Goal: Transaction & Acquisition: Purchase product/service

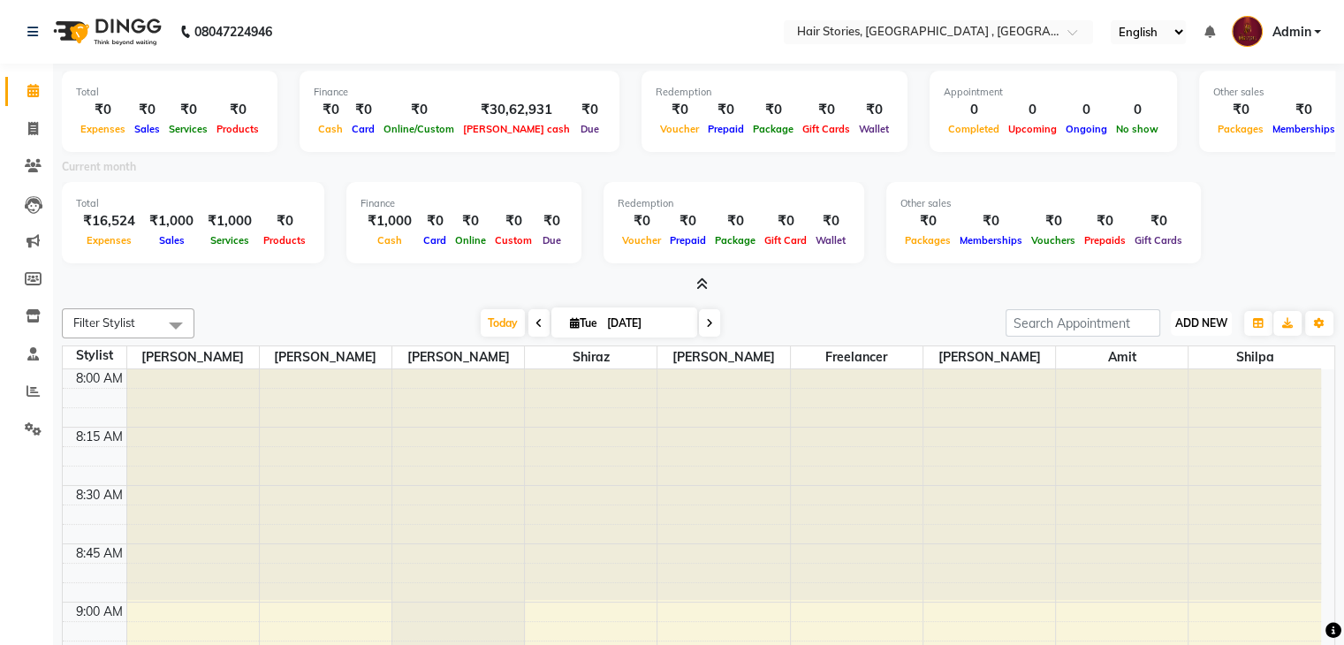
click at [1188, 331] on button "ADD NEW Toggle Dropdown" at bounding box center [1201, 323] width 61 height 25
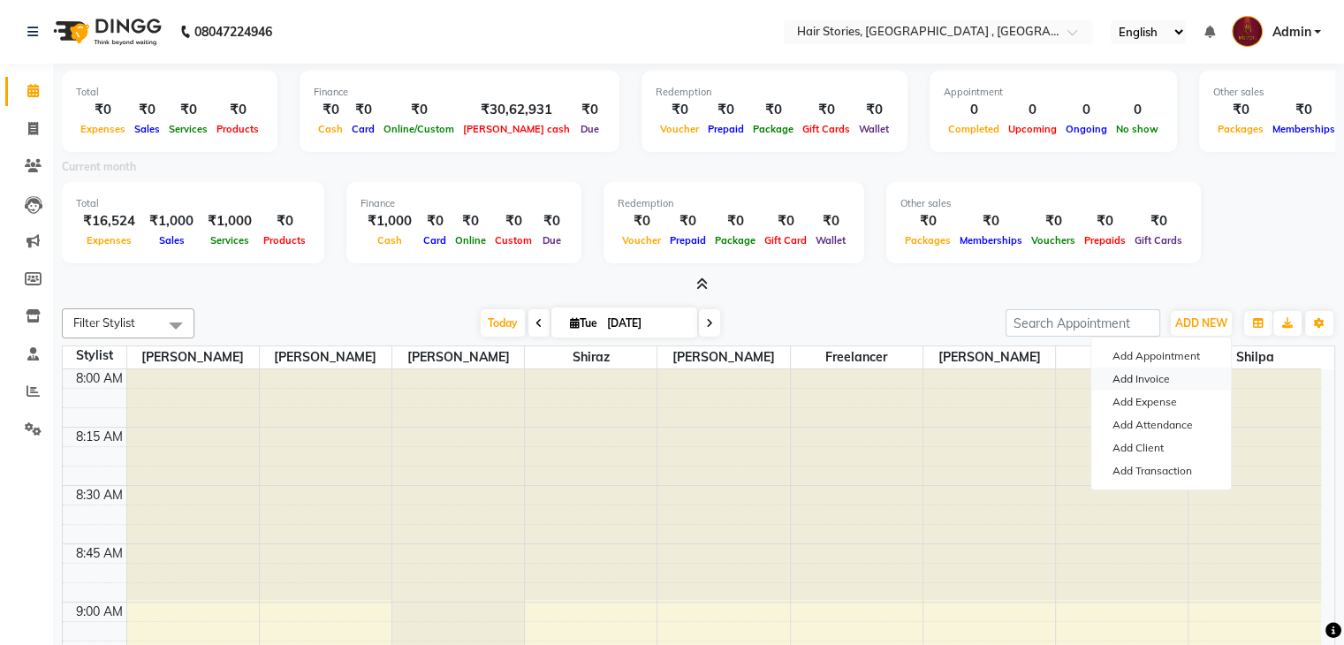
click at [1145, 379] on link "Add Invoice" at bounding box center [1161, 379] width 140 height 23
select select "service"
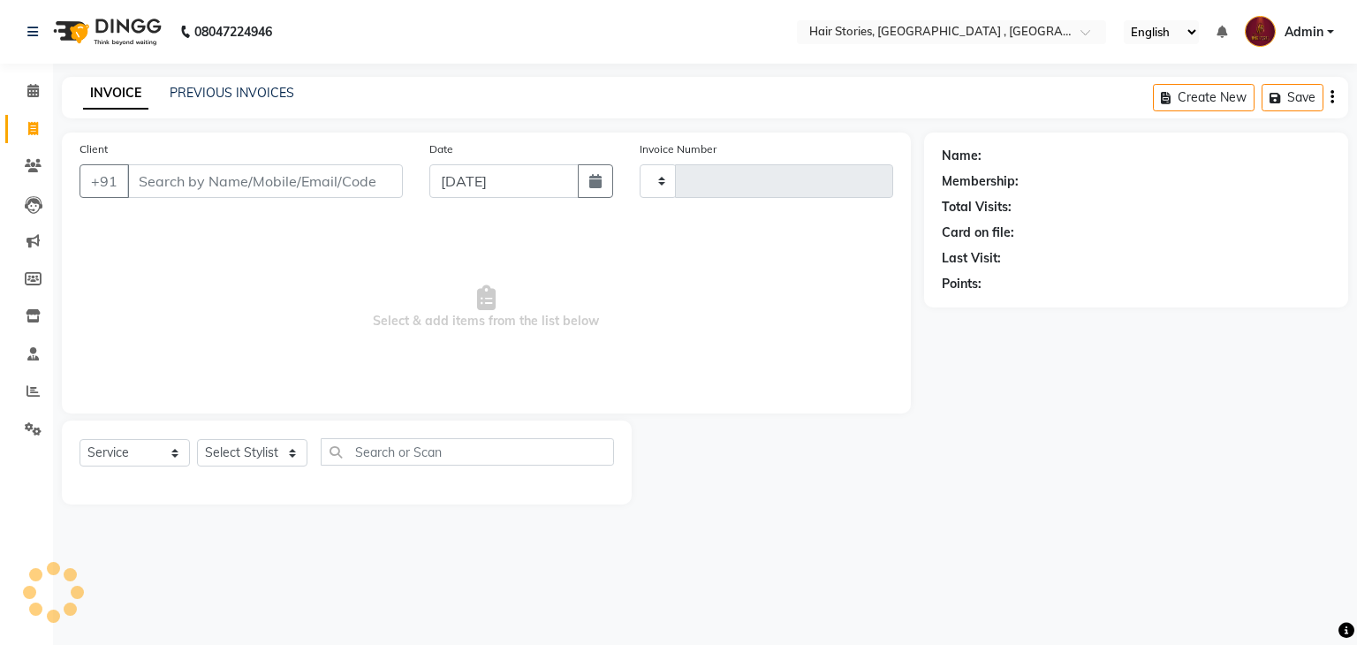
type input "1044"
select select "550"
click at [600, 189] on button "button" at bounding box center [595, 181] width 35 height 34
select select "9"
select select "2025"
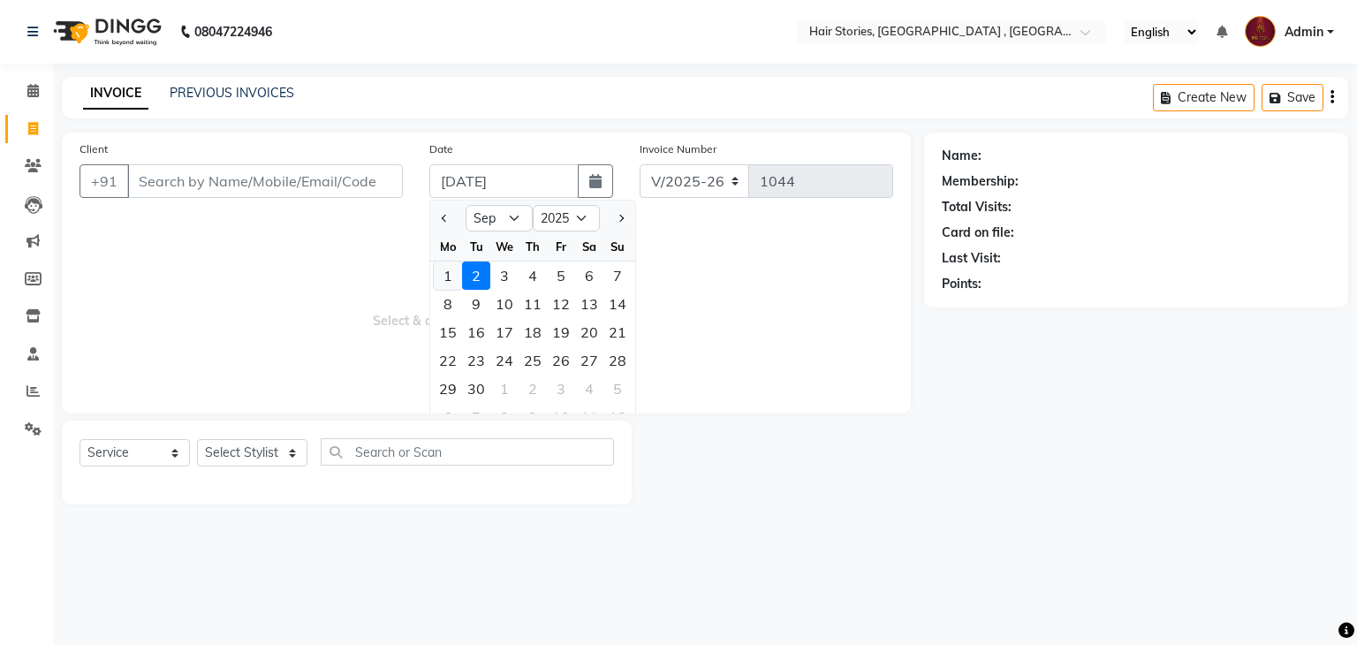
click at [440, 276] on div "1" at bounding box center [448, 276] width 28 height 28
type input "[DATE]"
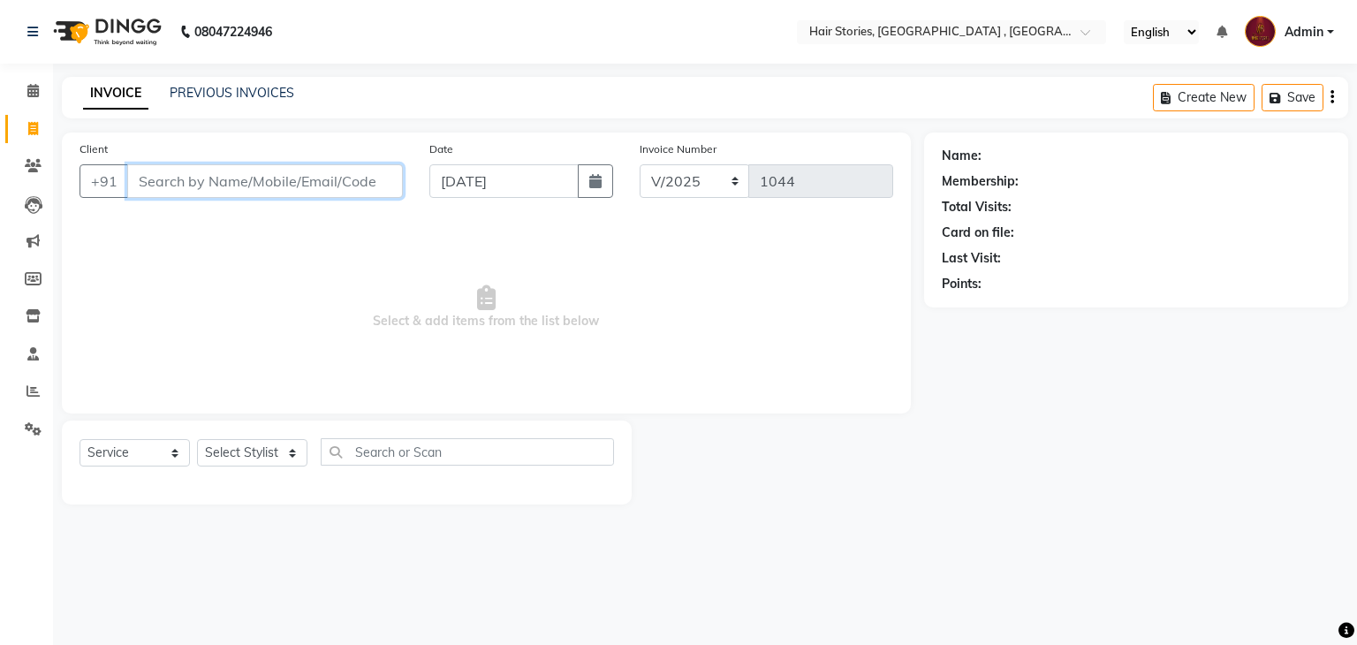
click at [258, 167] on input "Client" at bounding box center [265, 181] width 276 height 34
type input "9082962447"
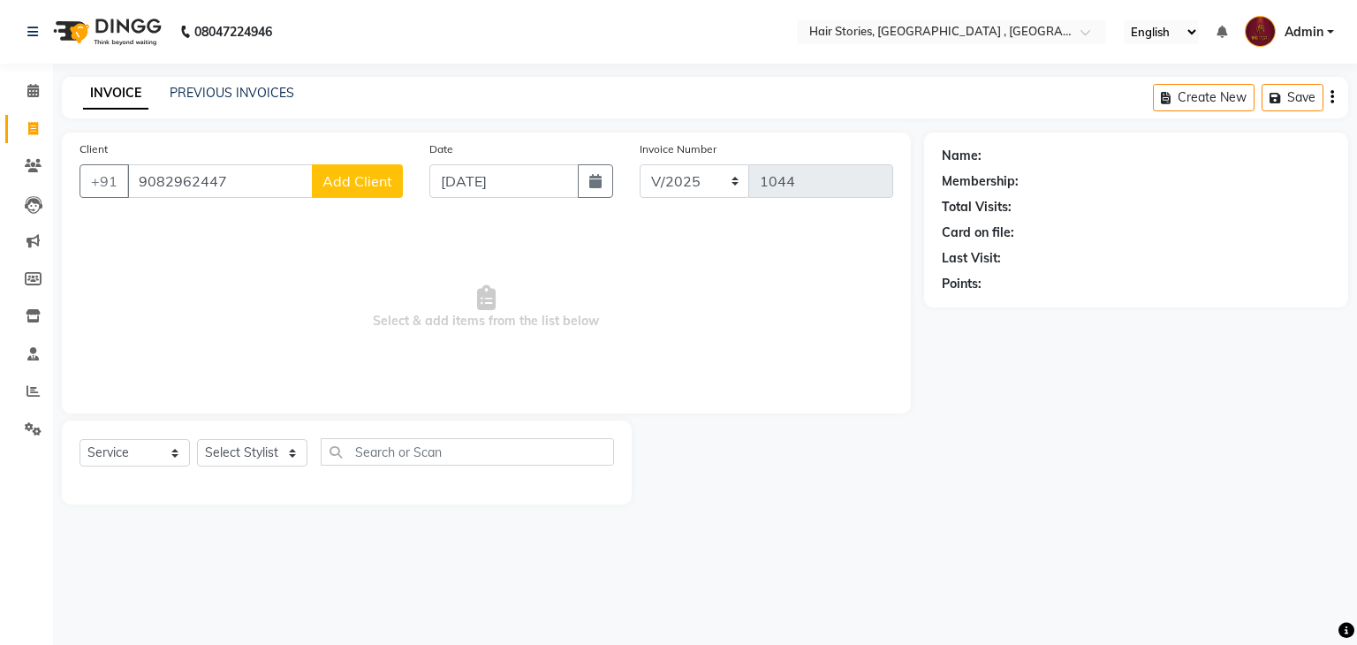
click at [368, 199] on div "Client [PHONE_NUMBER] Add Client" at bounding box center [241, 176] width 350 height 72
click at [368, 187] on span "Add Client" at bounding box center [358, 181] width 70 height 18
select select "22"
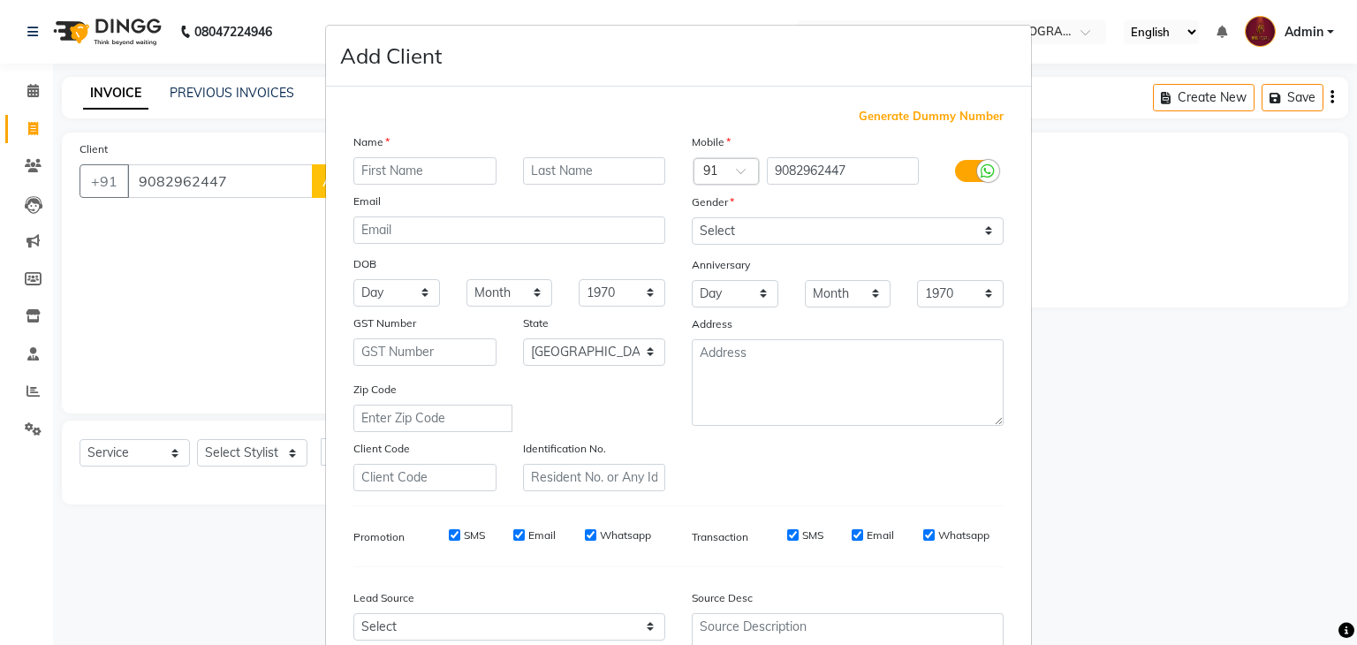
click at [368, 187] on div "Name Email DOB Day 01 02 03 04 05 06 07 08 09 10 11 12 13 14 15 16 17 18 19 20 …" at bounding box center [509, 312] width 338 height 359
click at [375, 169] on input "text" at bounding box center [425, 170] width 143 height 27
type input "Sandeep"
type input "[PERSON_NAME]"
click at [749, 233] on select "Select [DEMOGRAPHIC_DATA] [DEMOGRAPHIC_DATA] Other Prefer Not To Say" at bounding box center [848, 230] width 312 height 27
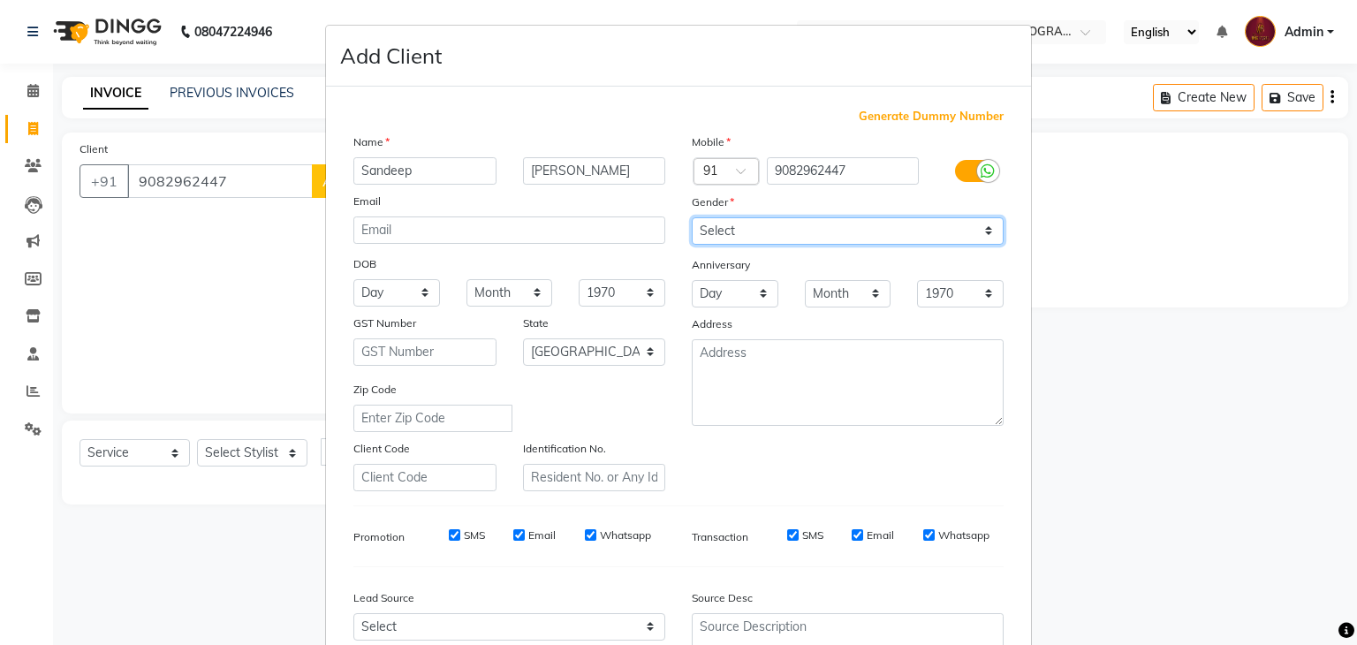
select select "[DEMOGRAPHIC_DATA]"
click at [692, 218] on select "Select [DEMOGRAPHIC_DATA] [DEMOGRAPHIC_DATA] Other Prefer Not To Say" at bounding box center [848, 230] width 312 height 27
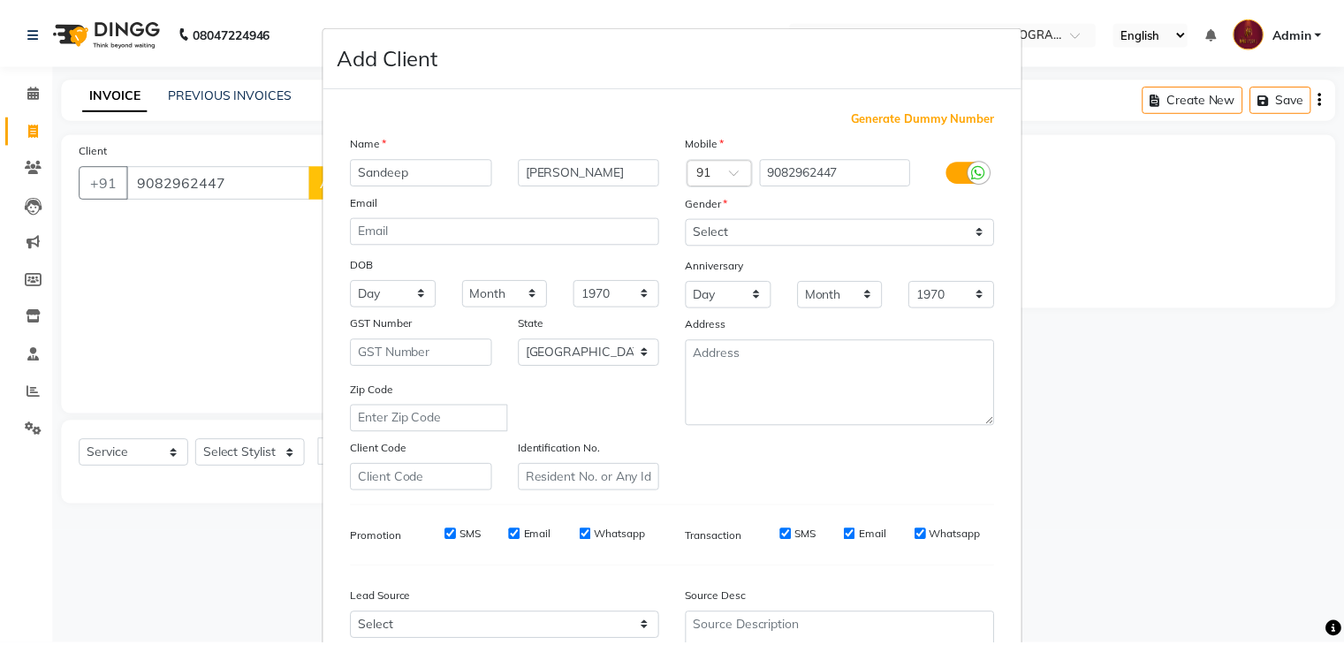
scroll to position [179, 0]
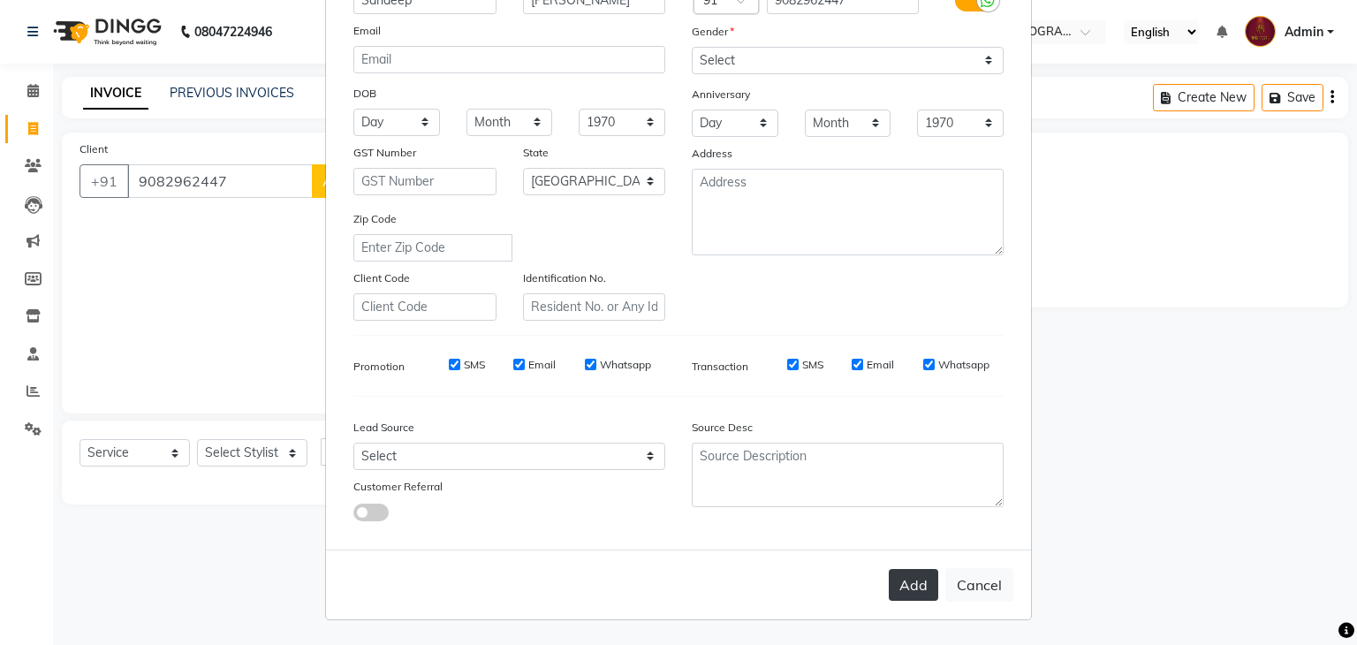
click at [915, 583] on button "Add" at bounding box center [913, 585] width 49 height 32
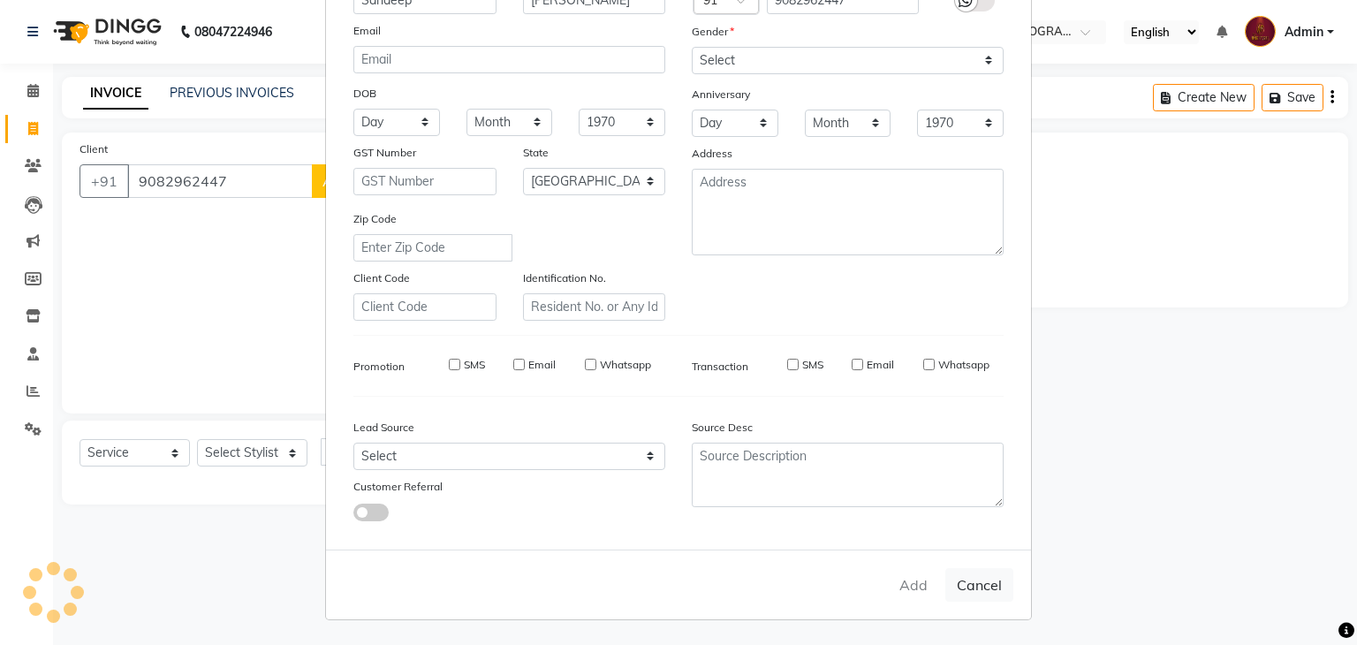
select select
select select "null"
select select
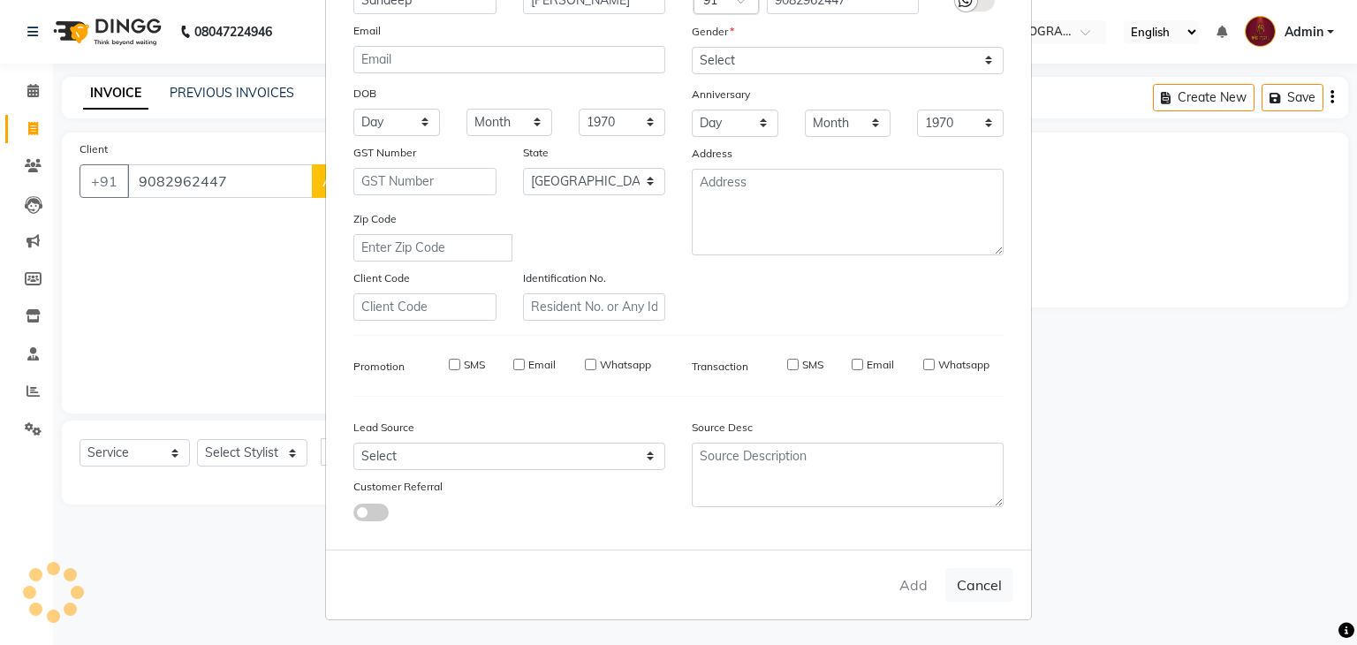
select select
checkbox input "false"
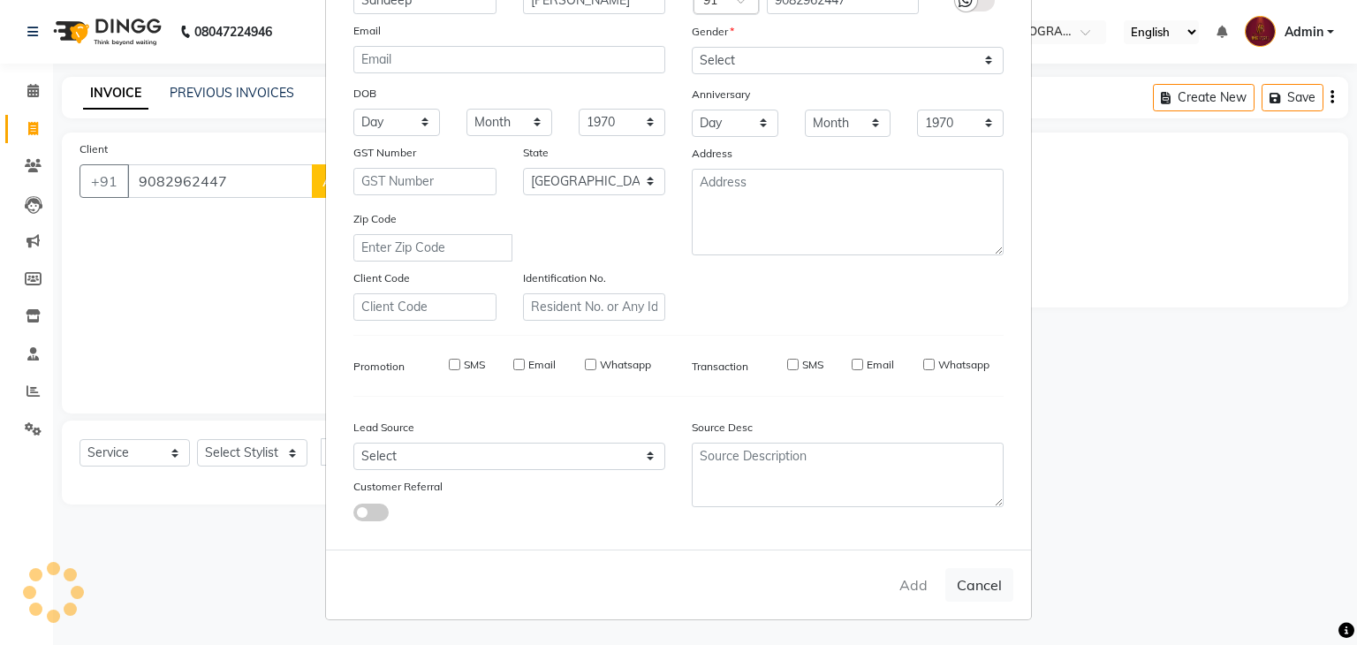
checkbox input "false"
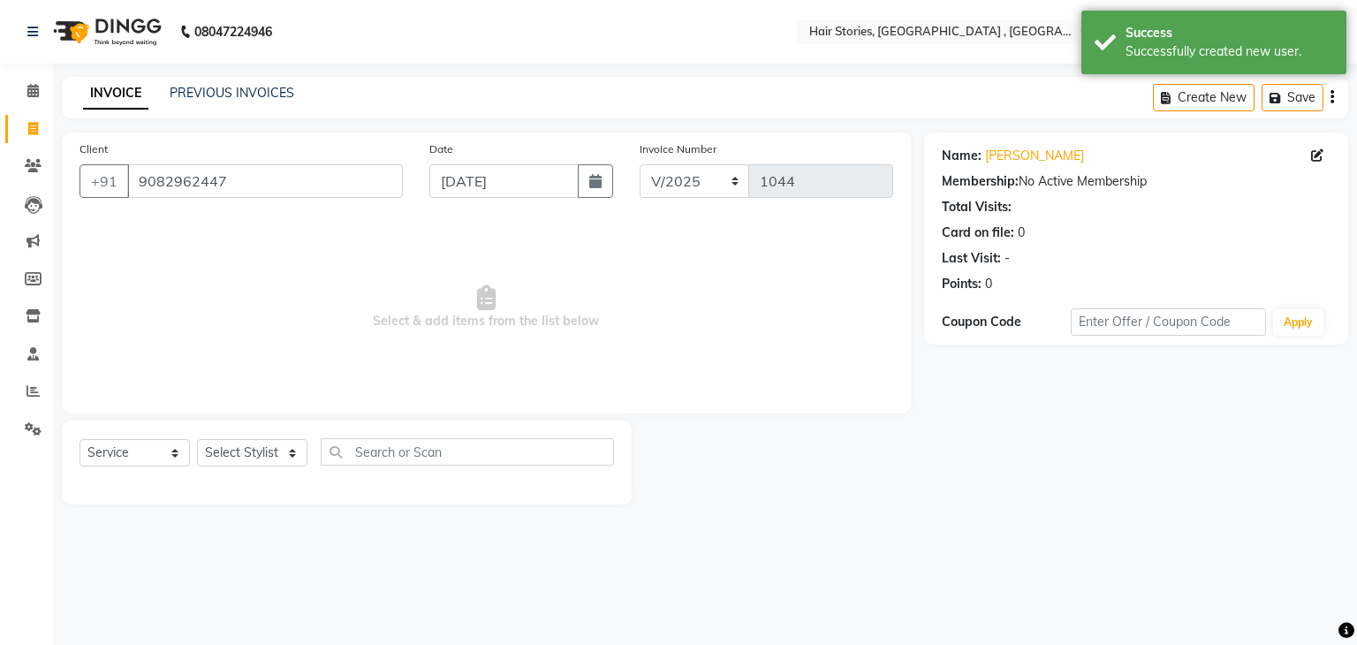
click at [223, 473] on div "Select Service Product Membership Package Voucher Prepaid Gift Card Select Styl…" at bounding box center [347, 459] width 535 height 42
click at [236, 460] on select "Select Stylist [PERSON_NAME] [PERSON_NAME] Freelancer [PERSON_NAME] Neha [PERSO…" at bounding box center [252, 452] width 110 height 27
select select "7131"
click at [197, 440] on select "Select Stylist [PERSON_NAME] [PERSON_NAME] Freelancer [PERSON_NAME] Neha [PERSO…" at bounding box center [252, 452] width 110 height 27
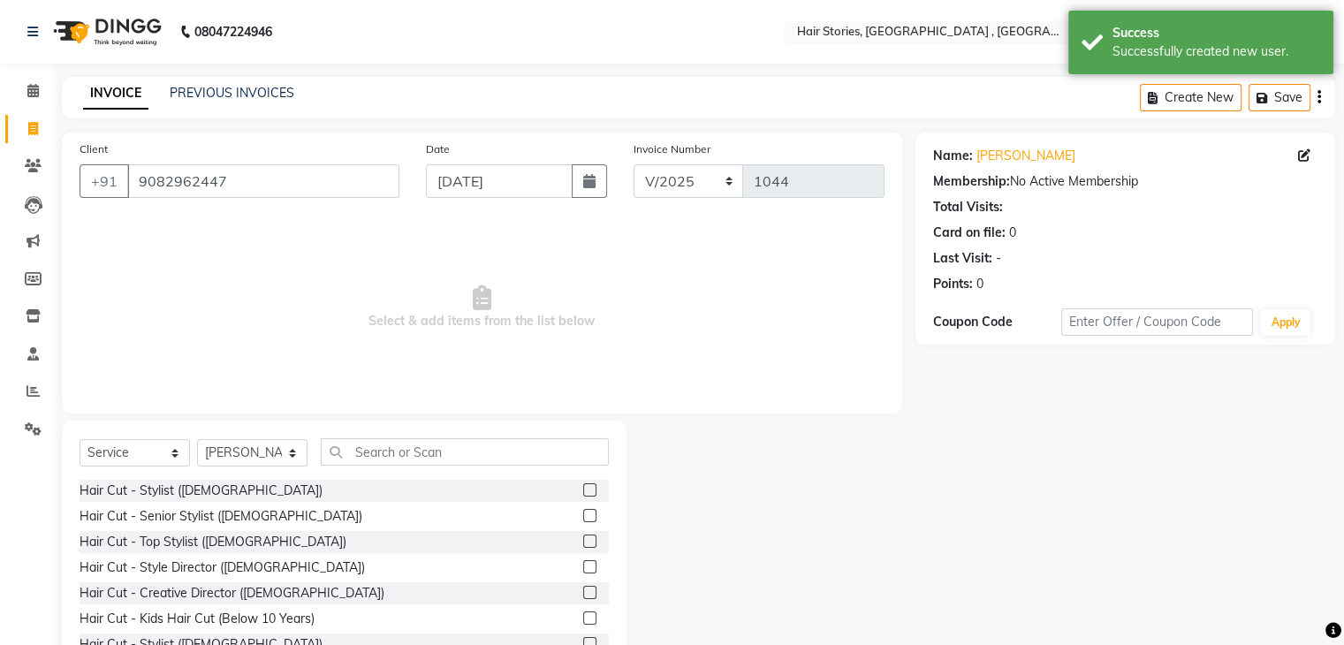
click at [583, 588] on label at bounding box center [589, 592] width 13 height 13
click at [583, 588] on input "checkbox" at bounding box center [588, 593] width 11 height 11
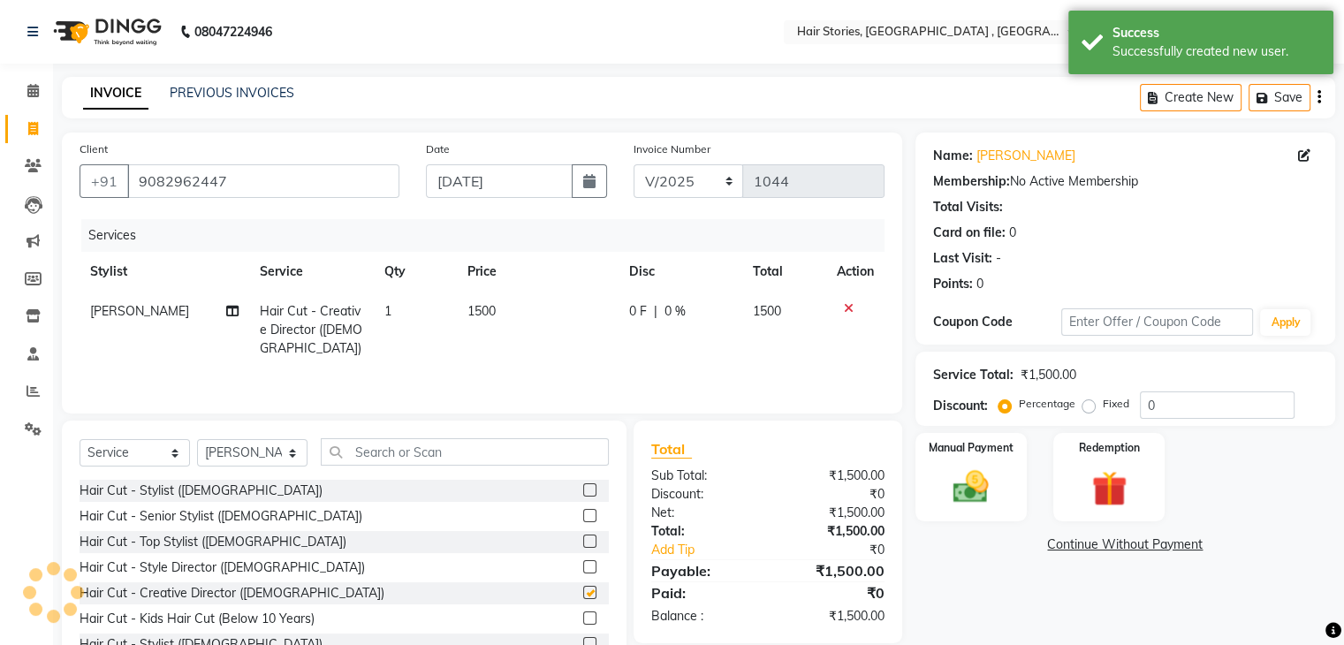
checkbox input "false"
click at [992, 457] on div "Manual Payment" at bounding box center [971, 476] width 116 height 91
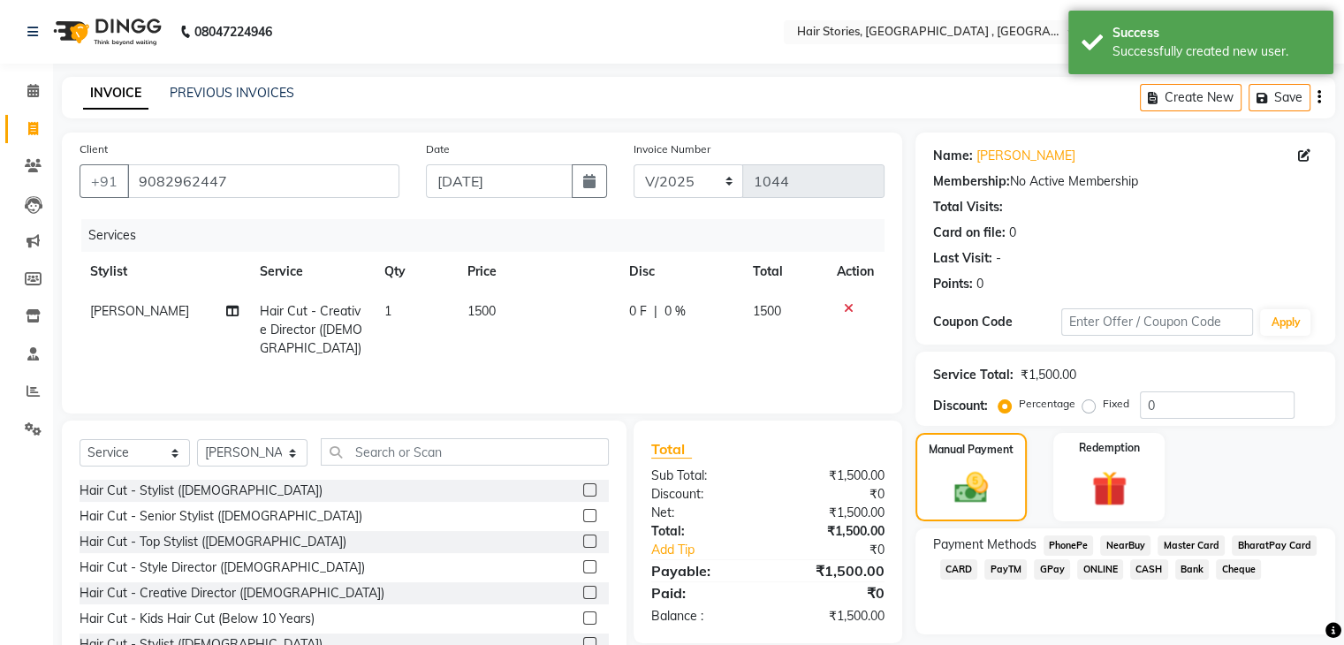
scroll to position [64, 0]
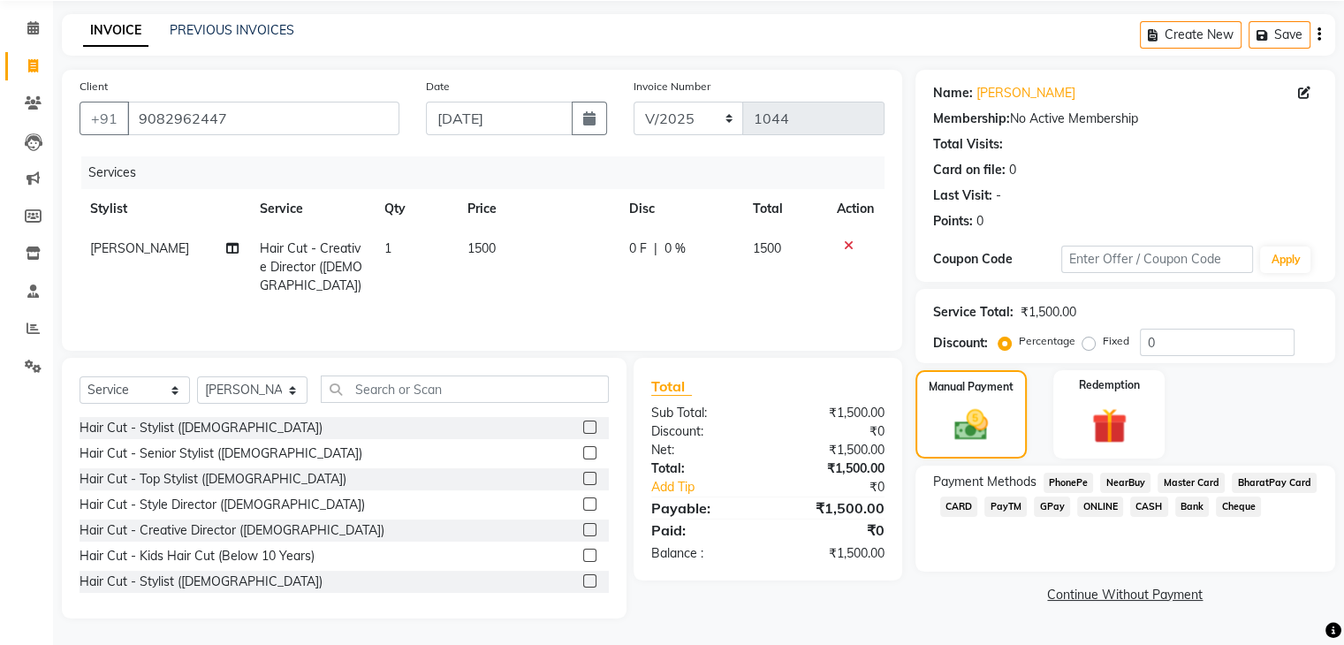
click at [1150, 508] on span "CASH" at bounding box center [1149, 507] width 38 height 20
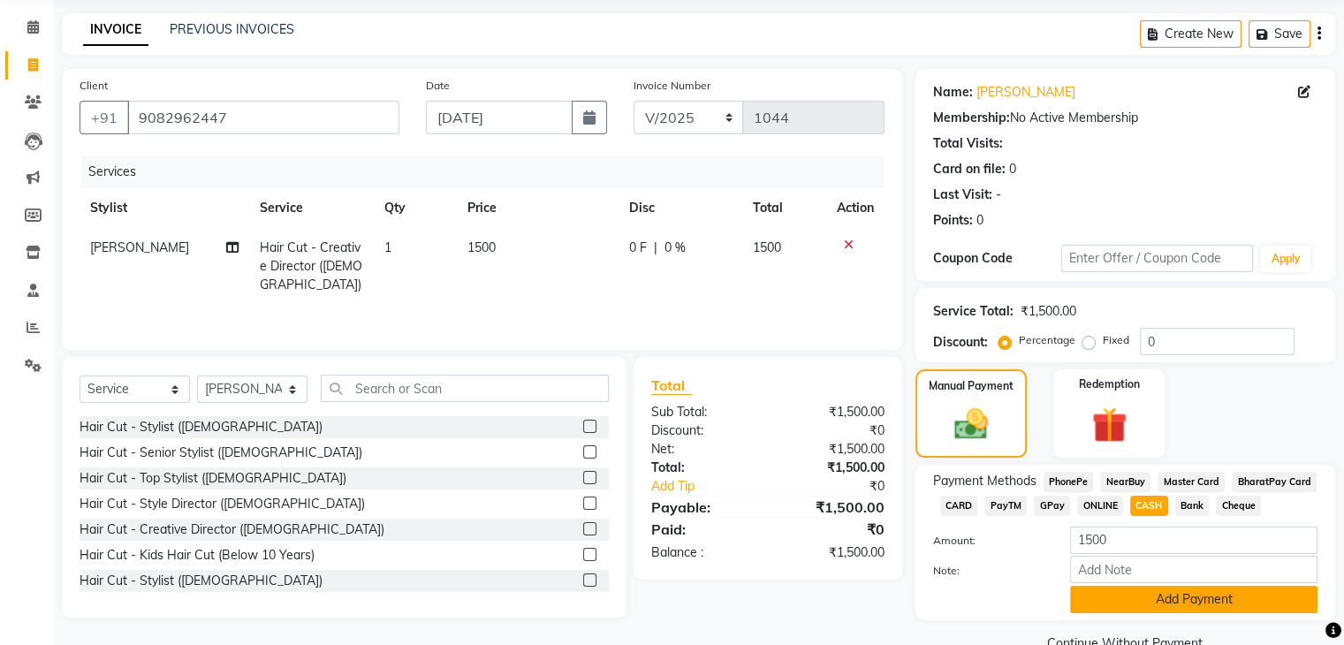
click at [1169, 609] on button "Add Payment" at bounding box center [1193, 599] width 247 height 27
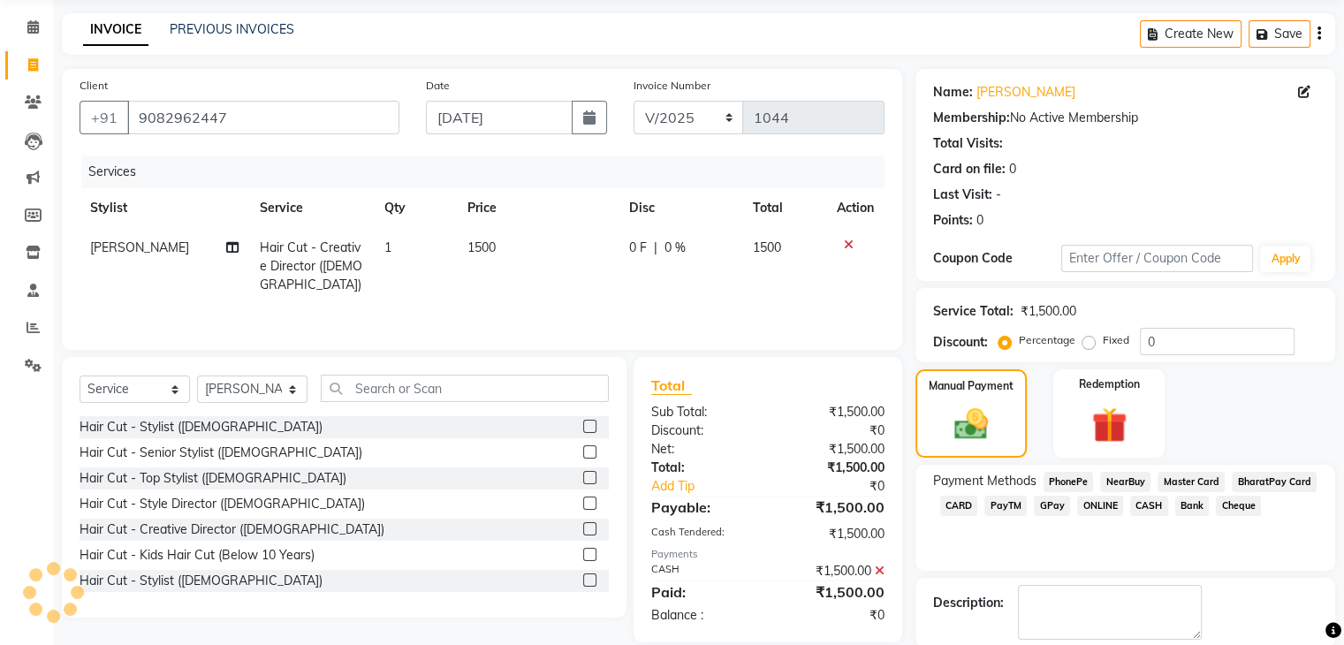
scroll to position [151, 0]
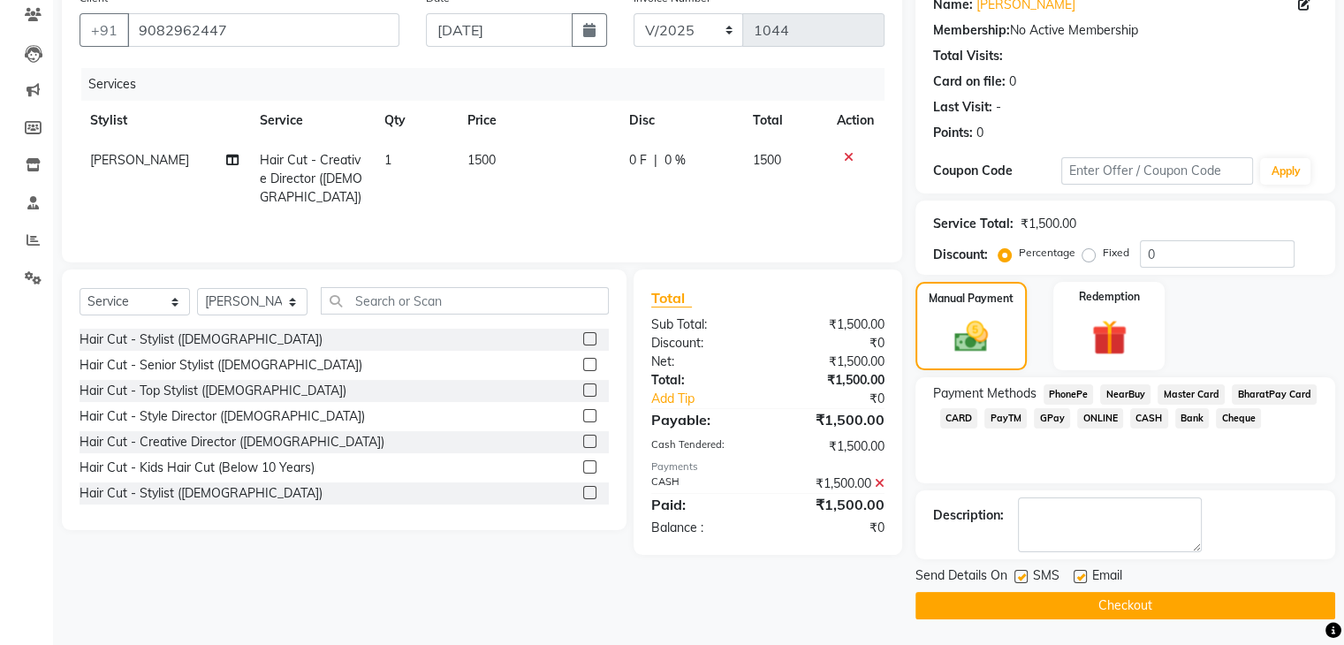
click at [1080, 574] on label at bounding box center [1080, 576] width 13 height 13
click at [1080, 574] on input "checkbox" at bounding box center [1079, 577] width 11 height 11
checkbox input "false"
click at [1017, 575] on label at bounding box center [1021, 576] width 13 height 13
click at [1017, 575] on input "checkbox" at bounding box center [1020, 577] width 11 height 11
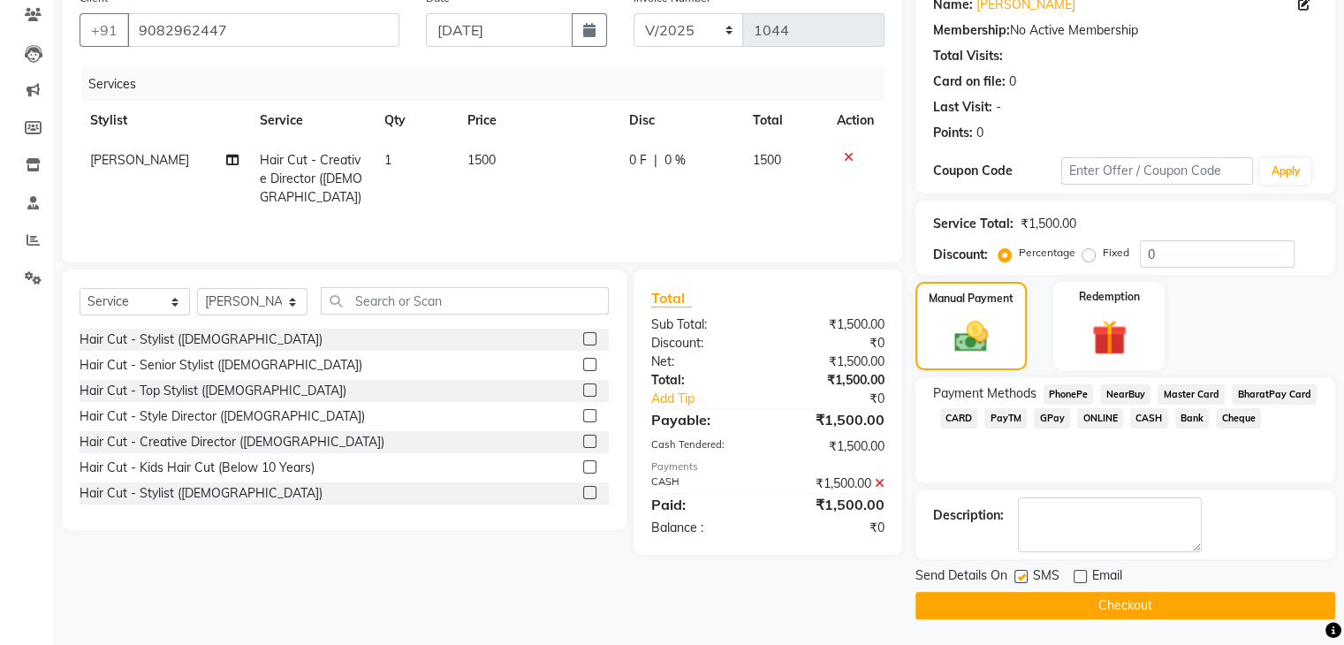
checkbox input "false"
click at [1030, 606] on button "Checkout" at bounding box center [1126, 605] width 420 height 27
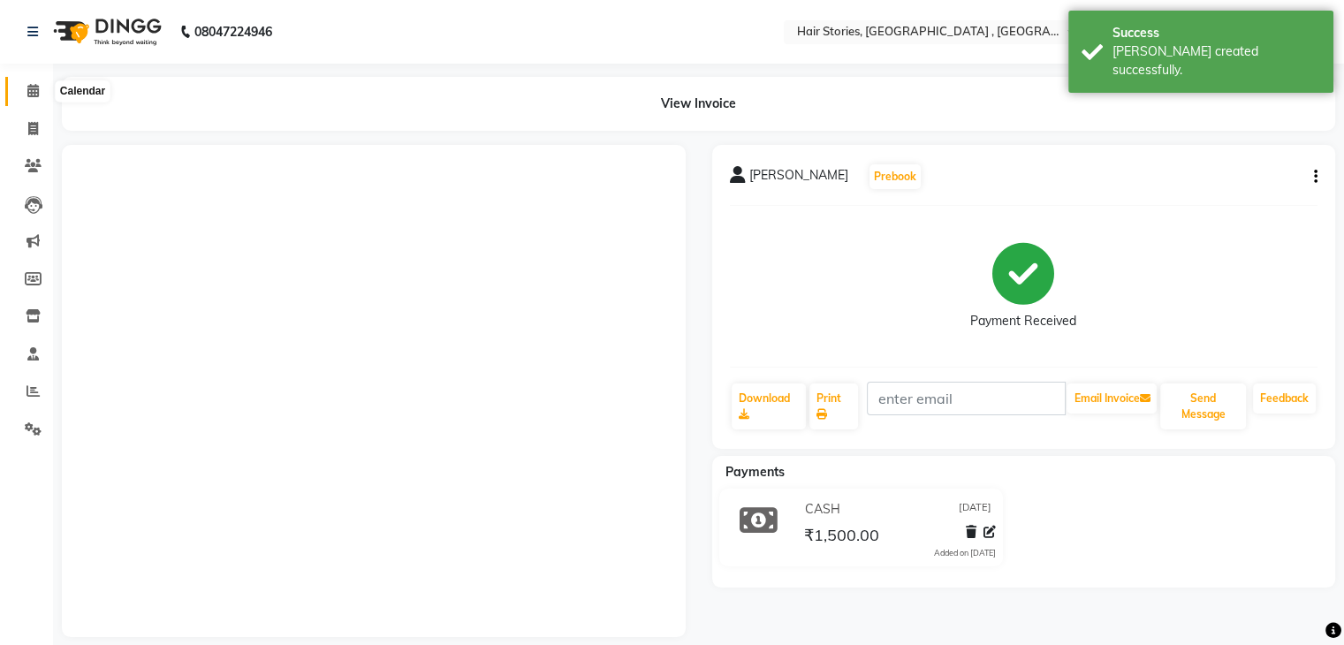
click at [20, 96] on span at bounding box center [33, 91] width 31 height 20
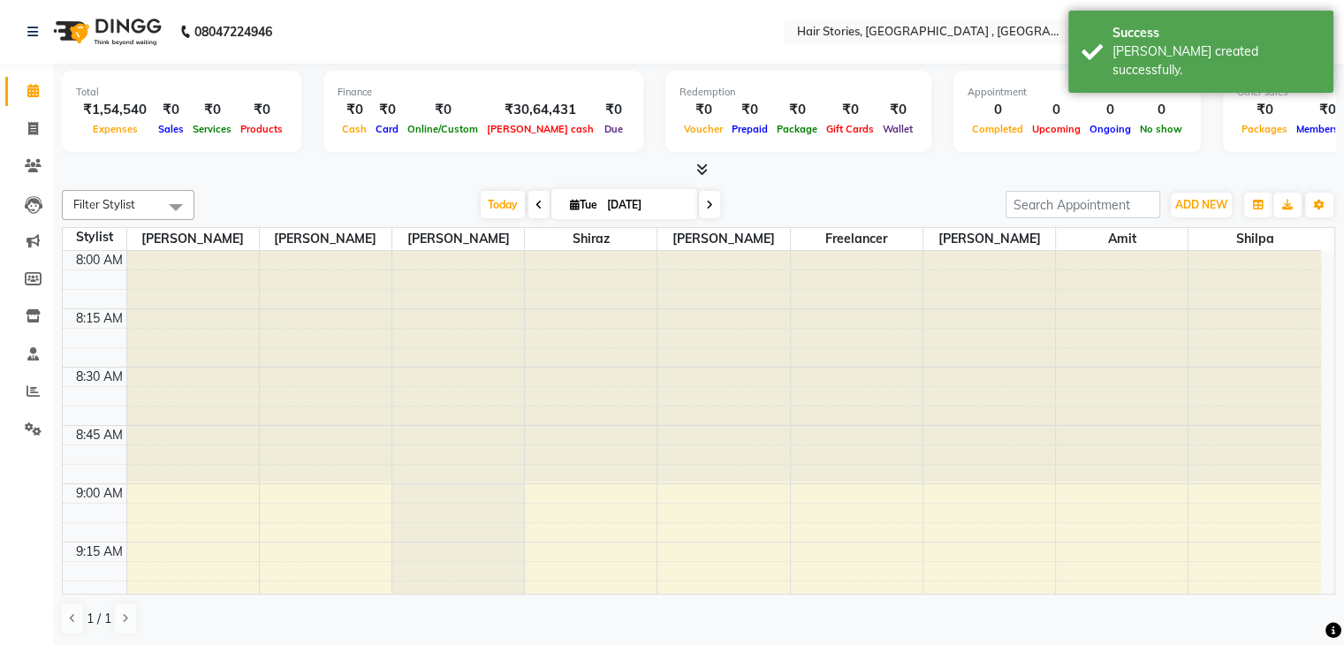
scroll to position [695, 0]
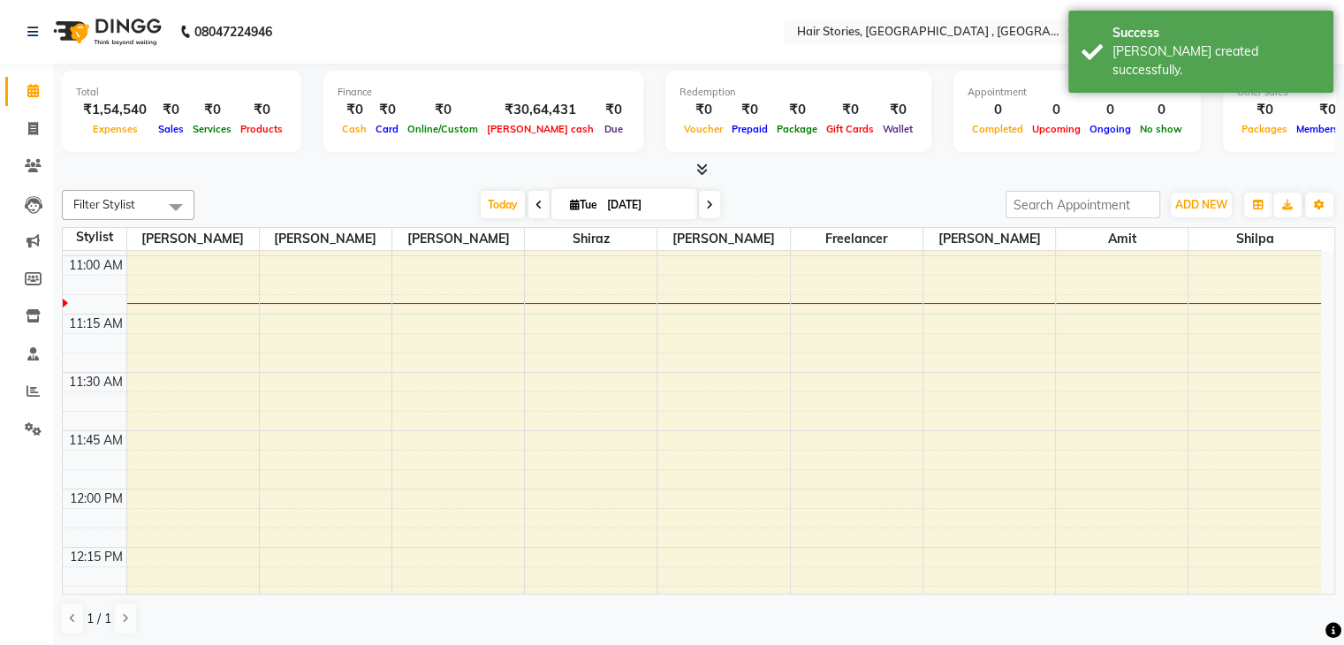
click at [699, 164] on icon at bounding box center [701, 169] width 11 height 13
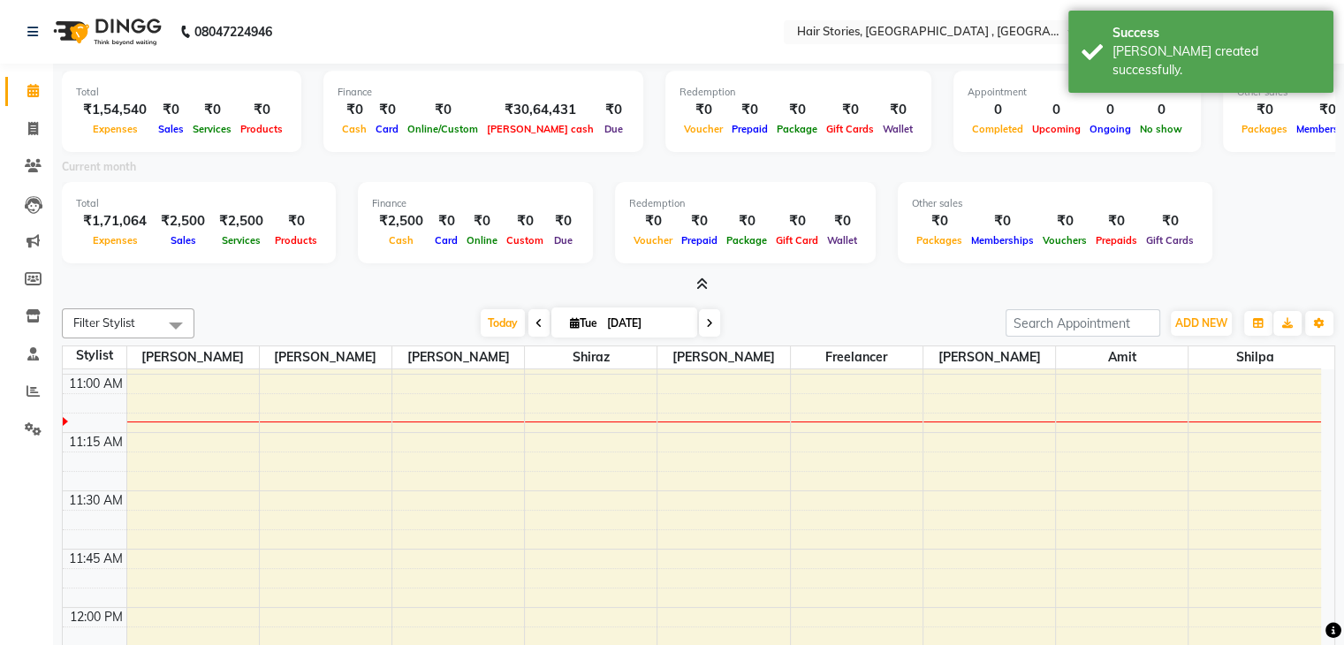
click at [703, 288] on icon at bounding box center [701, 284] width 11 height 13
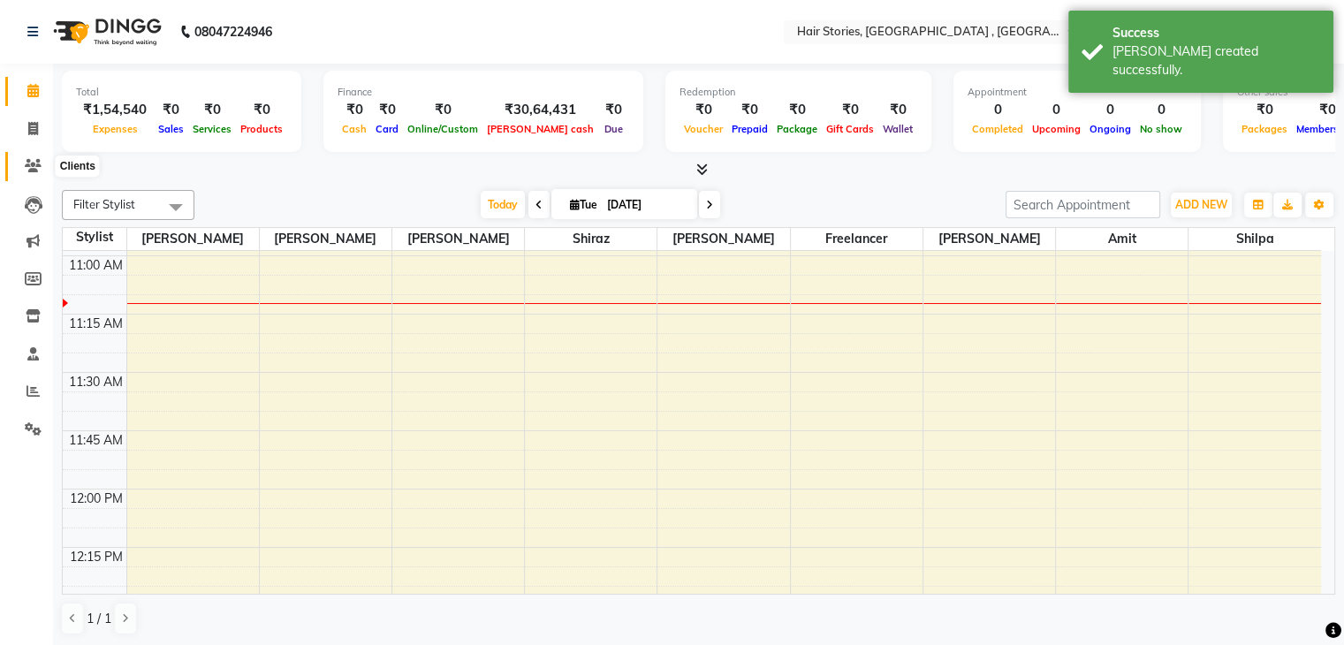
click at [32, 173] on span at bounding box center [33, 166] width 31 height 20
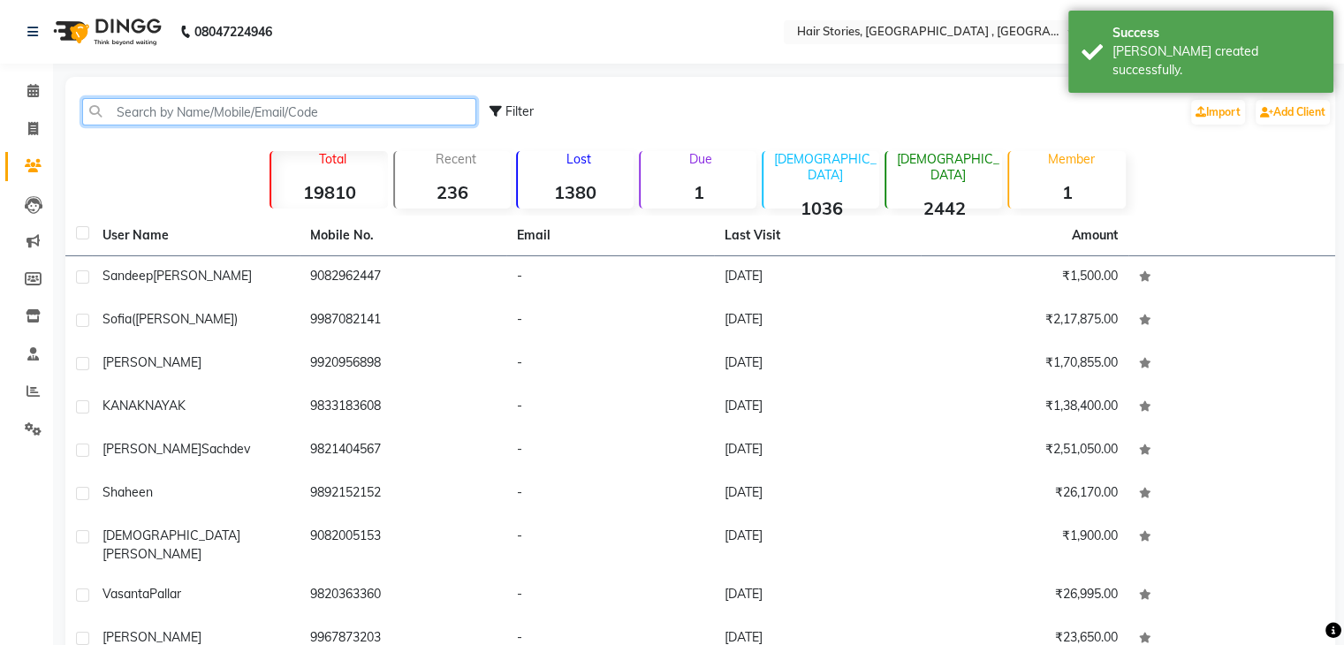
click at [154, 116] on input "text" at bounding box center [279, 111] width 394 height 27
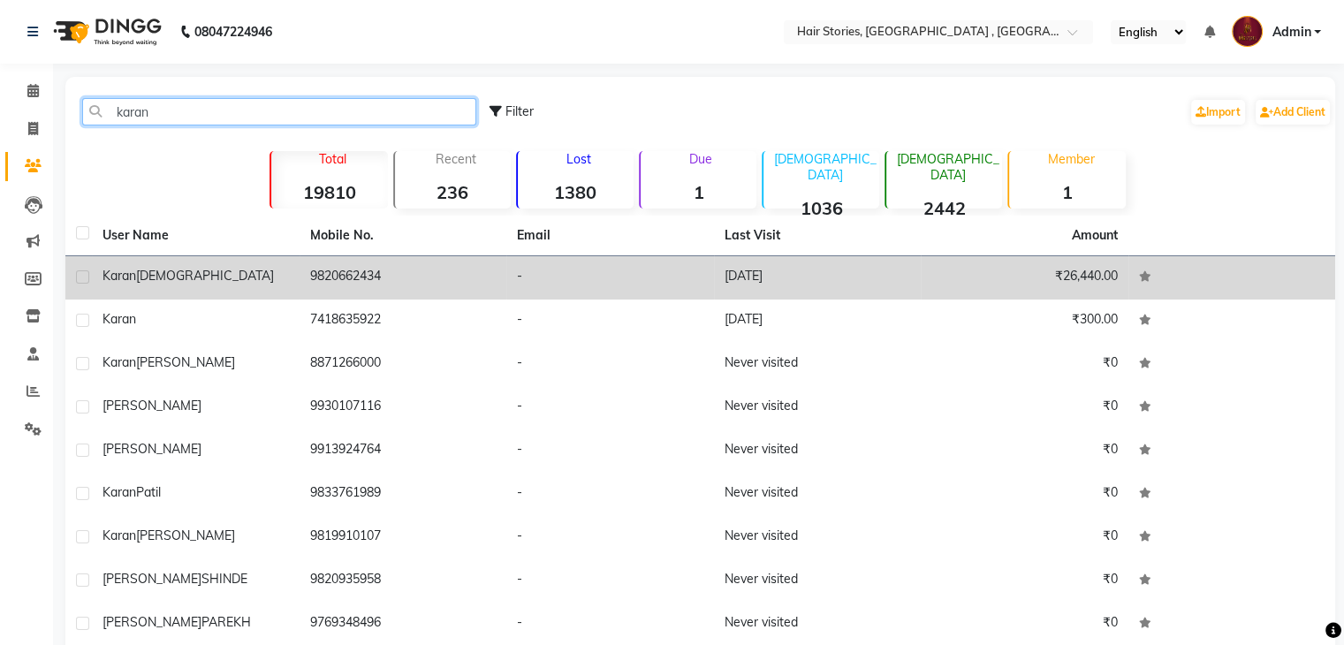
type input "karan"
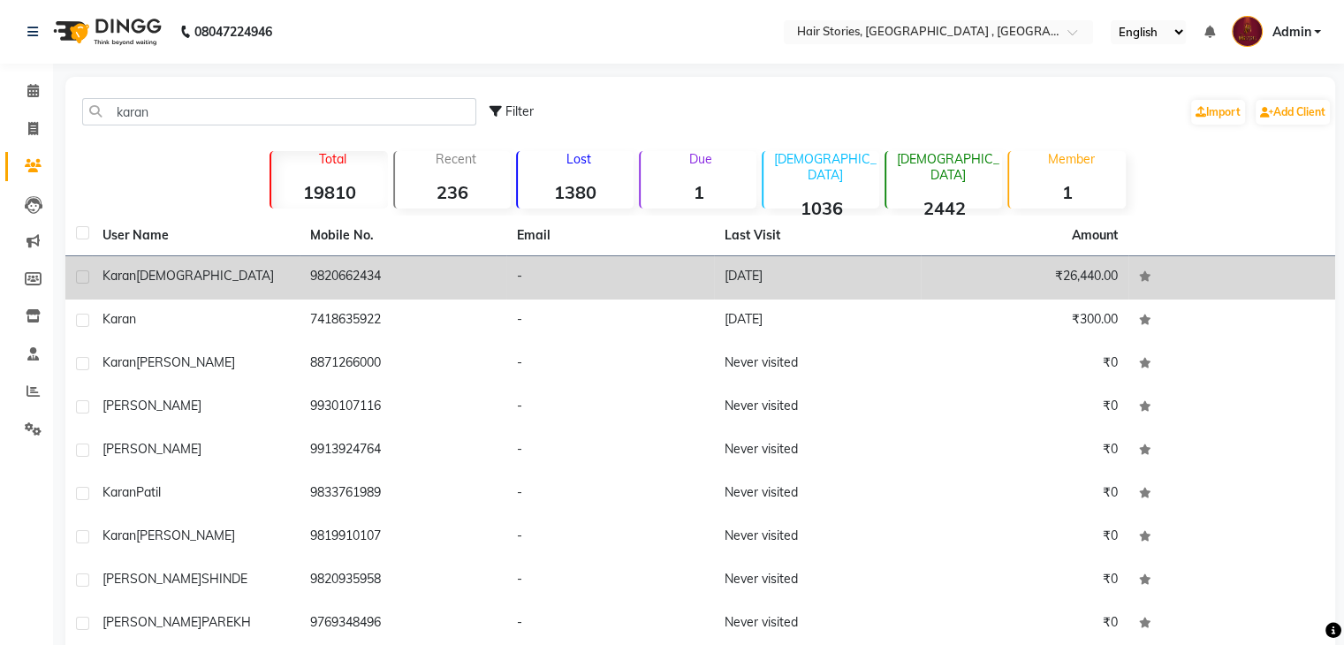
click at [166, 285] on div "[PERSON_NAME]" at bounding box center [196, 276] width 186 height 19
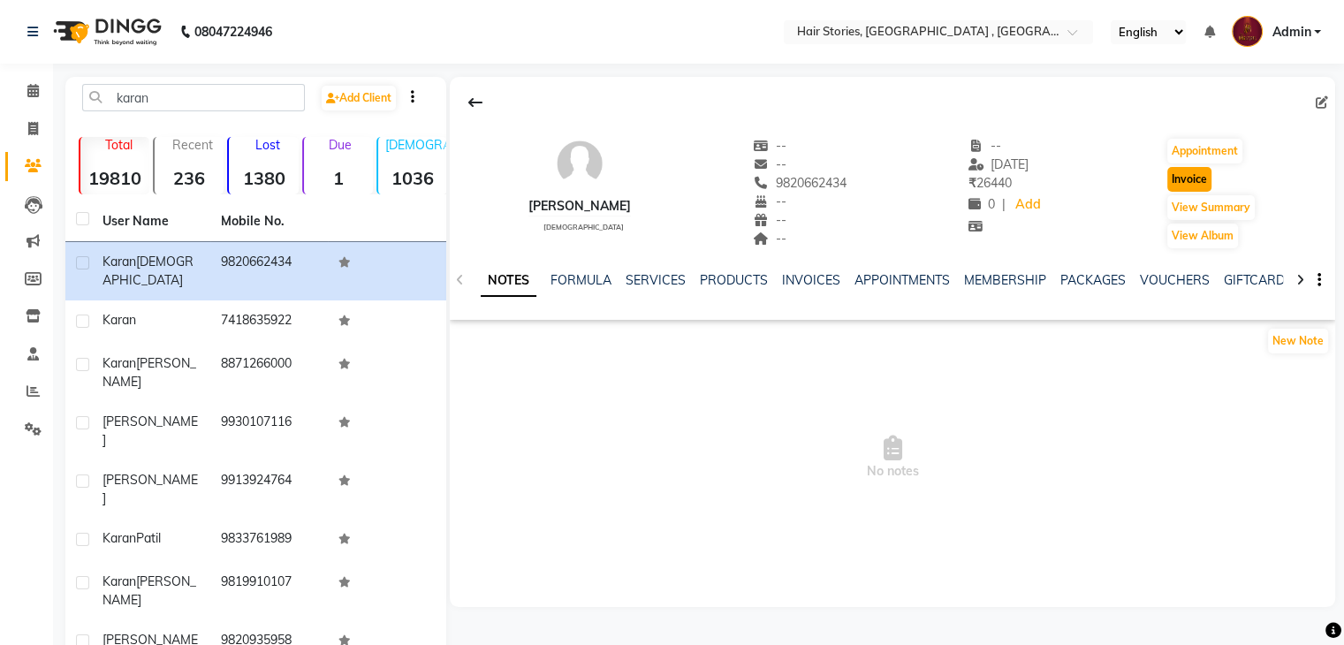
click at [1183, 171] on button "Invoice" at bounding box center [1189, 179] width 44 height 25
select select "service"
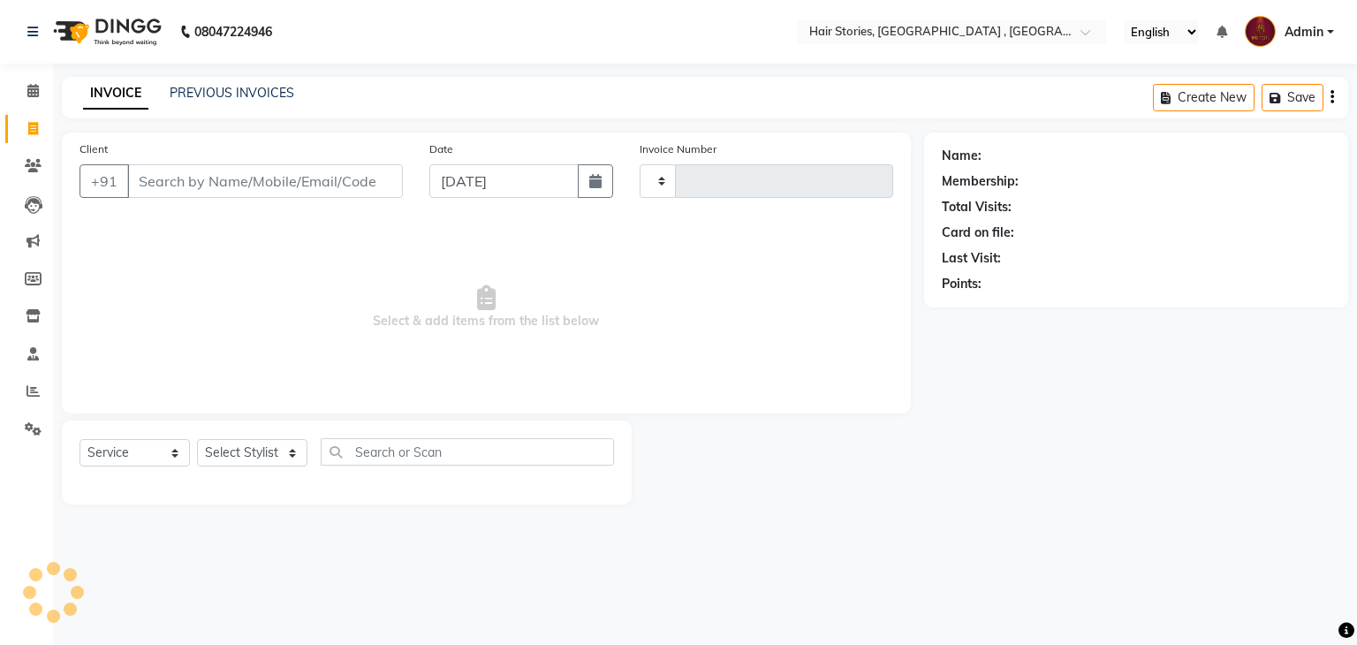
type input "1045"
select select "550"
type input "9820662434"
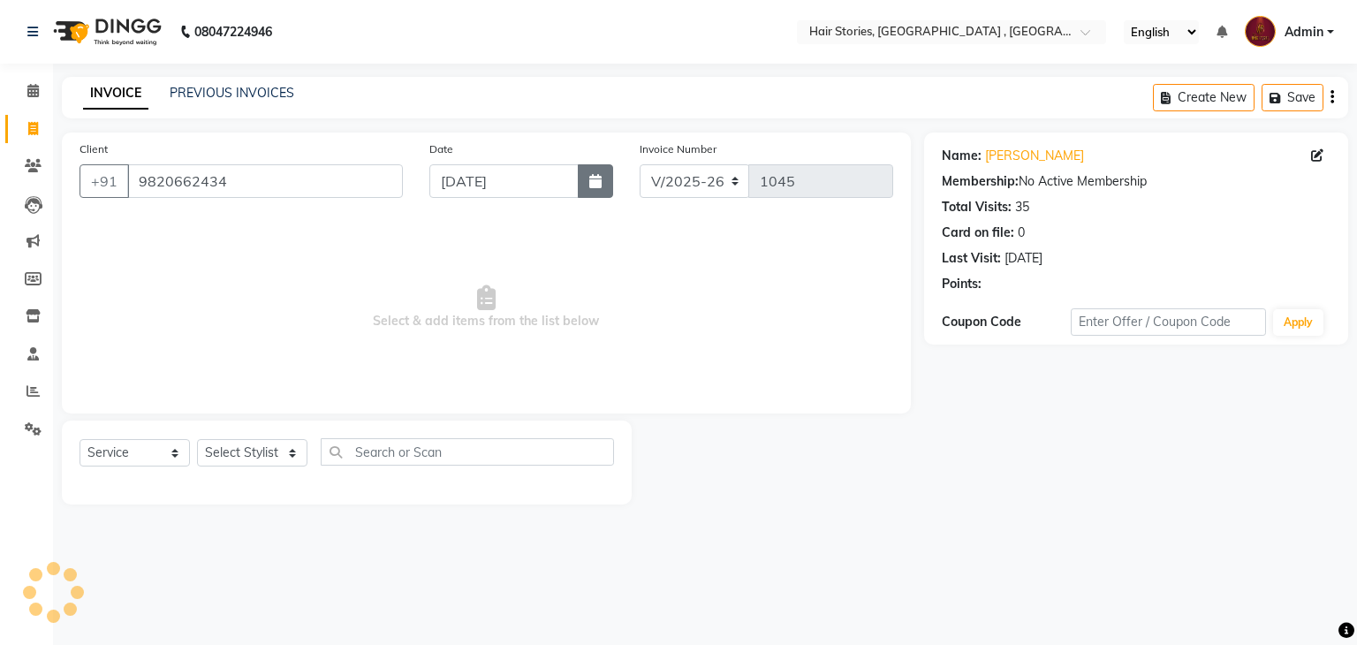
click at [587, 177] on button "button" at bounding box center [595, 181] width 35 height 34
select select "9"
select select "2025"
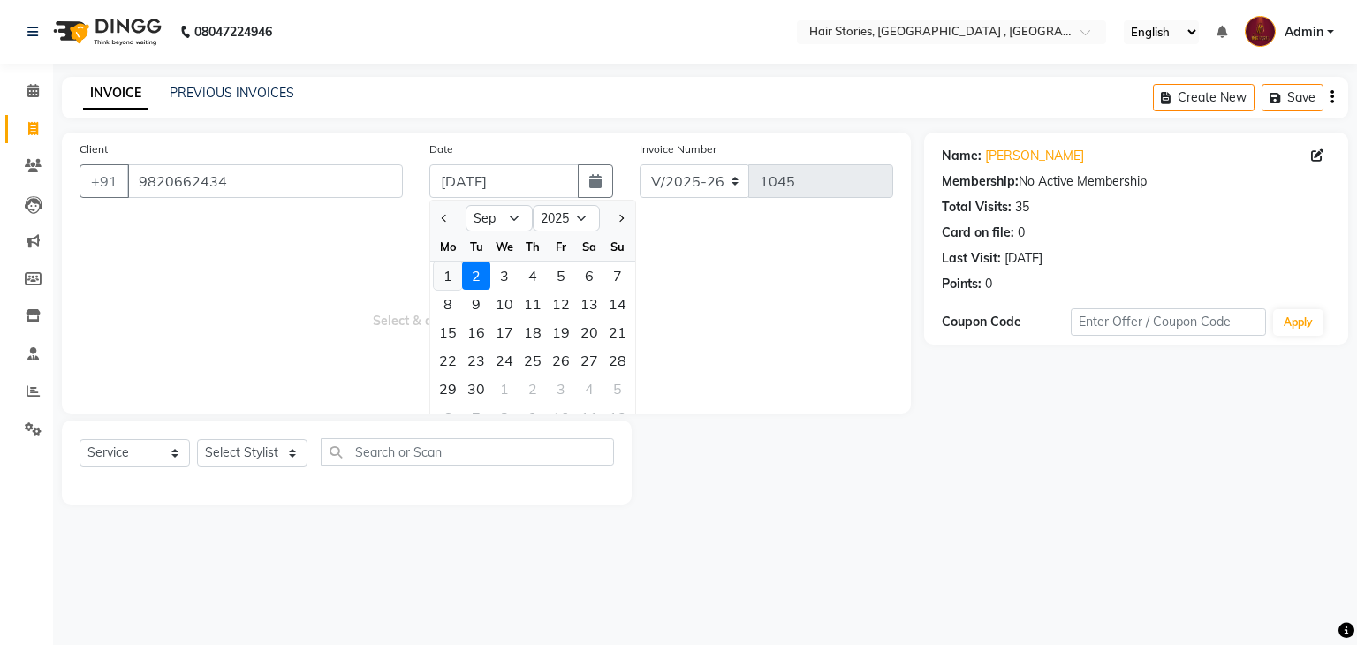
click at [448, 274] on div "1" at bounding box center [448, 276] width 28 height 28
type input "[DATE]"
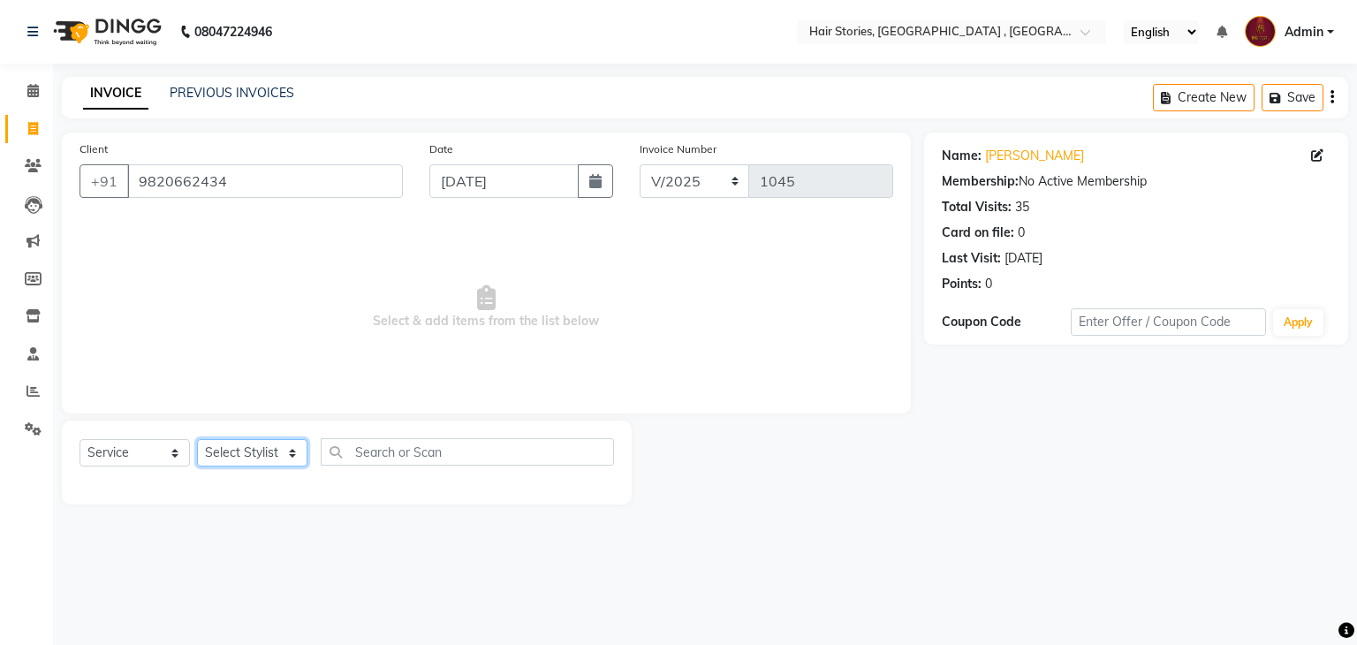
click at [290, 451] on select "Select Stylist [PERSON_NAME] [PERSON_NAME] Freelancer [PERSON_NAME] Neha [PERSO…" at bounding box center [252, 452] width 110 height 27
select select "87455"
click at [197, 440] on select "Select Stylist [PERSON_NAME] [PERSON_NAME] Freelancer [PERSON_NAME] Neha [PERSO…" at bounding box center [252, 452] width 110 height 27
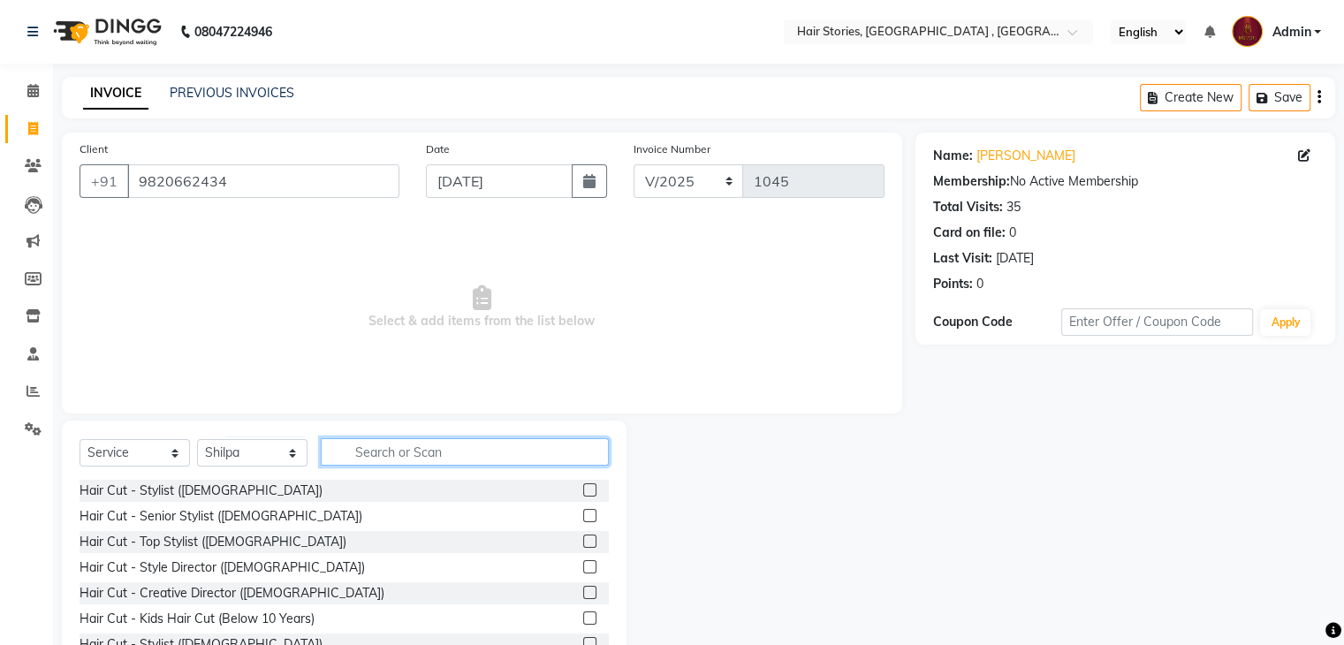
click at [365, 445] on input "text" at bounding box center [465, 451] width 288 height 27
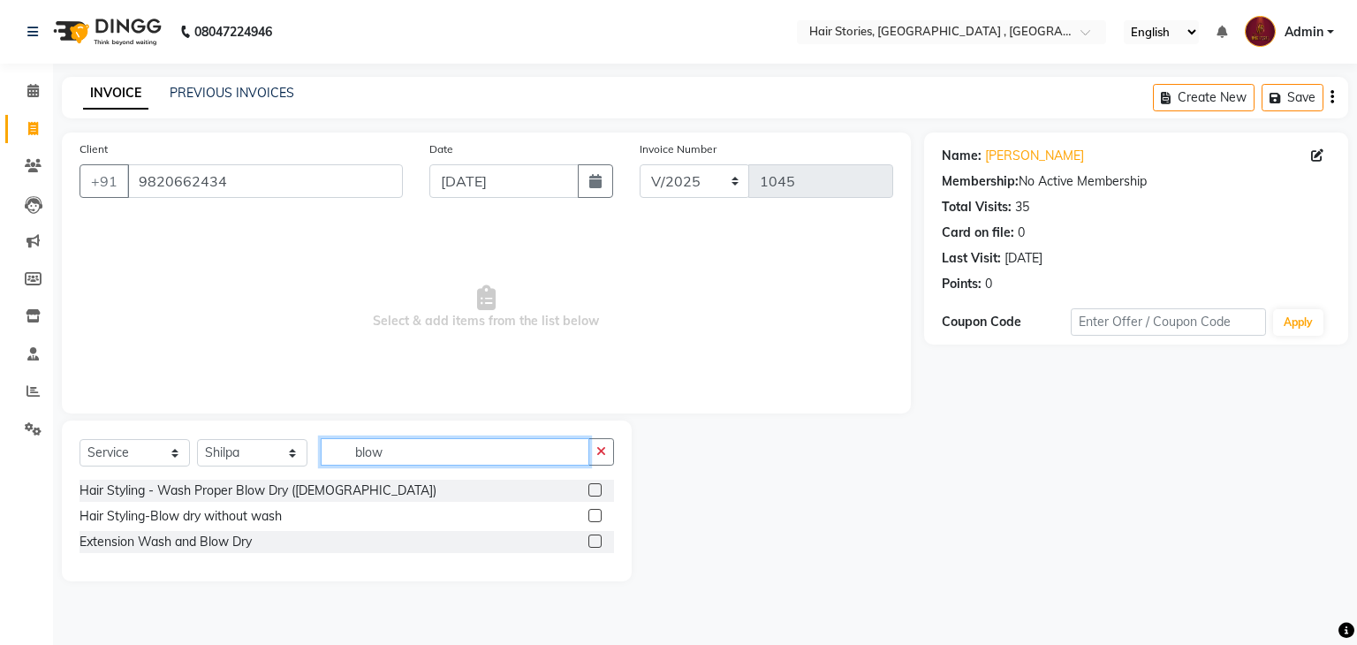
type input "blow"
click at [593, 495] on label at bounding box center [595, 489] width 13 height 13
click at [593, 495] on input "checkbox" at bounding box center [594, 490] width 11 height 11
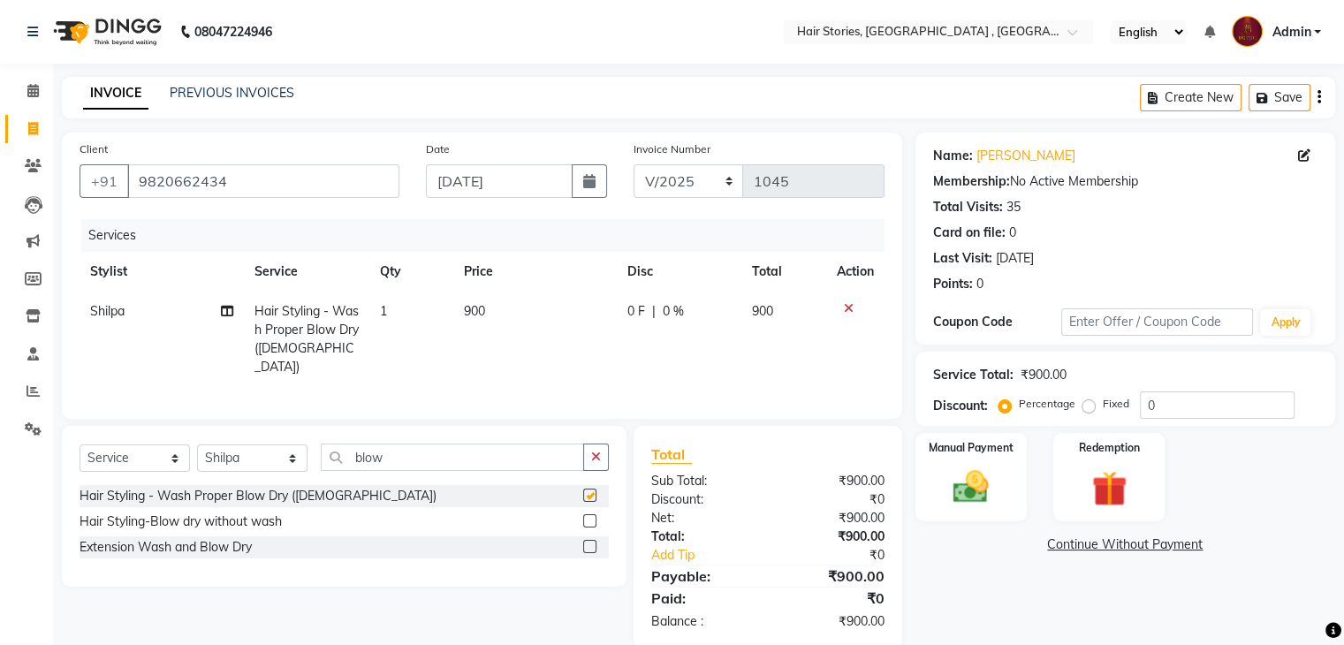
checkbox input "false"
click at [462, 311] on td "900" at bounding box center [535, 339] width 164 height 95
select select "87455"
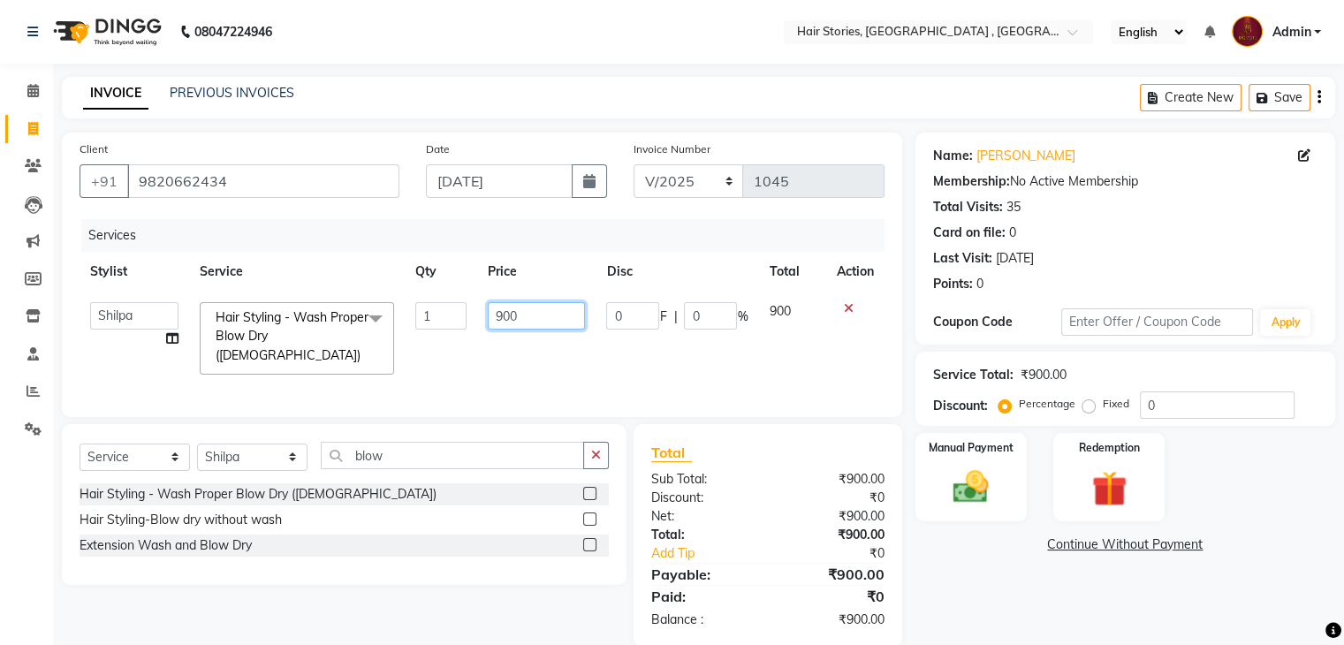
drag, startPoint x: 538, startPoint y: 320, endPoint x: 456, endPoint y: 316, distance: 82.3
click at [456, 316] on tr "[PERSON_NAME] [PERSON_NAME] Freelancer [PERSON_NAME] Neha [PERSON_NAME] Shilpa …" at bounding box center [482, 339] width 805 height 94
type input "700"
click at [1028, 619] on div "Name: [PERSON_NAME] Membership: No Active Membership Total Visits: 35 Card on f…" at bounding box center [1132, 390] width 433 height 514
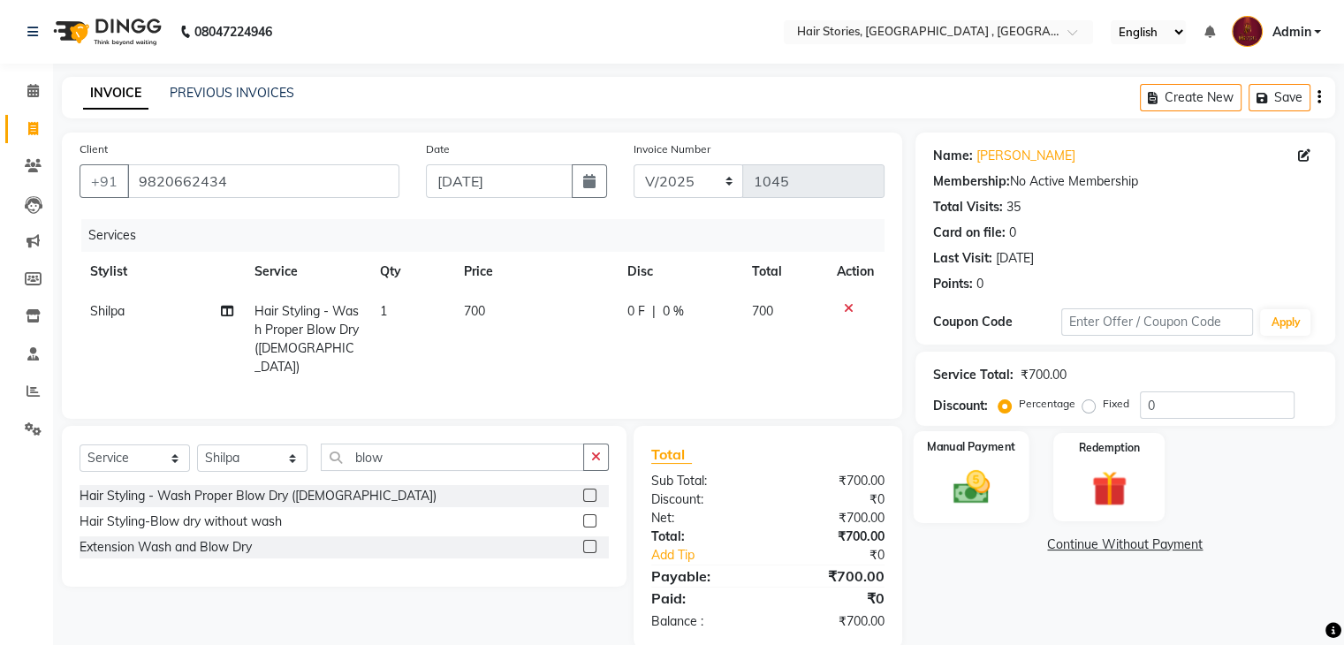
click at [939, 450] on label "Manual Payment" at bounding box center [971, 446] width 88 height 17
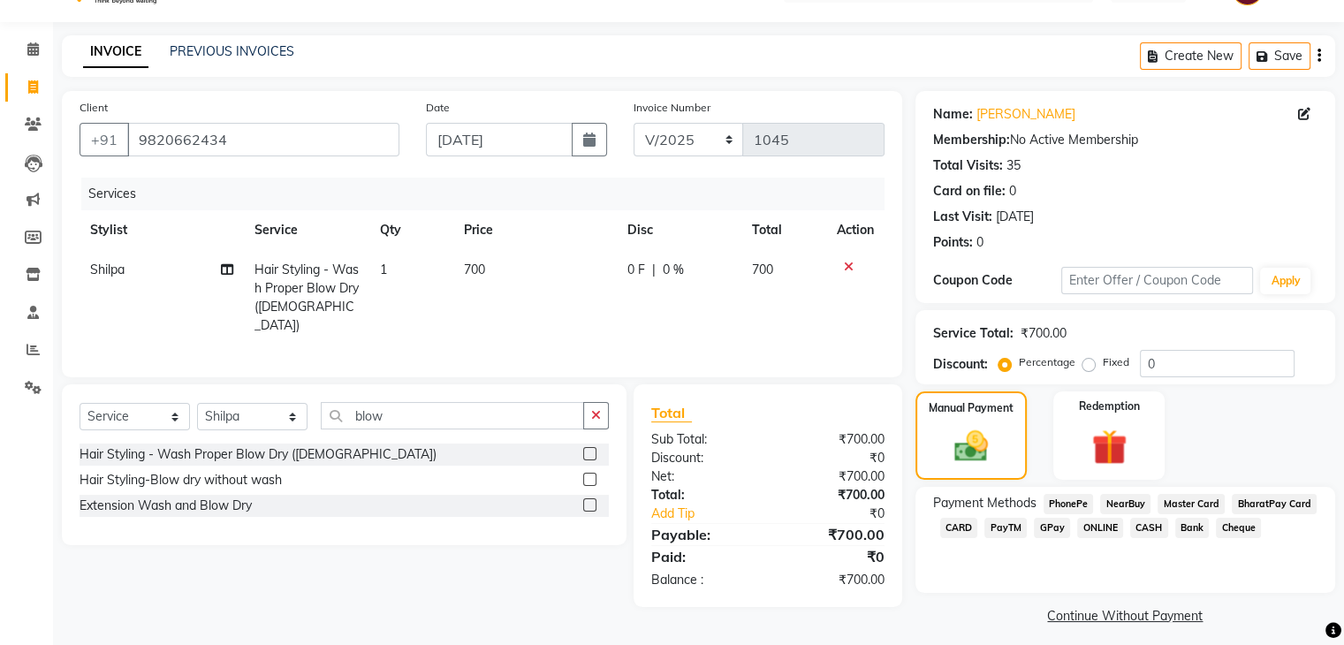
scroll to position [42, 0]
click at [1146, 523] on span "CASH" at bounding box center [1149, 527] width 38 height 20
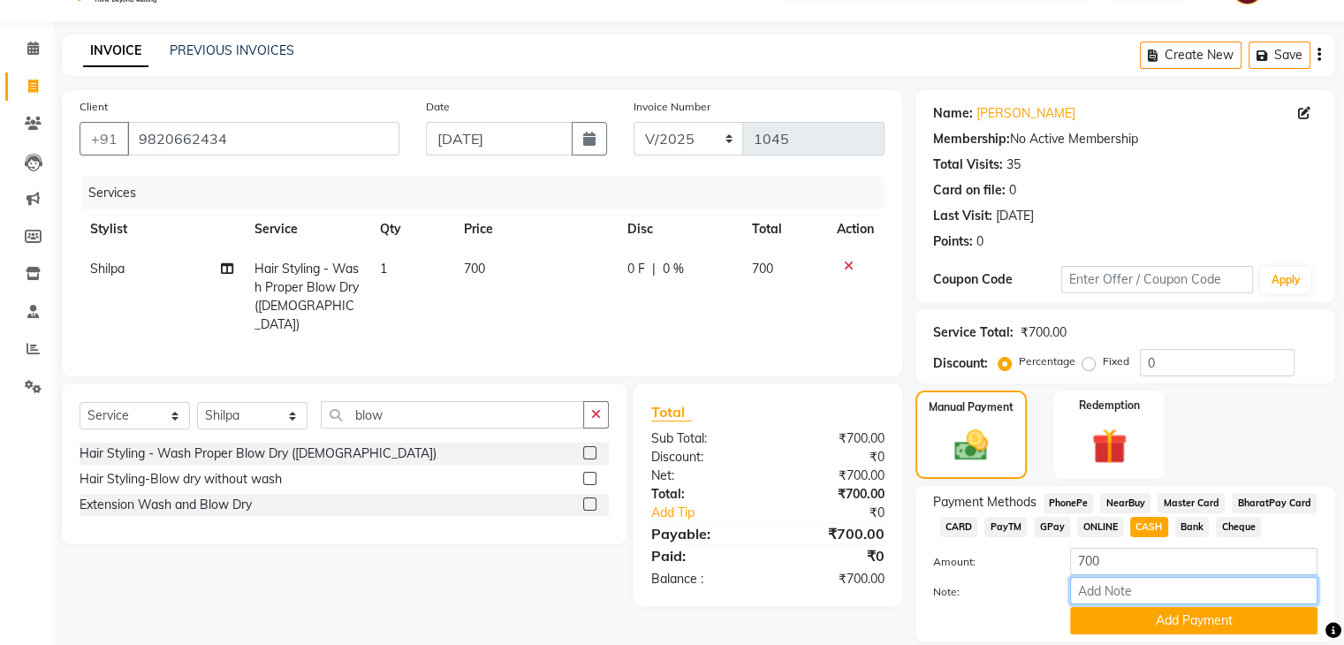
click at [1182, 604] on input "Note:" at bounding box center [1193, 590] width 247 height 27
click at [1183, 616] on button "Add Payment" at bounding box center [1193, 620] width 247 height 27
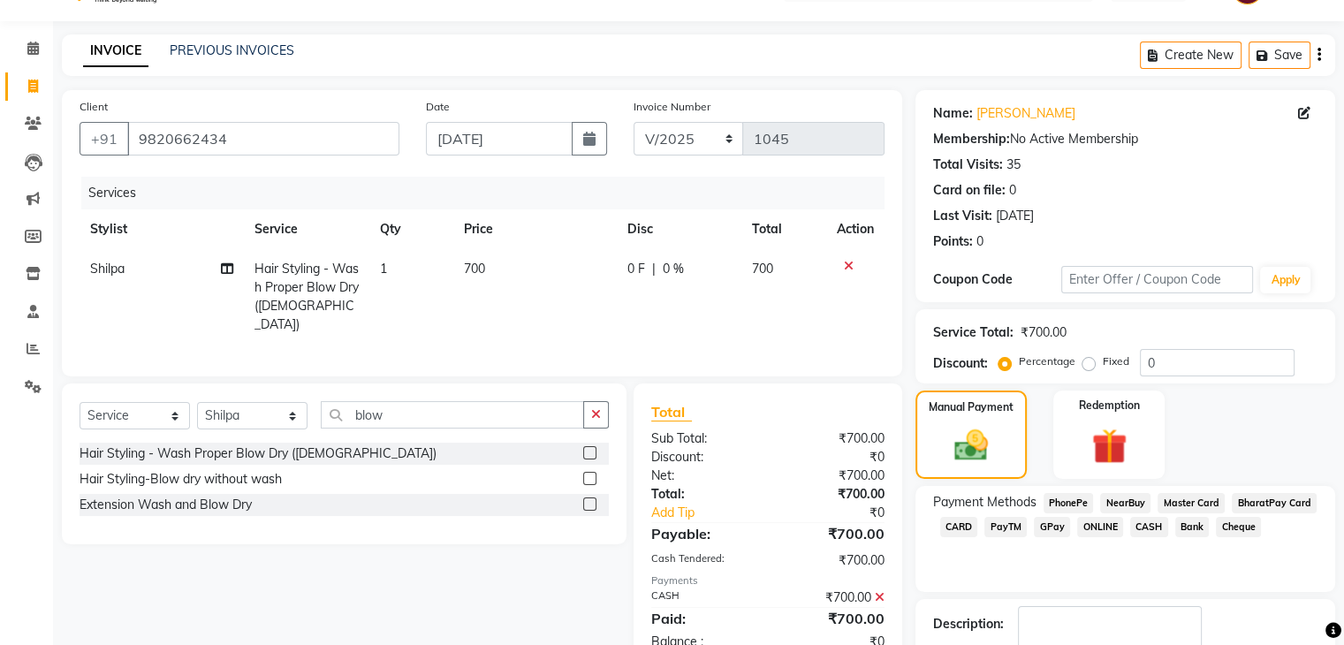
scroll to position [151, 0]
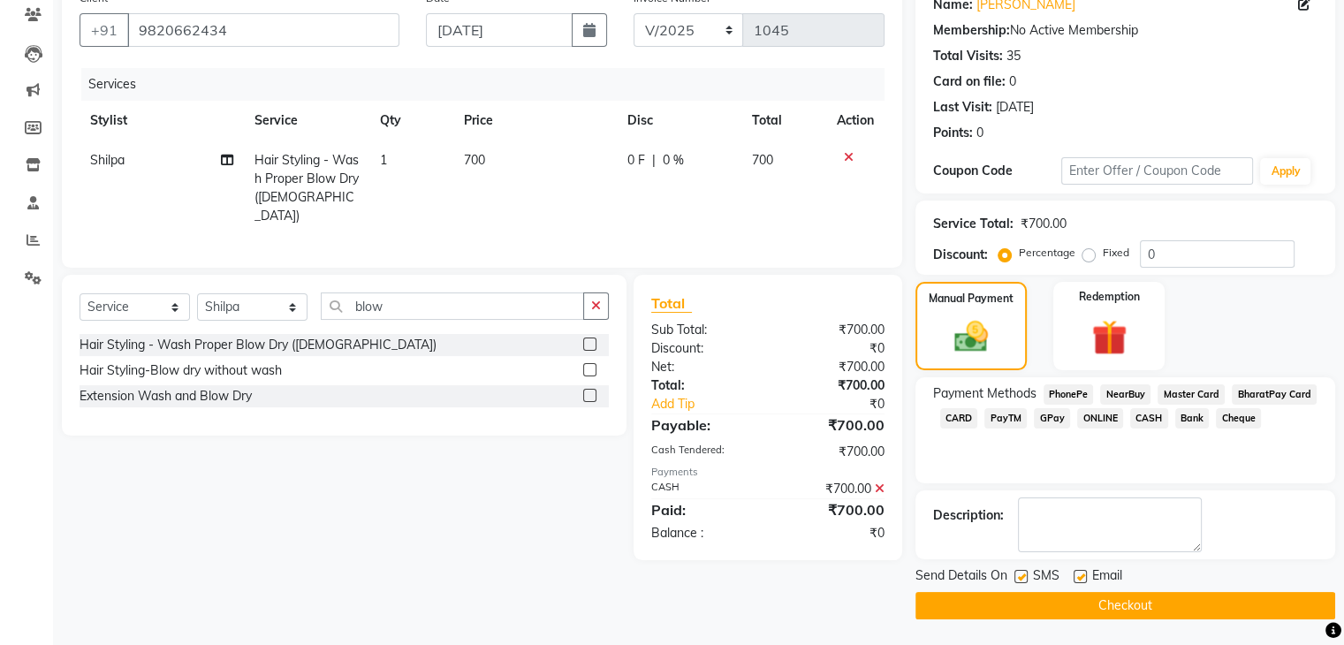
click at [1074, 574] on label at bounding box center [1080, 576] width 13 height 13
click at [1074, 574] on input "checkbox" at bounding box center [1079, 577] width 11 height 11
checkbox input "false"
click at [1021, 579] on label at bounding box center [1021, 576] width 13 height 13
click at [1021, 579] on input "checkbox" at bounding box center [1020, 577] width 11 height 11
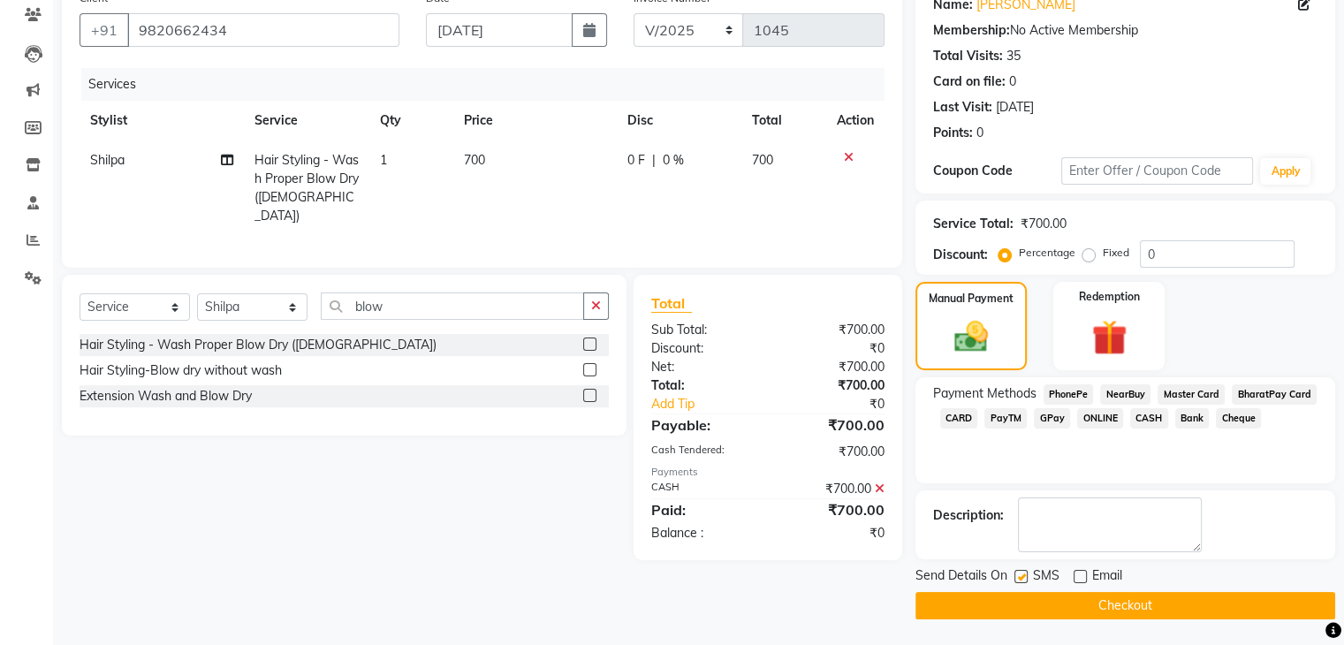
checkbox input "false"
click at [1029, 611] on button "Checkout" at bounding box center [1126, 605] width 420 height 27
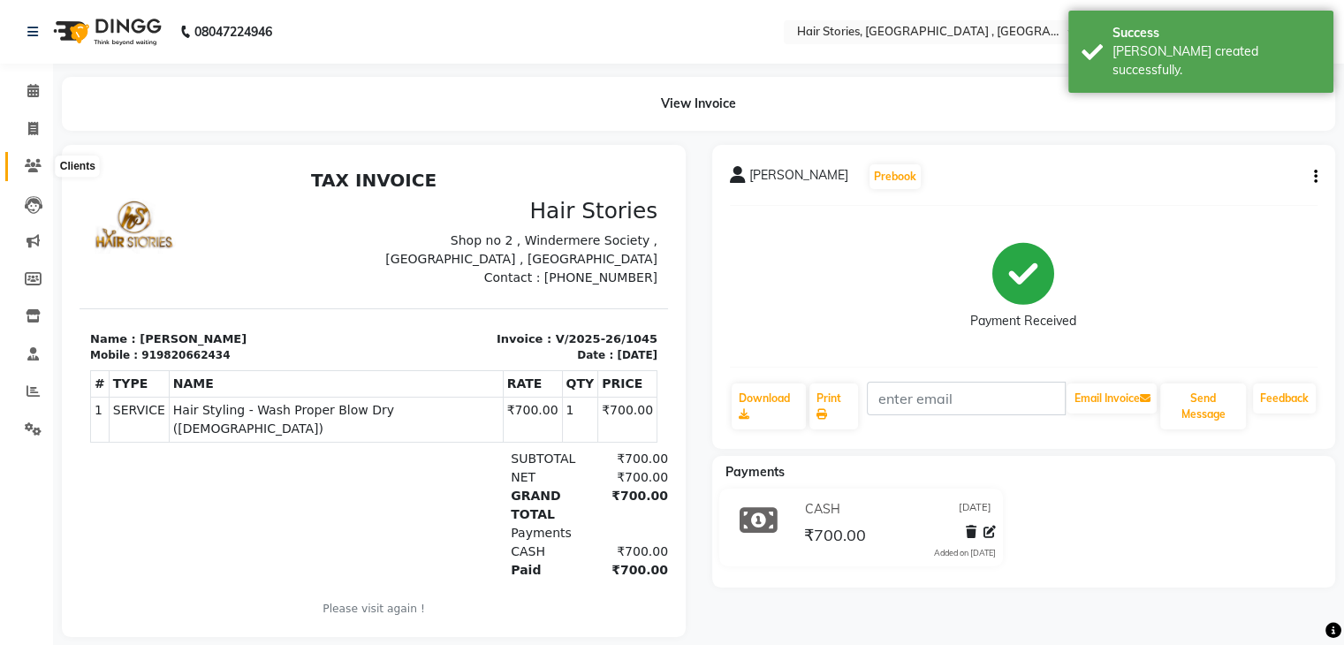
click at [34, 161] on icon at bounding box center [33, 165] width 17 height 13
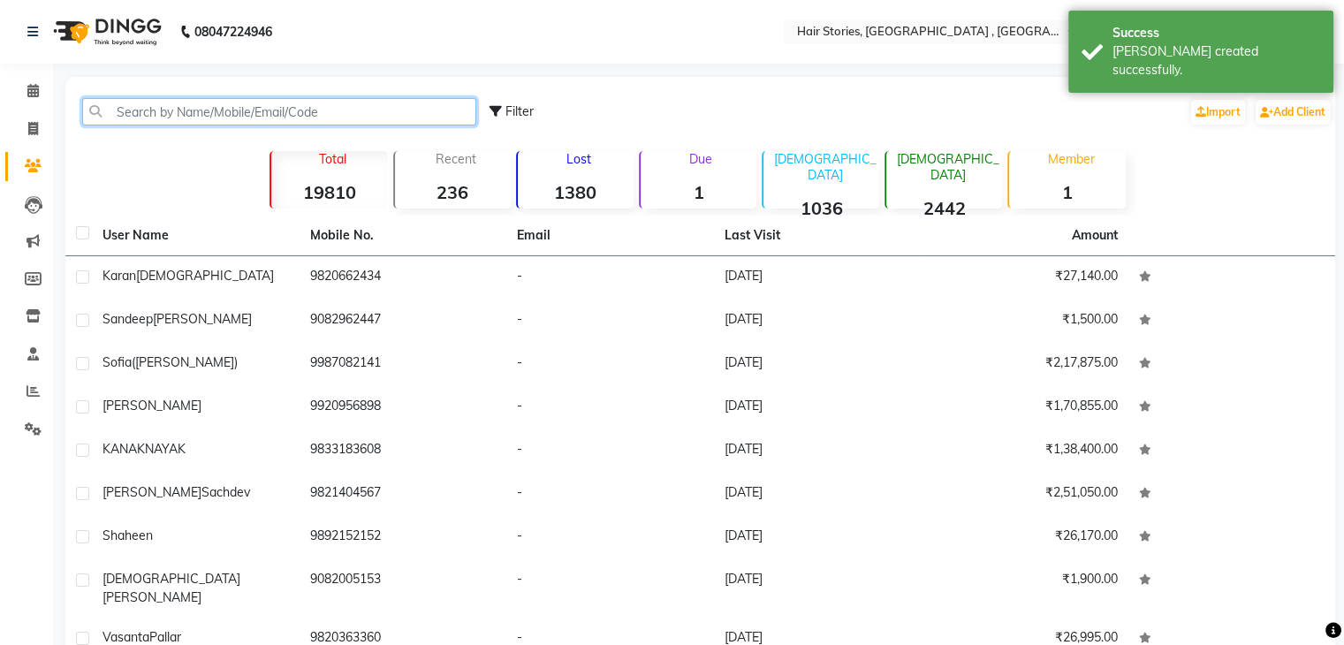
click at [183, 100] on input "text" at bounding box center [279, 111] width 394 height 27
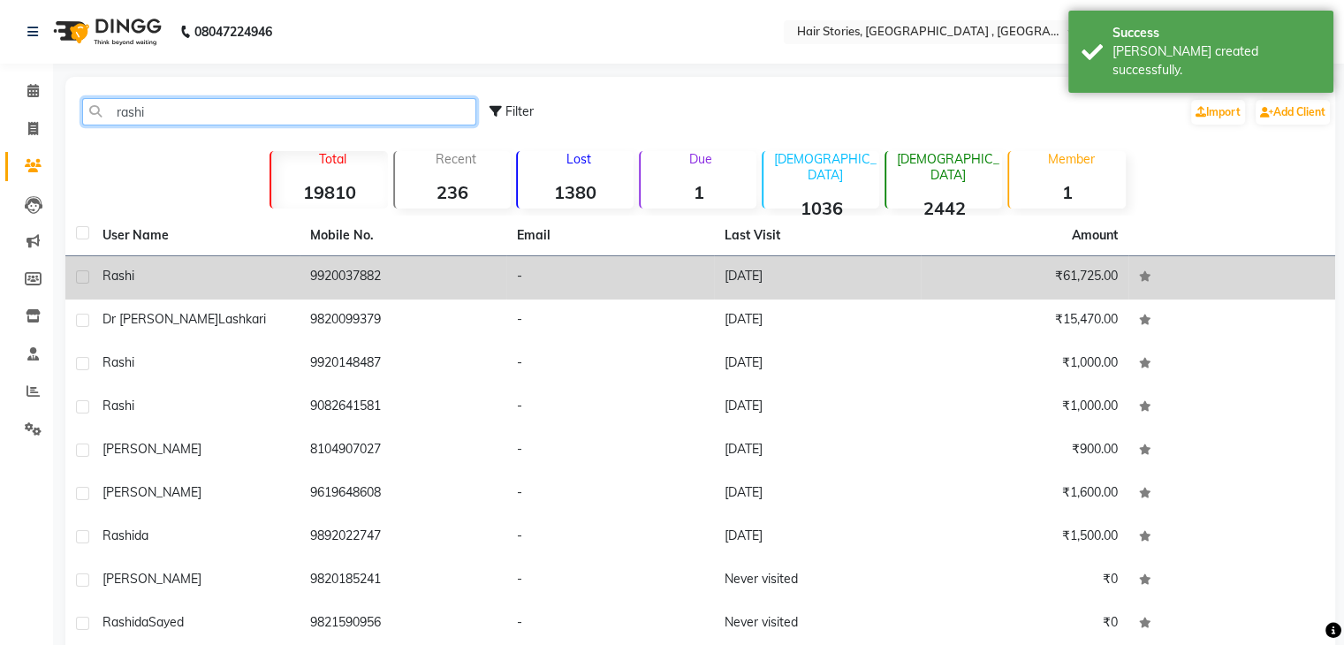
type input "rashi"
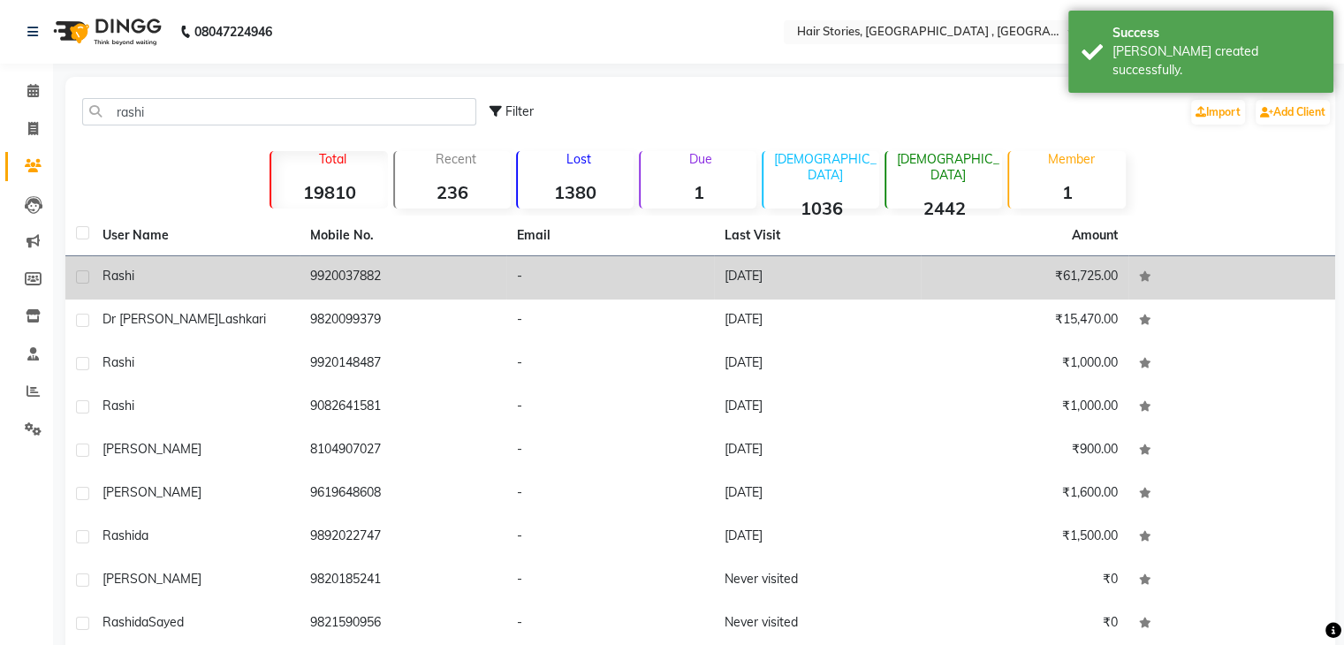
click at [646, 287] on td "-" at bounding box center [610, 277] width 208 height 43
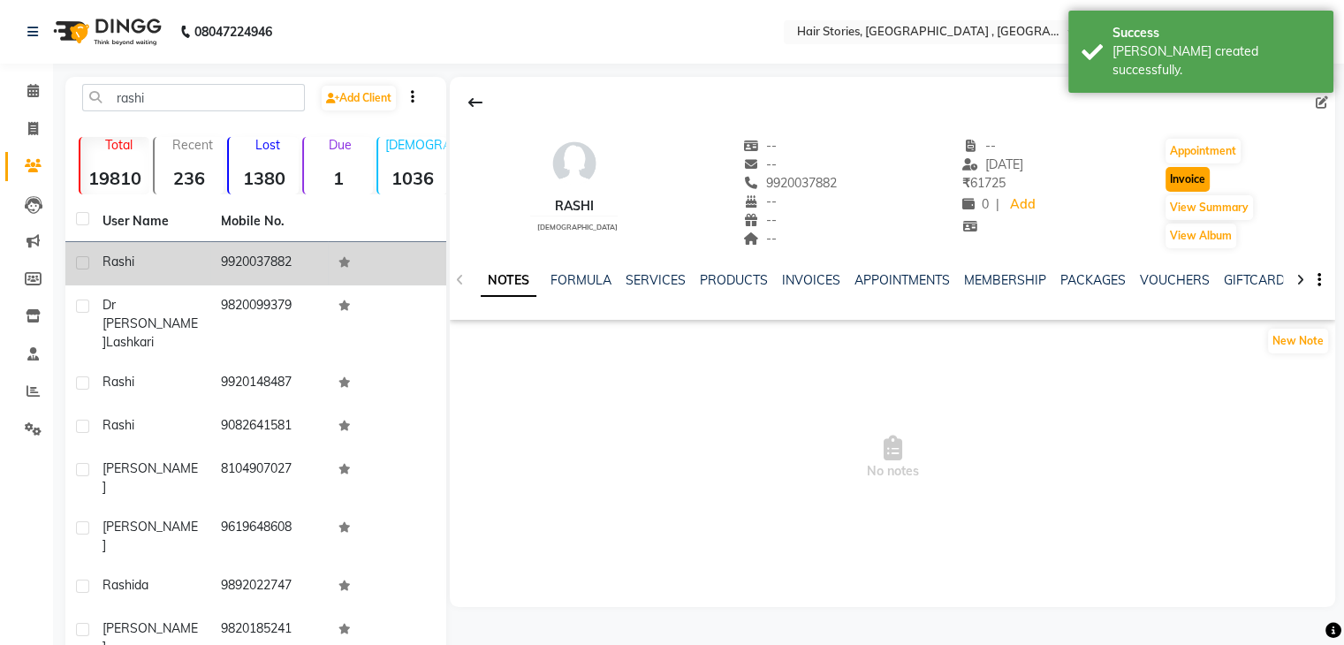
click at [1188, 171] on button "Invoice" at bounding box center [1188, 179] width 44 height 25
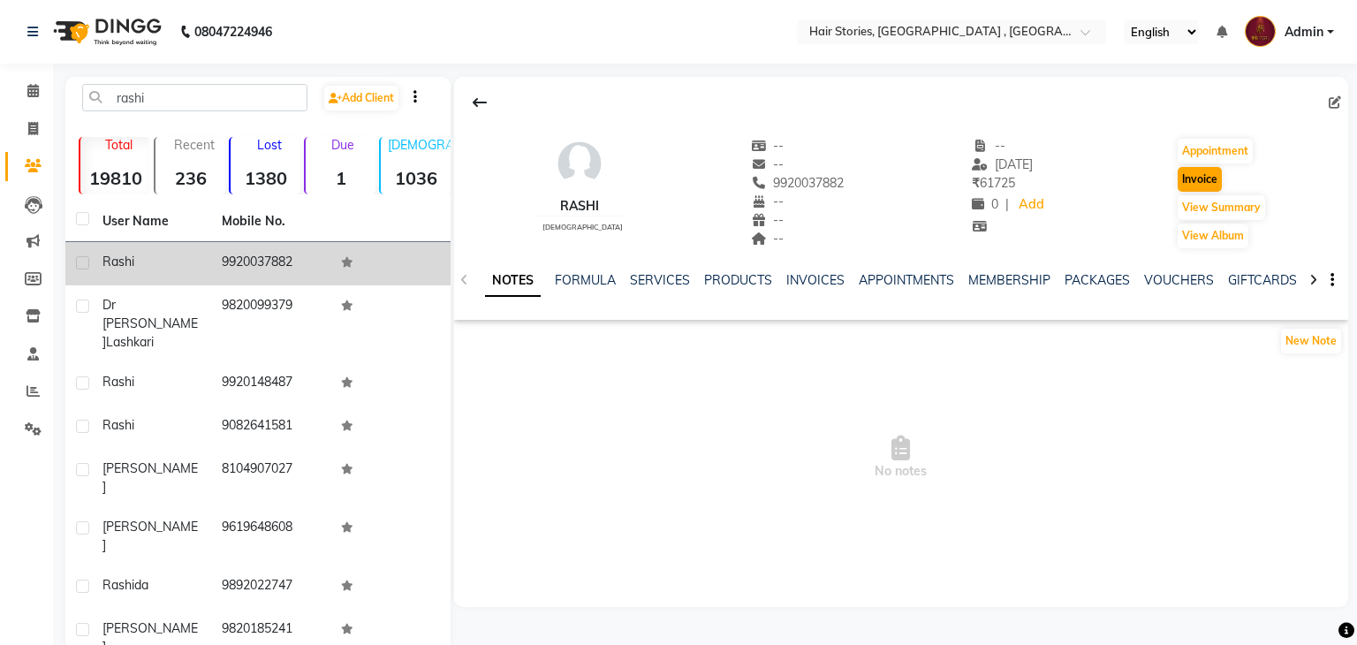
select select "service"
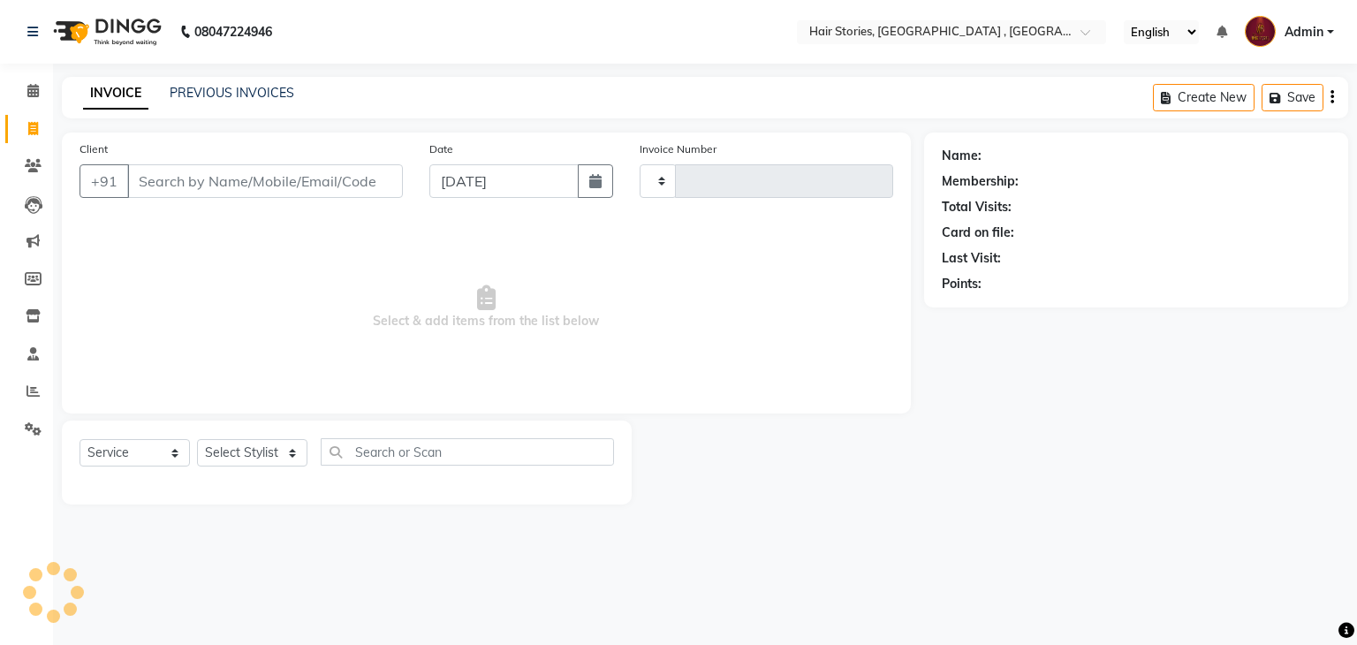
type input "1046"
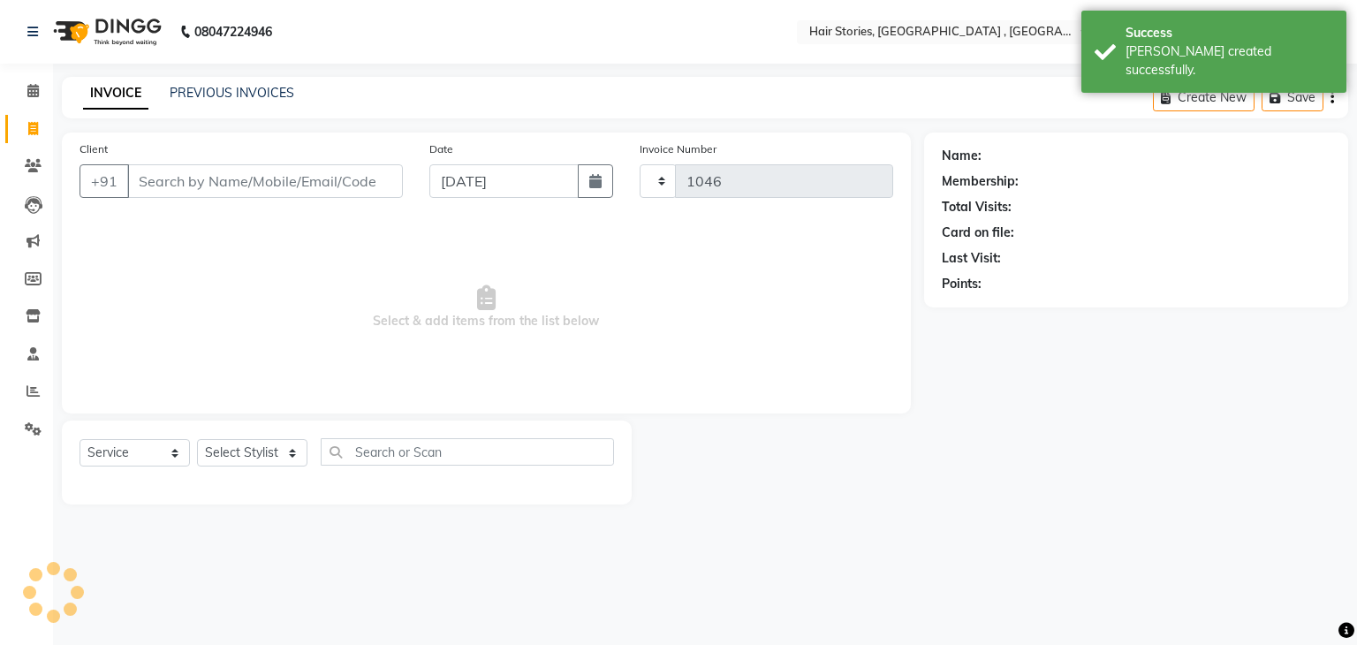
select select "550"
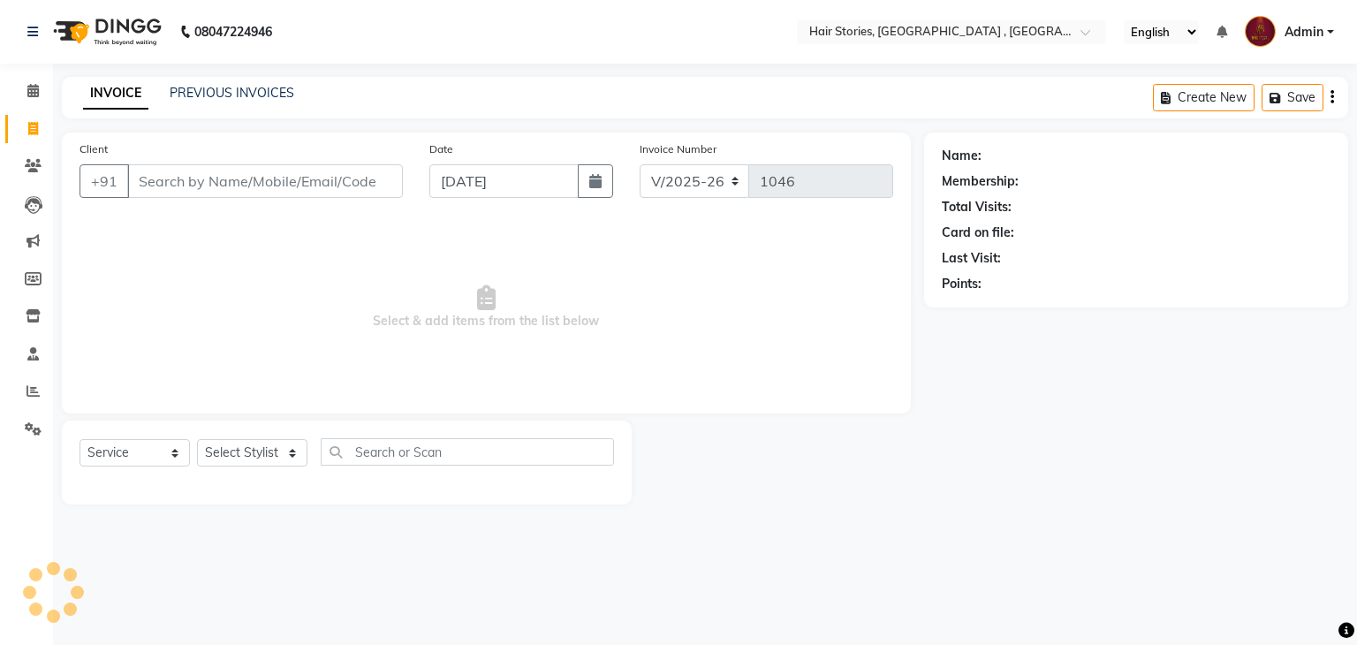
type input "9920037882"
click at [614, 178] on div "Date [DATE]" at bounding box center [521, 176] width 210 height 72
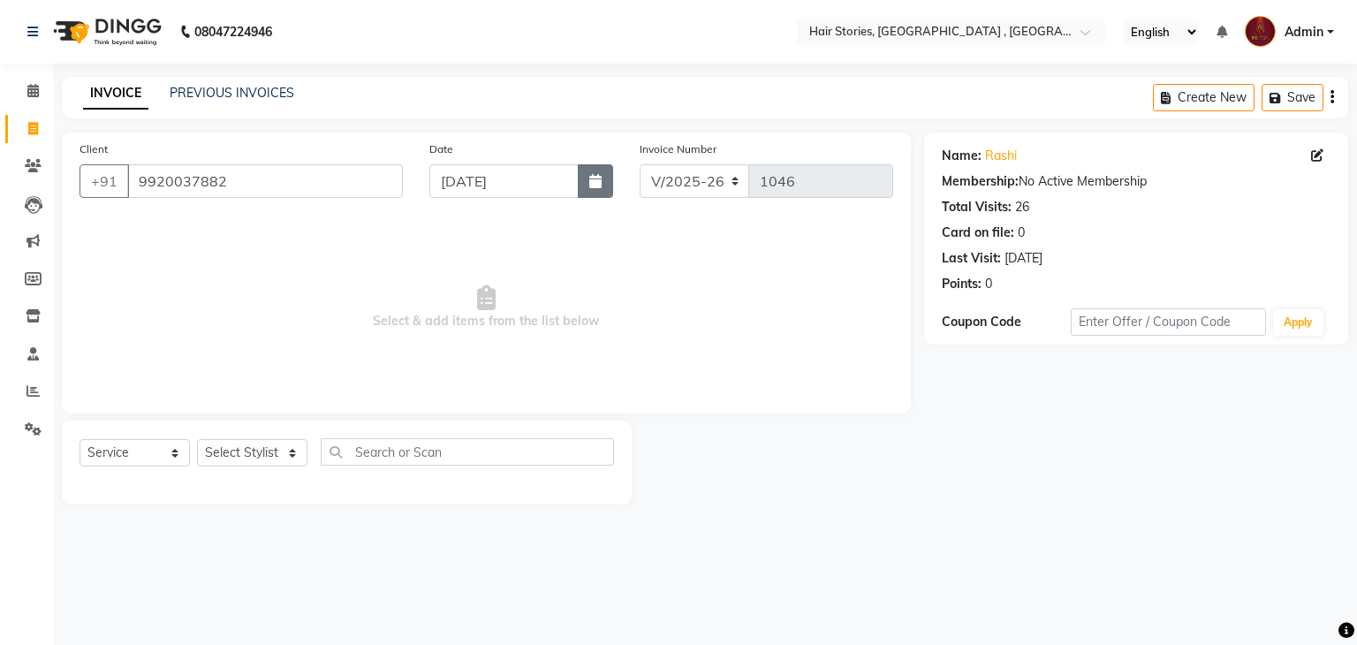
click at [600, 181] on icon "button" at bounding box center [595, 181] width 12 height 14
select select "9"
select select "2025"
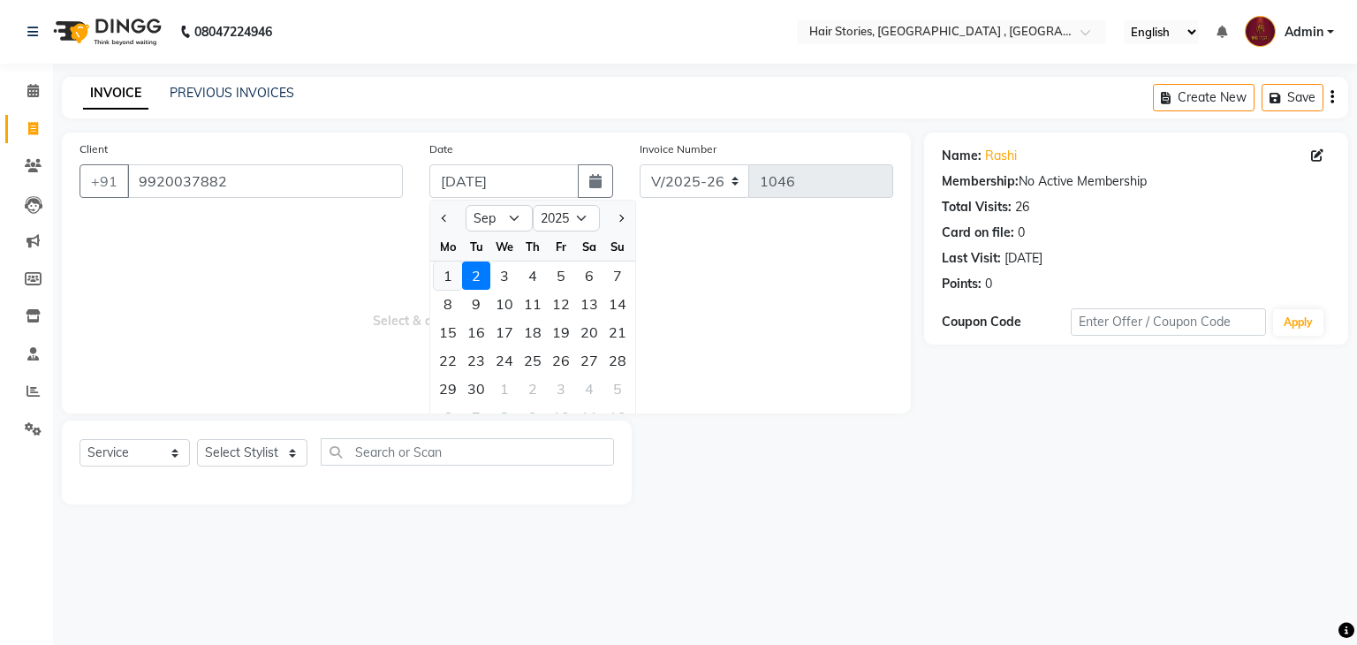
click at [449, 284] on div "1" at bounding box center [448, 276] width 28 height 28
type input "[DATE]"
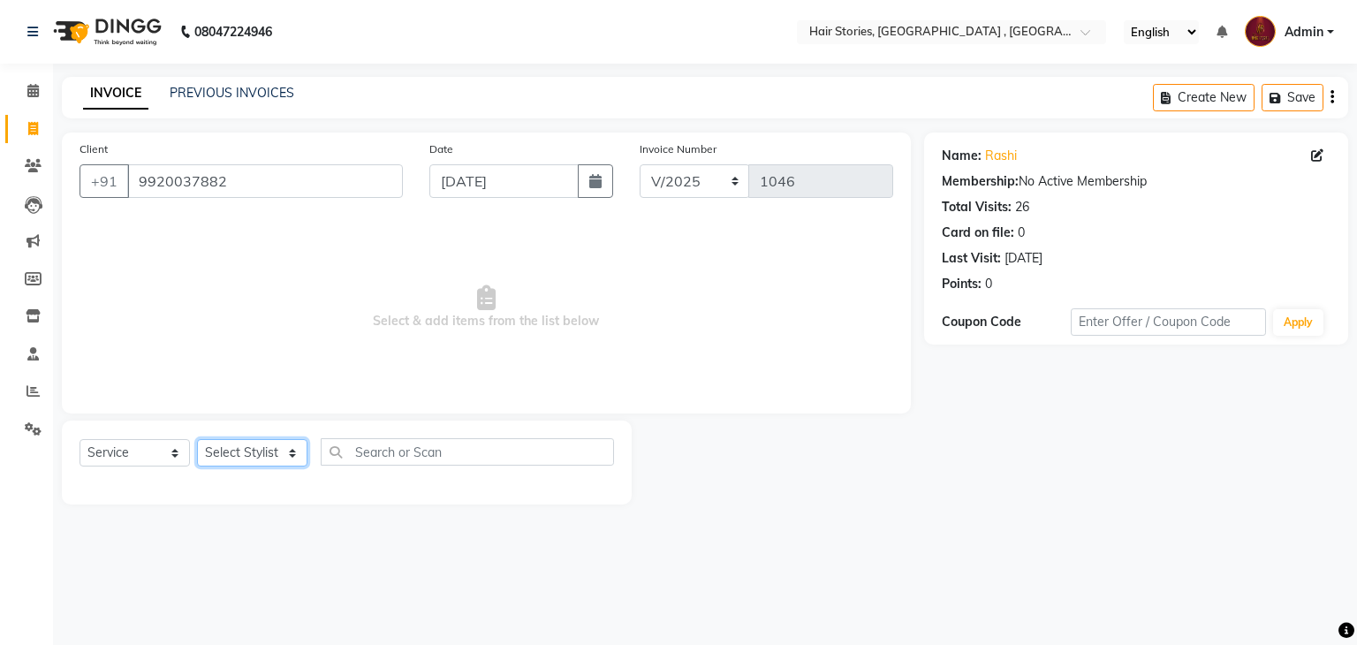
click at [283, 456] on select "Select Stylist [PERSON_NAME] [PERSON_NAME] Freelancer [PERSON_NAME] Neha [PERSO…" at bounding box center [252, 452] width 110 height 27
select select "82334"
click at [197, 440] on select "Select Stylist [PERSON_NAME] [PERSON_NAME] Freelancer [PERSON_NAME] Neha [PERSO…" at bounding box center [252, 452] width 110 height 27
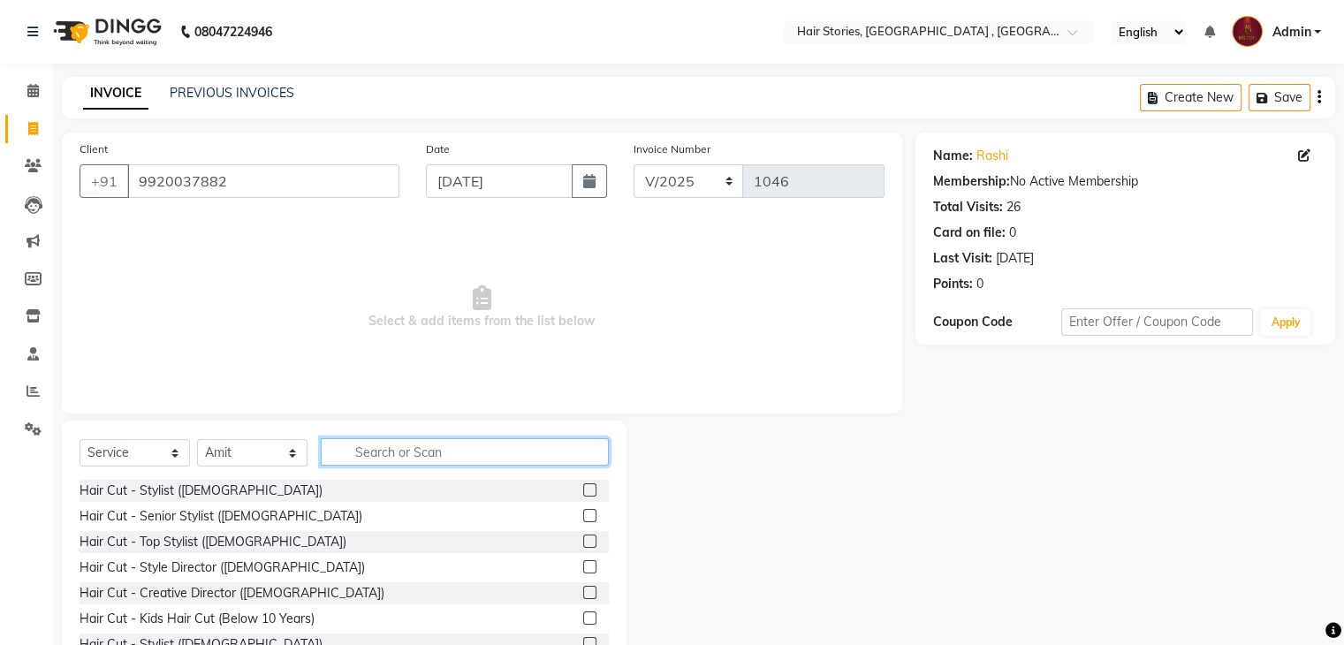
click at [366, 439] on input "text" at bounding box center [465, 451] width 288 height 27
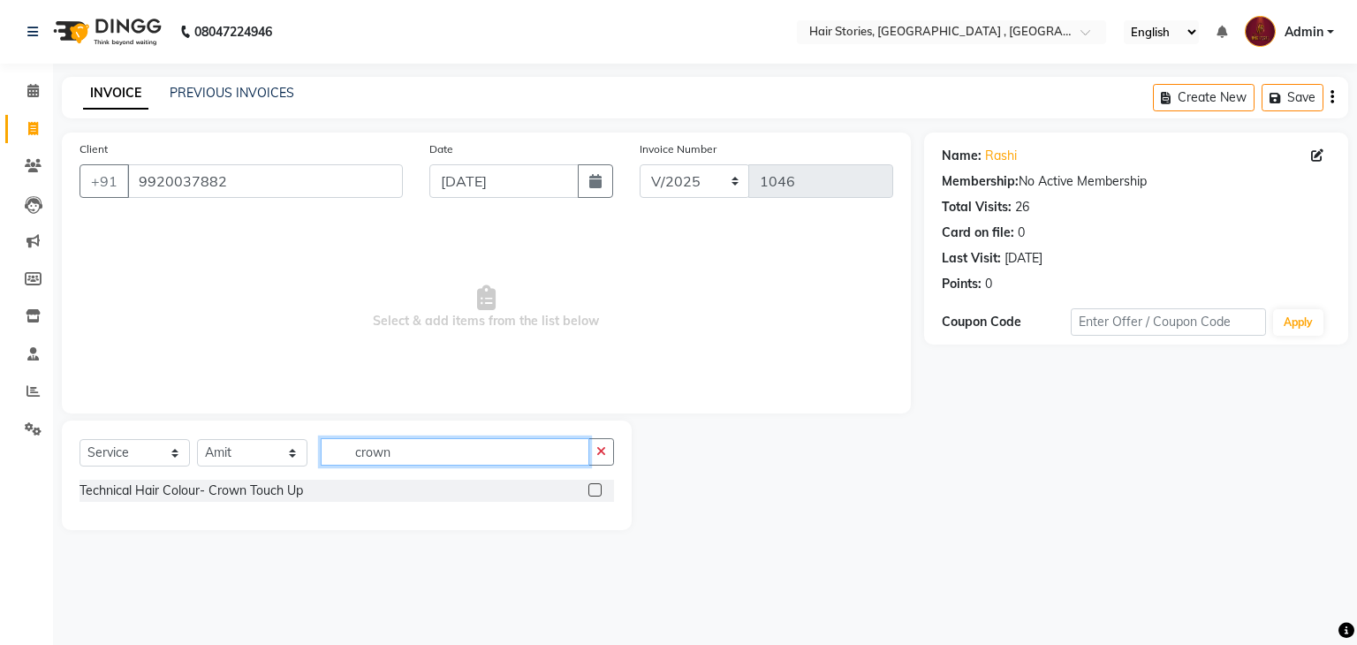
type input "crown"
click at [591, 489] on label at bounding box center [595, 489] width 13 height 13
click at [591, 489] on input "checkbox" at bounding box center [594, 490] width 11 height 11
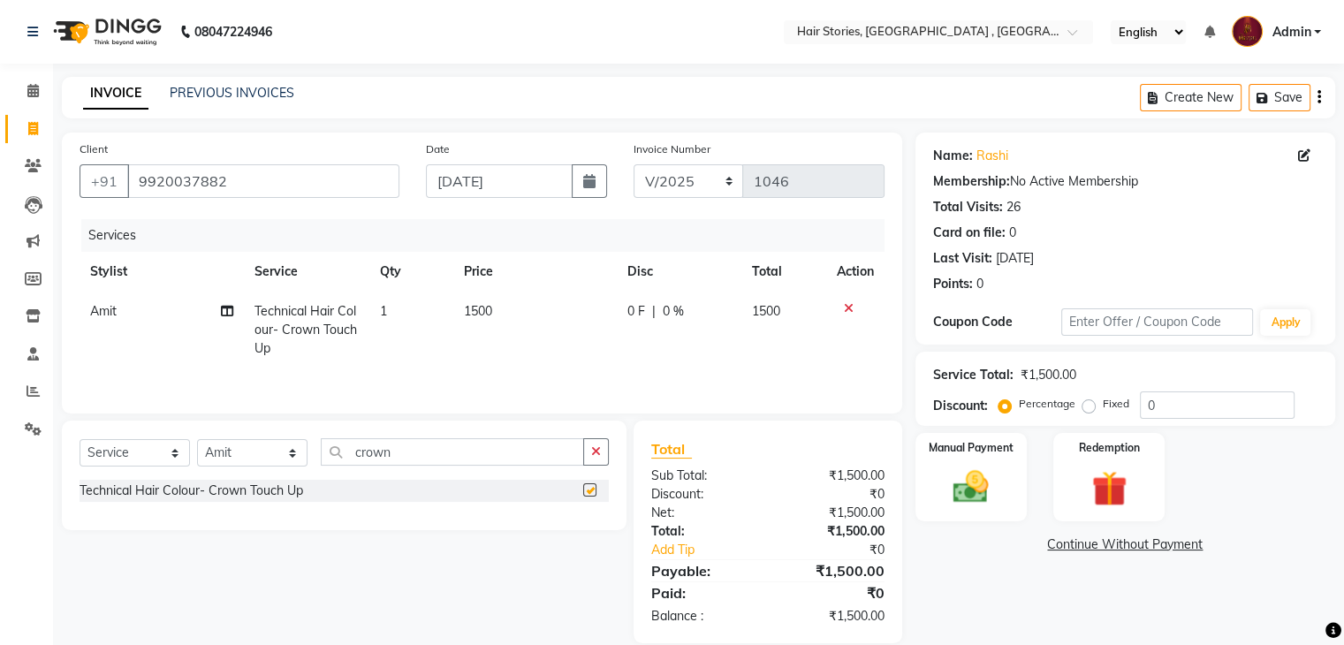
checkbox input "false"
click at [443, 332] on td "1" at bounding box center [411, 330] width 84 height 77
select select "82334"
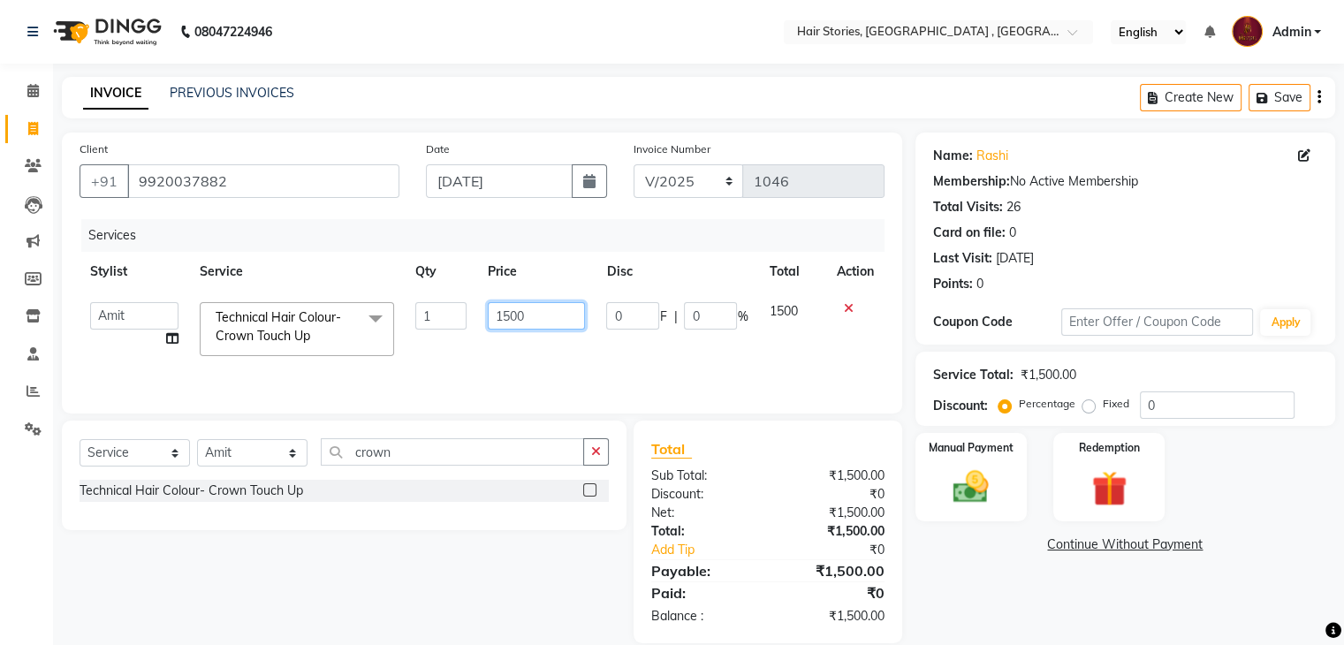
drag, startPoint x: 553, startPoint y: 299, endPoint x: 439, endPoint y: 316, distance: 115.2
click at [439, 316] on tr "[PERSON_NAME] [PERSON_NAME] Freelancer [PERSON_NAME] [PERSON_NAME] Shilpa Shira…" at bounding box center [482, 329] width 805 height 75
type input "1200"
click at [1029, 574] on div "Name: Rashi Membership: No Active Membership Total Visits: 26 Card on file: 0 L…" at bounding box center [1132, 388] width 433 height 511
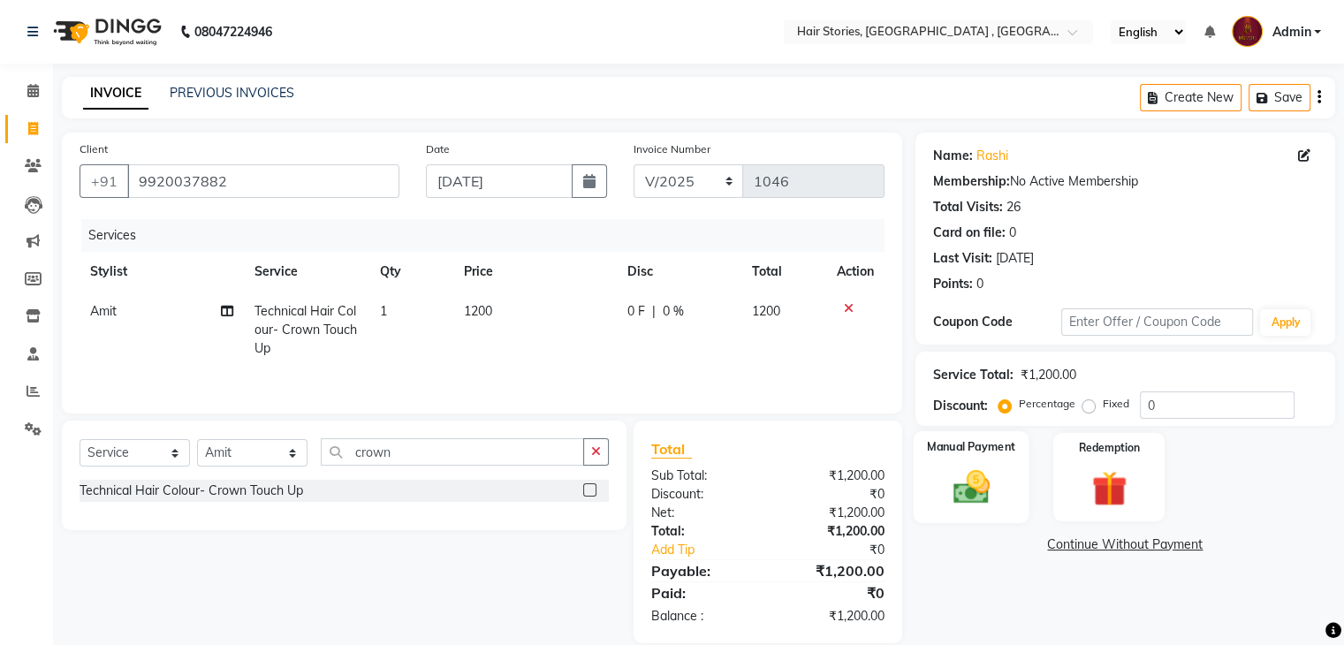
click at [975, 469] on img at bounding box center [970, 488] width 59 height 42
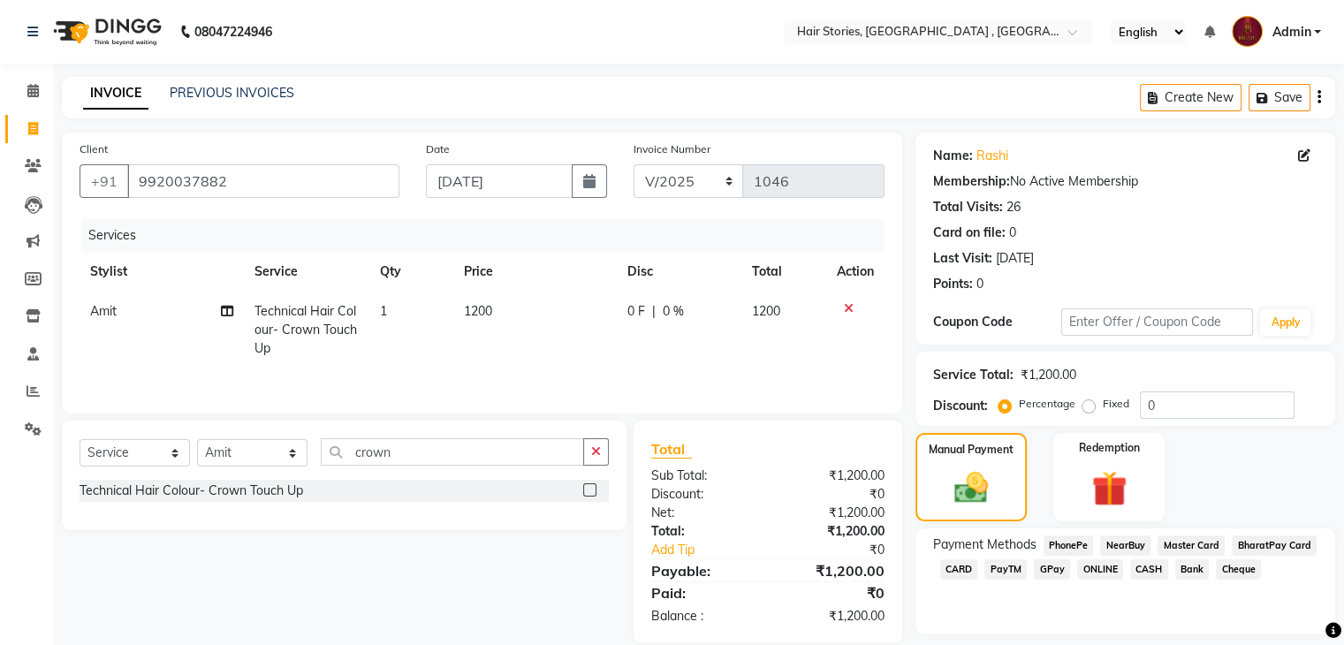
click at [1061, 576] on span "GPay" at bounding box center [1052, 569] width 36 height 20
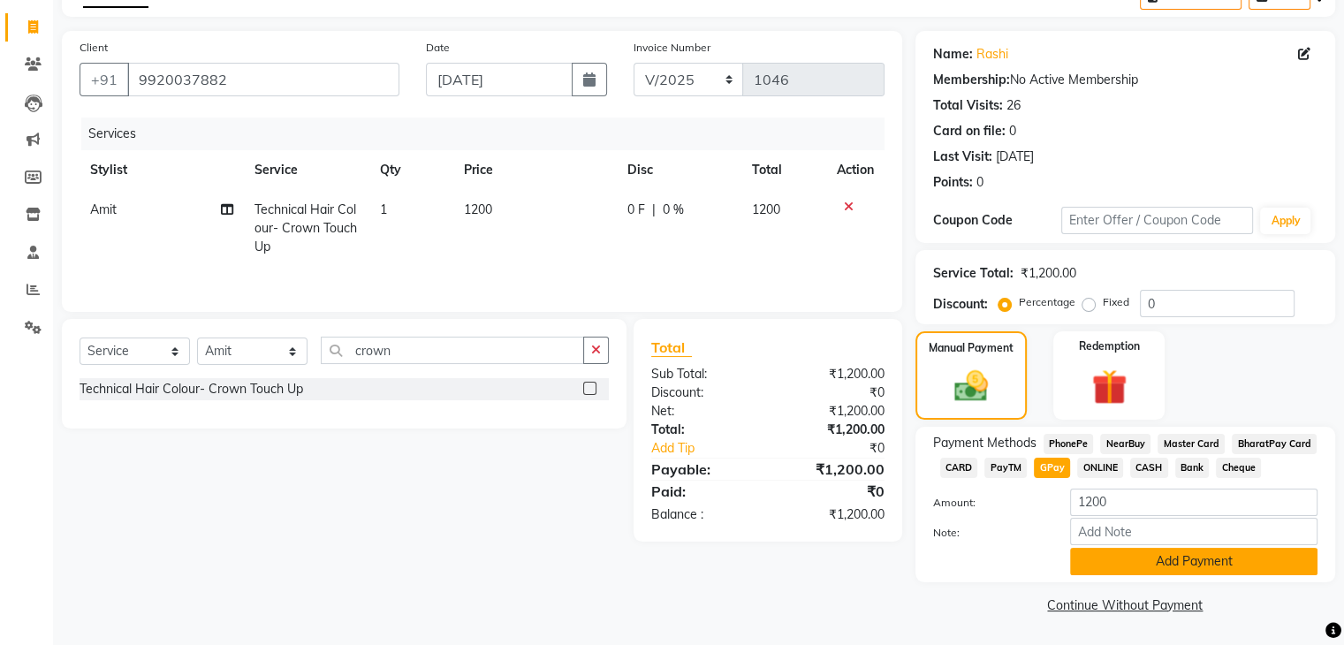
click at [1150, 552] on button "Add Payment" at bounding box center [1193, 561] width 247 height 27
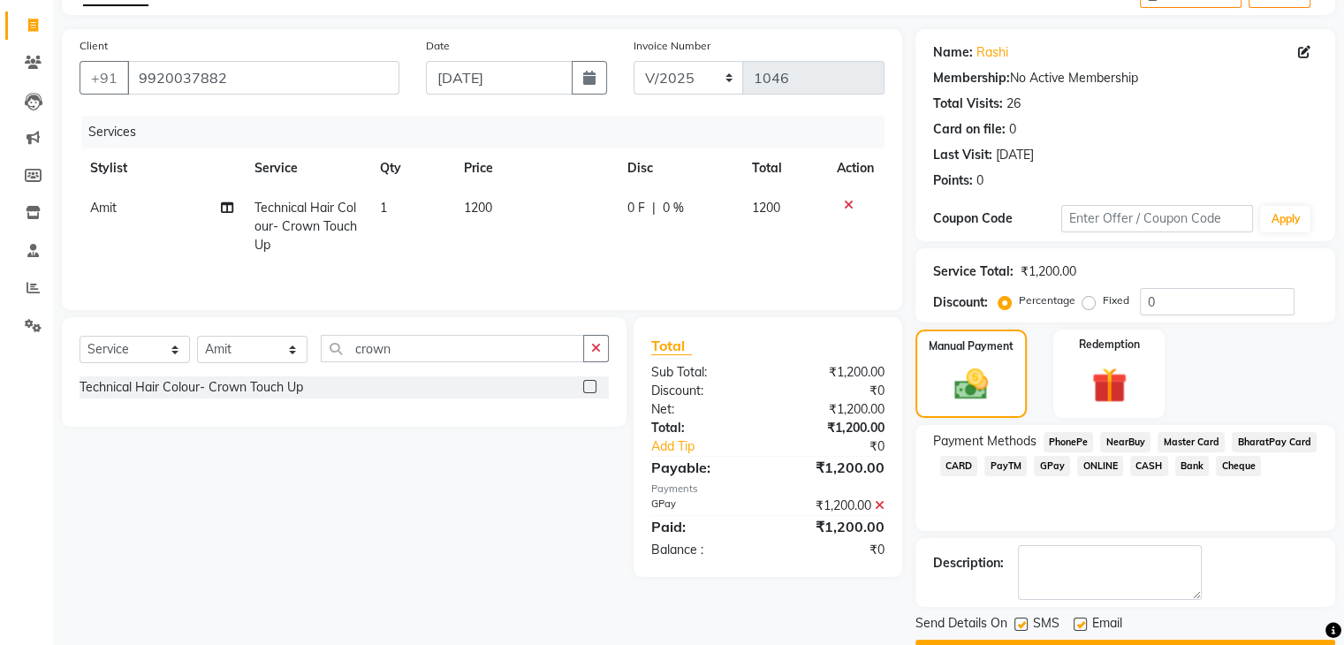
scroll to position [151, 0]
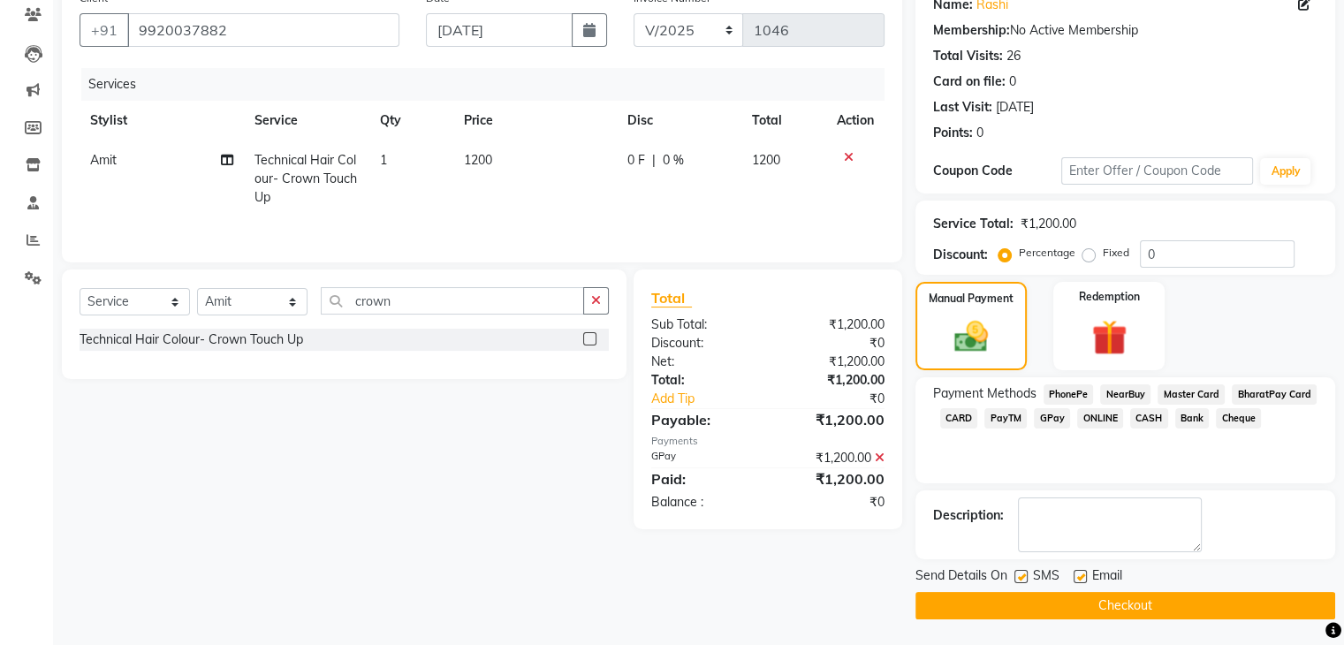
click at [1074, 576] on label at bounding box center [1080, 576] width 13 height 13
click at [1074, 576] on input "checkbox" at bounding box center [1079, 577] width 11 height 11
checkbox input "false"
click at [1015, 579] on label at bounding box center [1021, 576] width 13 height 13
click at [1015, 579] on input "checkbox" at bounding box center [1020, 577] width 11 height 11
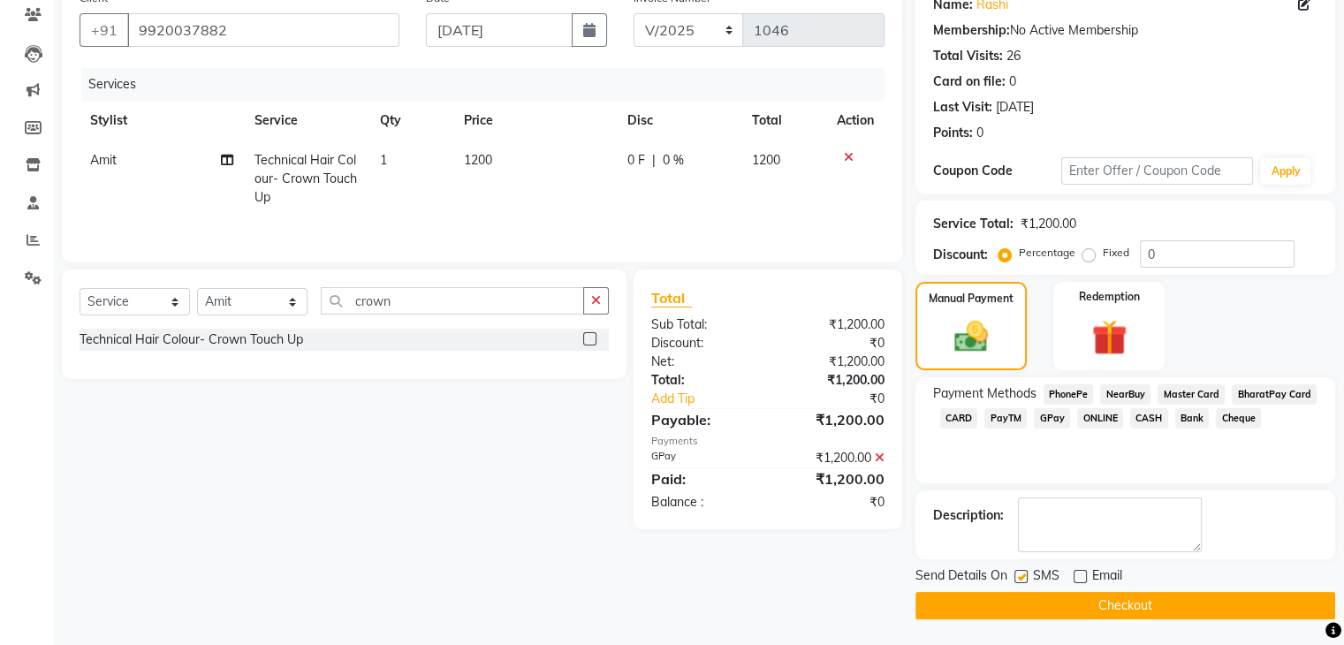
checkbox input "false"
click at [1031, 623] on main "INVOICE PREVIOUS INVOICES Create New Save Client [PHONE_NUMBER] Date [DATE] Inv…" at bounding box center [698, 286] width 1291 height 720
click at [1024, 599] on button "Checkout" at bounding box center [1126, 605] width 420 height 27
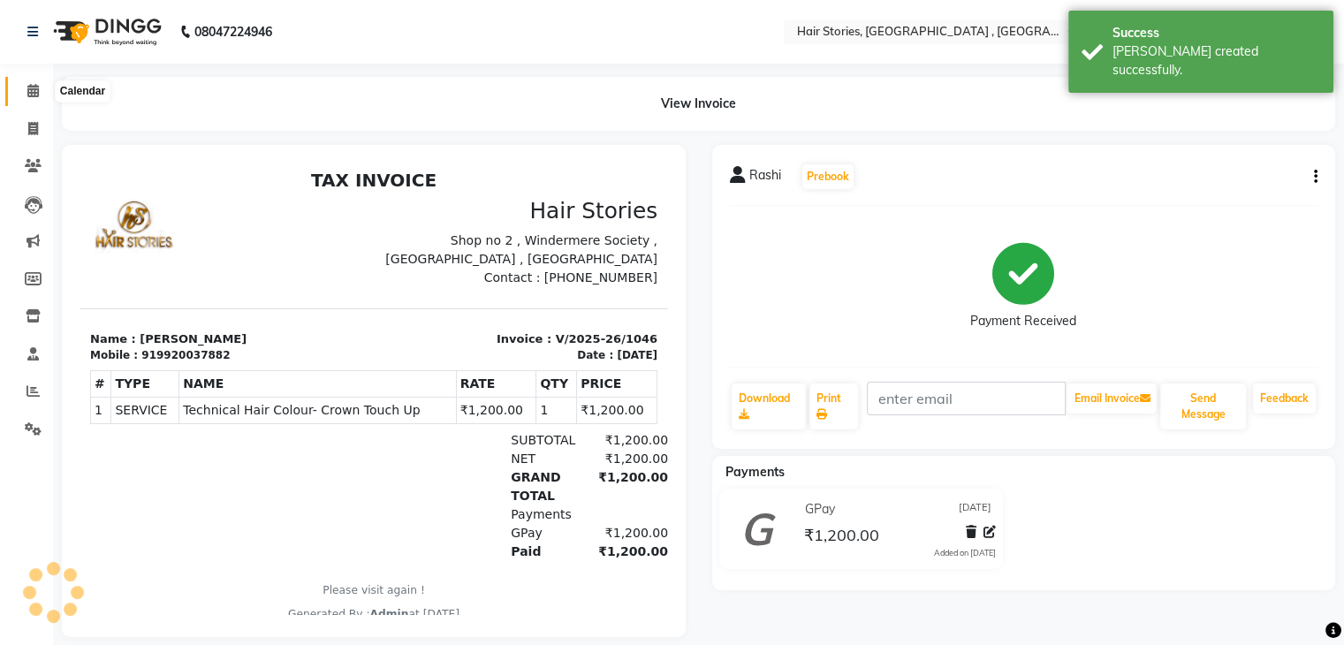
click at [34, 95] on icon at bounding box center [32, 90] width 11 height 13
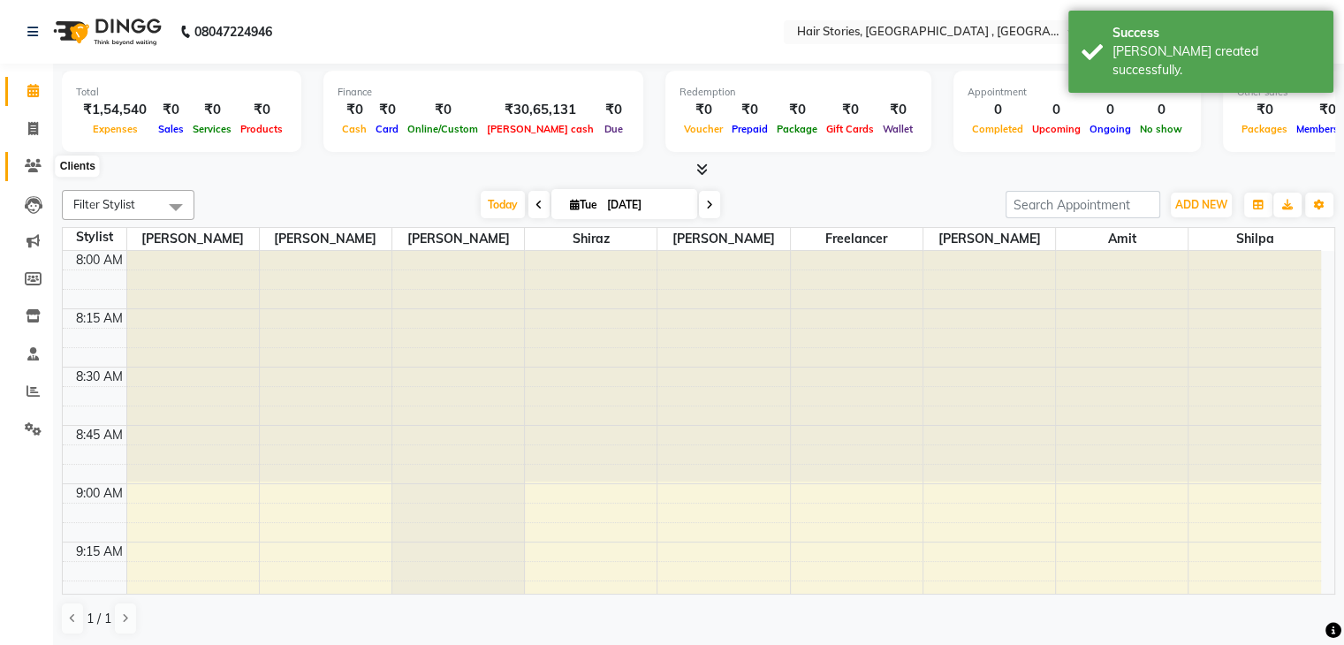
click at [30, 174] on span at bounding box center [33, 166] width 31 height 20
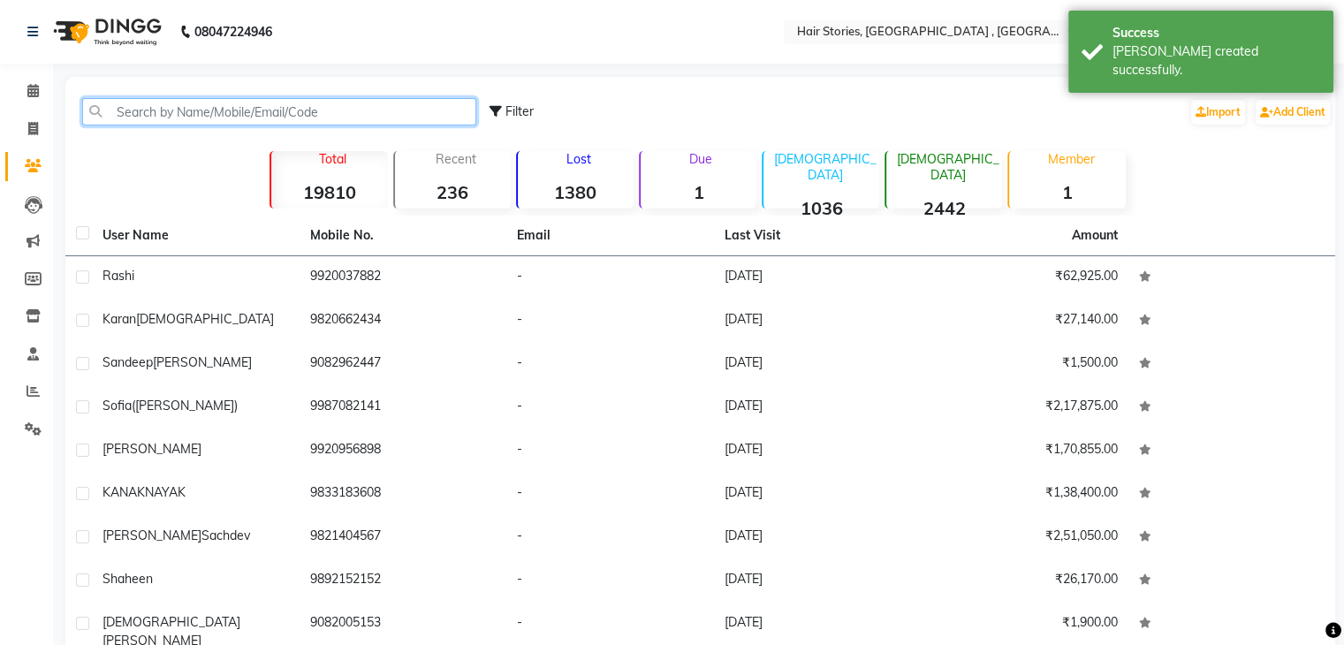
click at [219, 118] on input "text" at bounding box center [279, 111] width 394 height 27
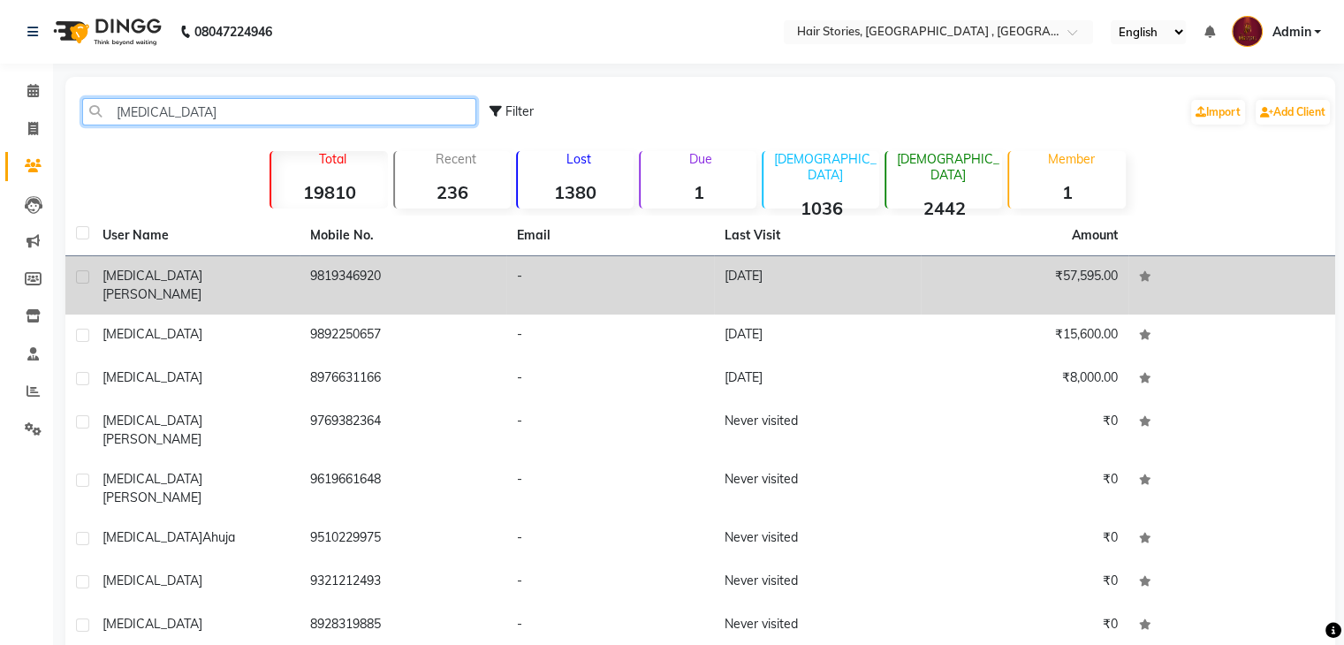
type input "[MEDICAL_DATA]"
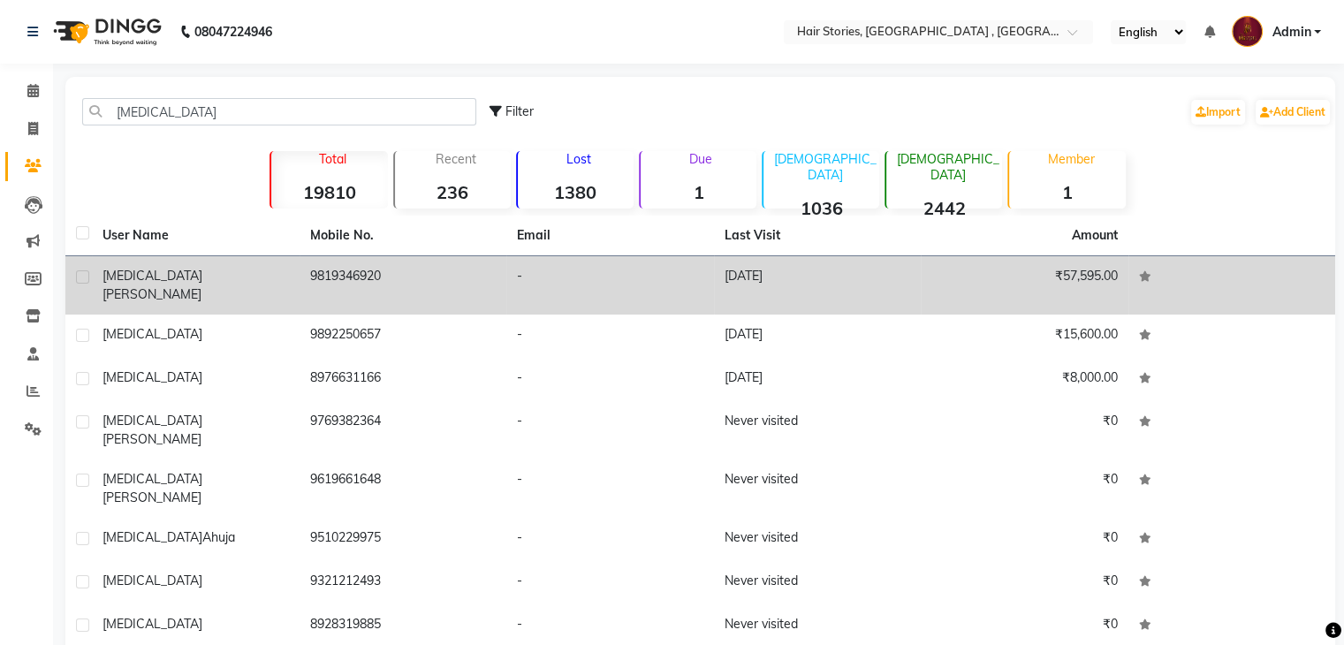
click at [177, 286] on span "[PERSON_NAME]" at bounding box center [152, 294] width 99 height 16
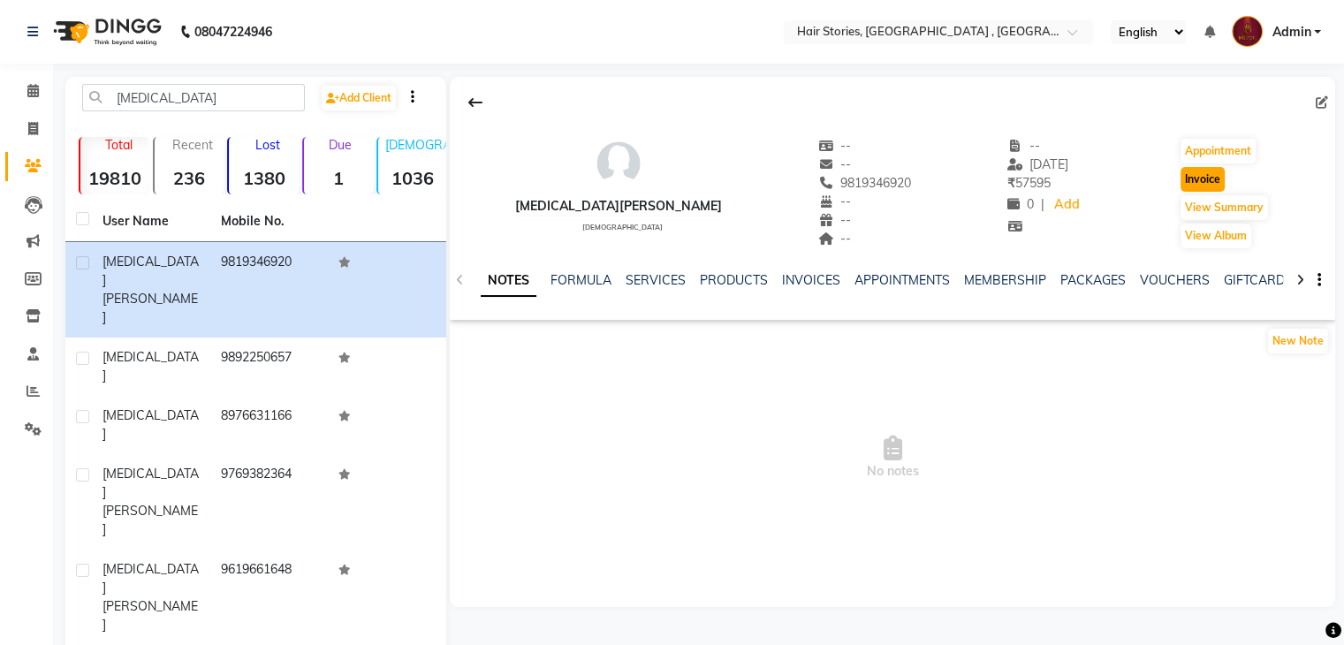
click at [1205, 173] on button "Invoice" at bounding box center [1203, 179] width 44 height 25
select select "service"
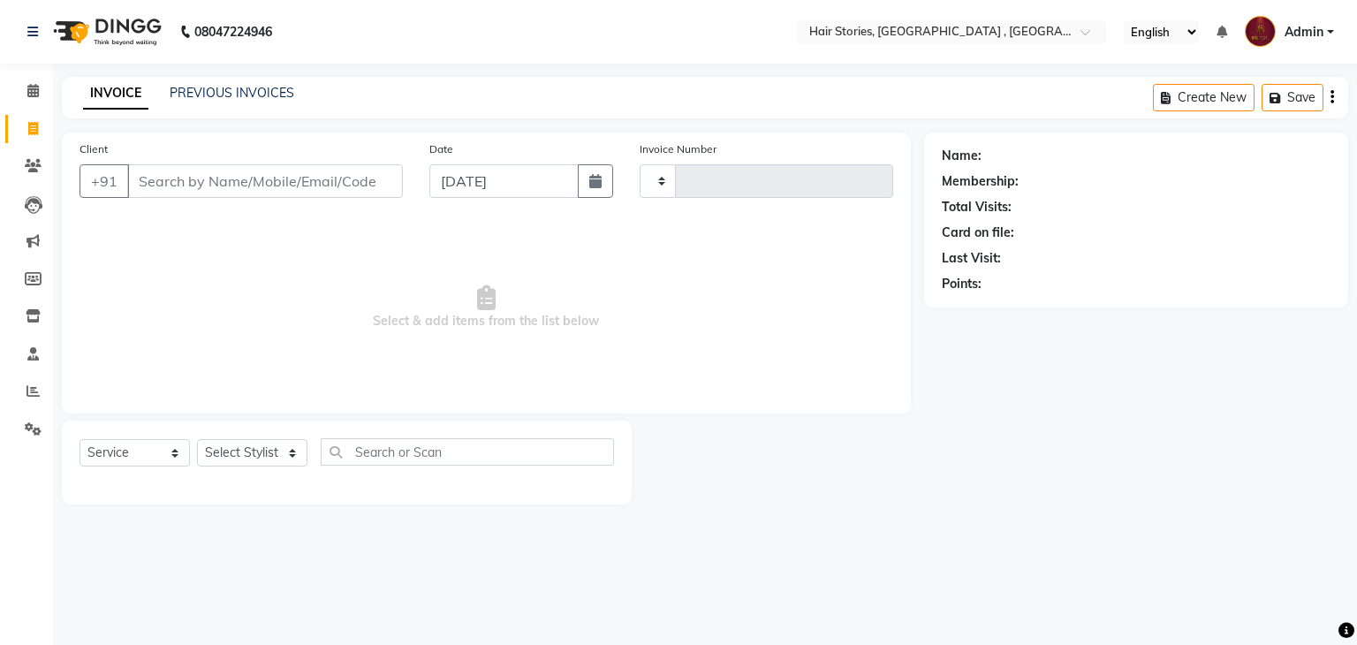
type input "1047"
select select "550"
type input "9819346920"
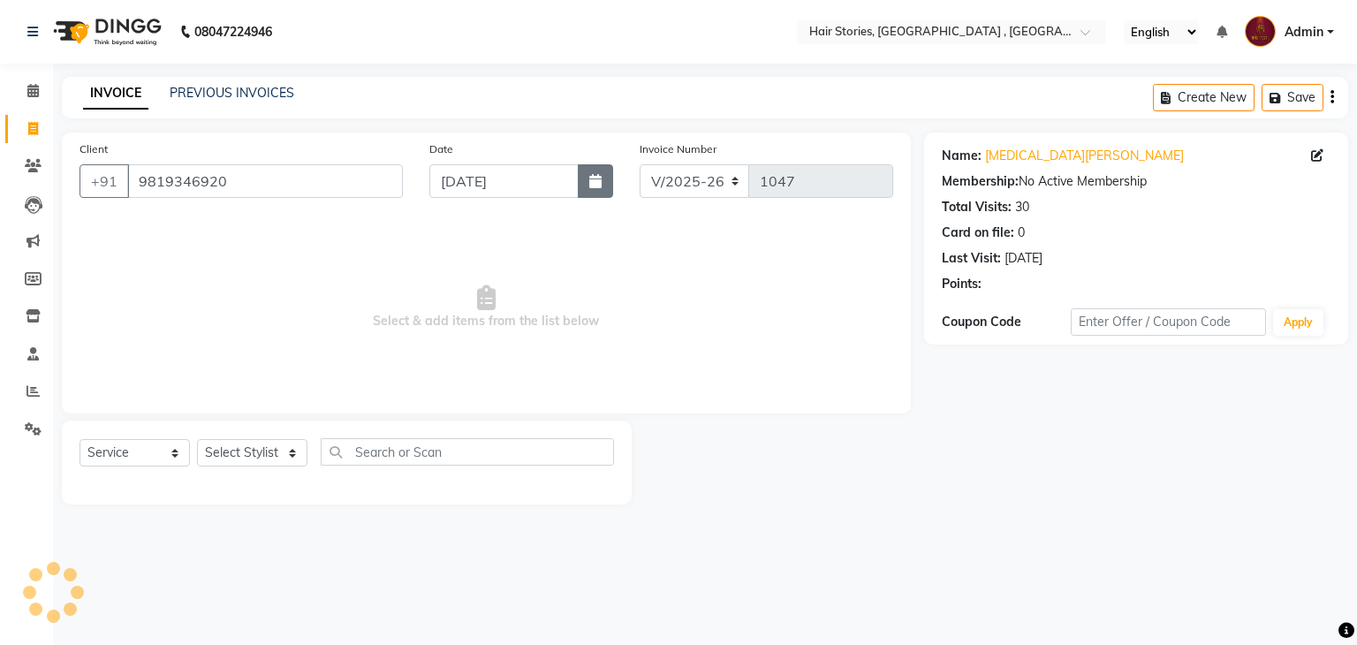
click at [590, 187] on icon "button" at bounding box center [595, 181] width 12 height 14
select select "9"
select select "2025"
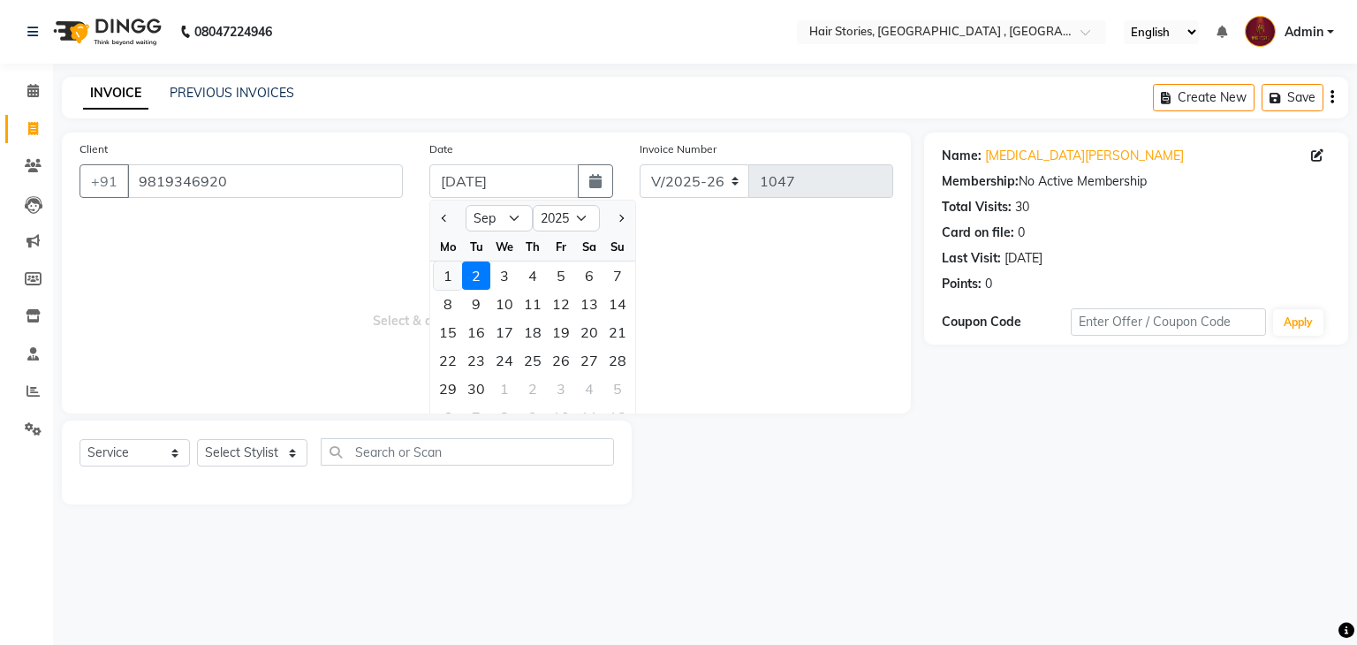
click at [445, 275] on div "1" at bounding box center [448, 276] width 28 height 28
type input "[DATE]"
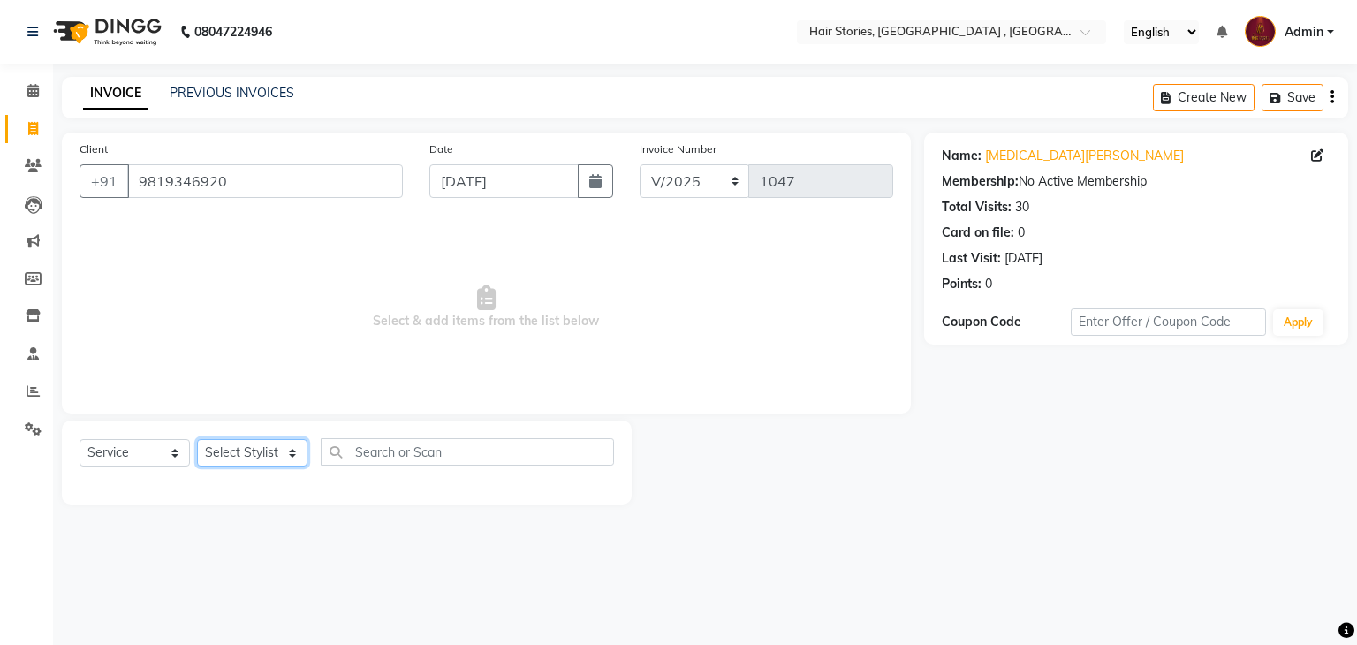
click at [286, 460] on select "Select Stylist [PERSON_NAME] [PERSON_NAME] Freelancer [PERSON_NAME] Neha [PERSO…" at bounding box center [252, 452] width 110 height 27
select select "82334"
click at [197, 440] on select "Select Stylist [PERSON_NAME] [PERSON_NAME] Freelancer [PERSON_NAME] Neha [PERSO…" at bounding box center [252, 452] width 110 height 27
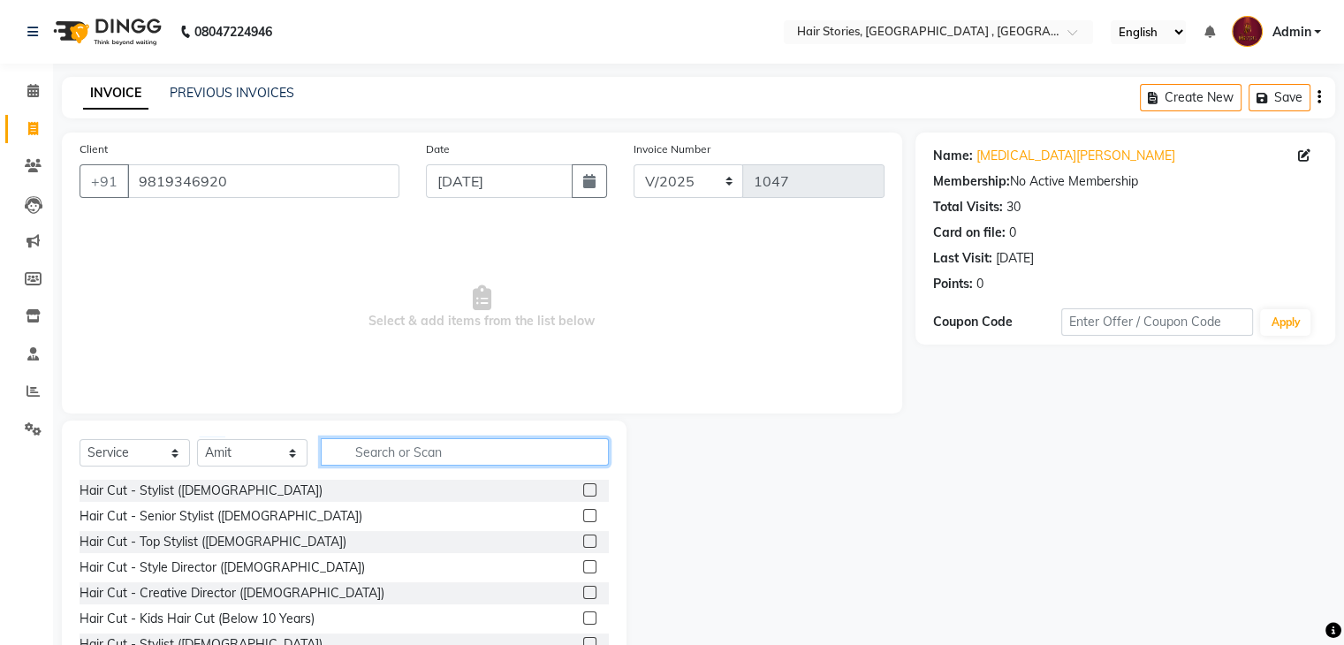
click at [410, 462] on input "text" at bounding box center [465, 451] width 288 height 27
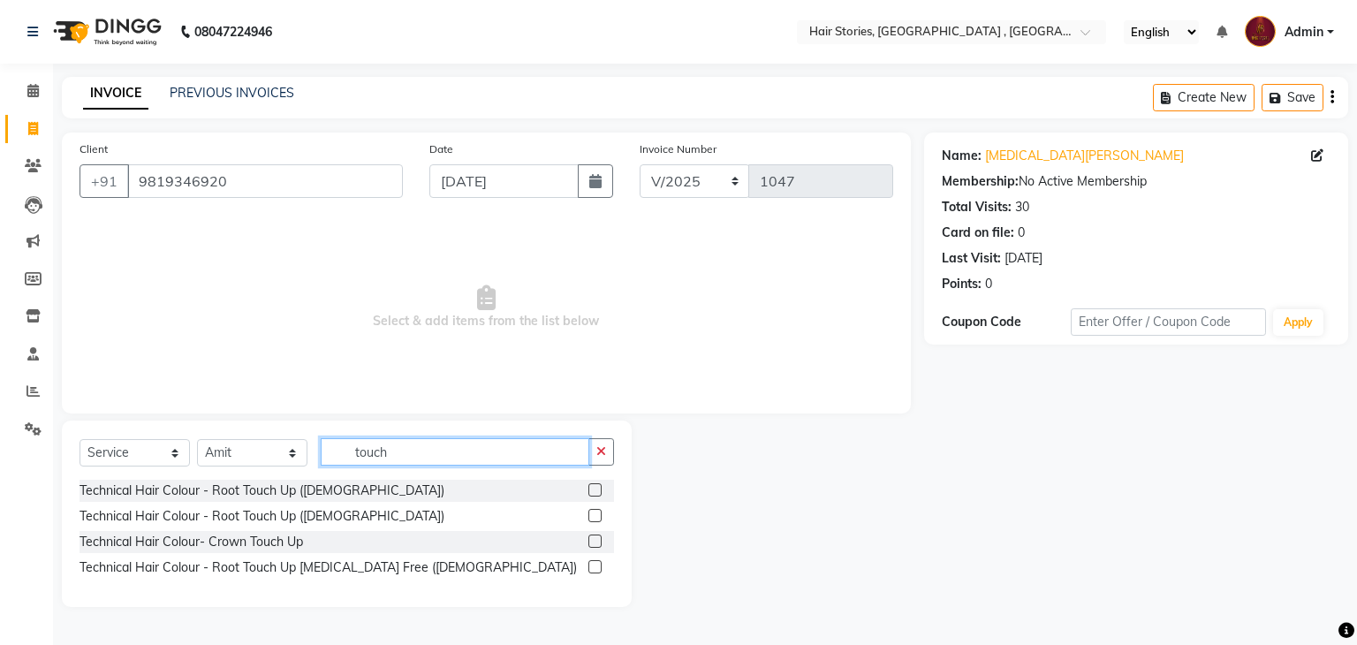
type input "touch"
click at [599, 526] on div at bounding box center [594, 518] width 11 height 19
click at [598, 521] on label at bounding box center [595, 515] width 13 height 13
click at [598, 521] on input "checkbox" at bounding box center [594, 516] width 11 height 11
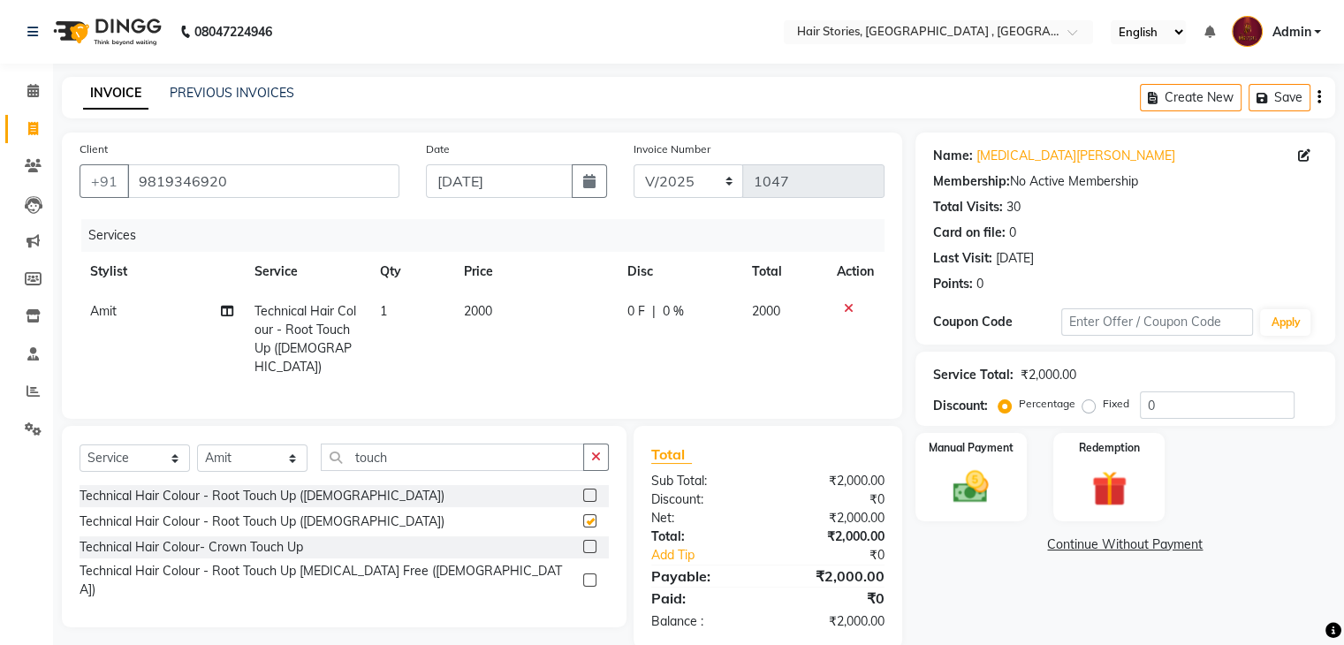
checkbox input "false"
click at [506, 324] on td "2000" at bounding box center [535, 339] width 164 height 95
select select "82334"
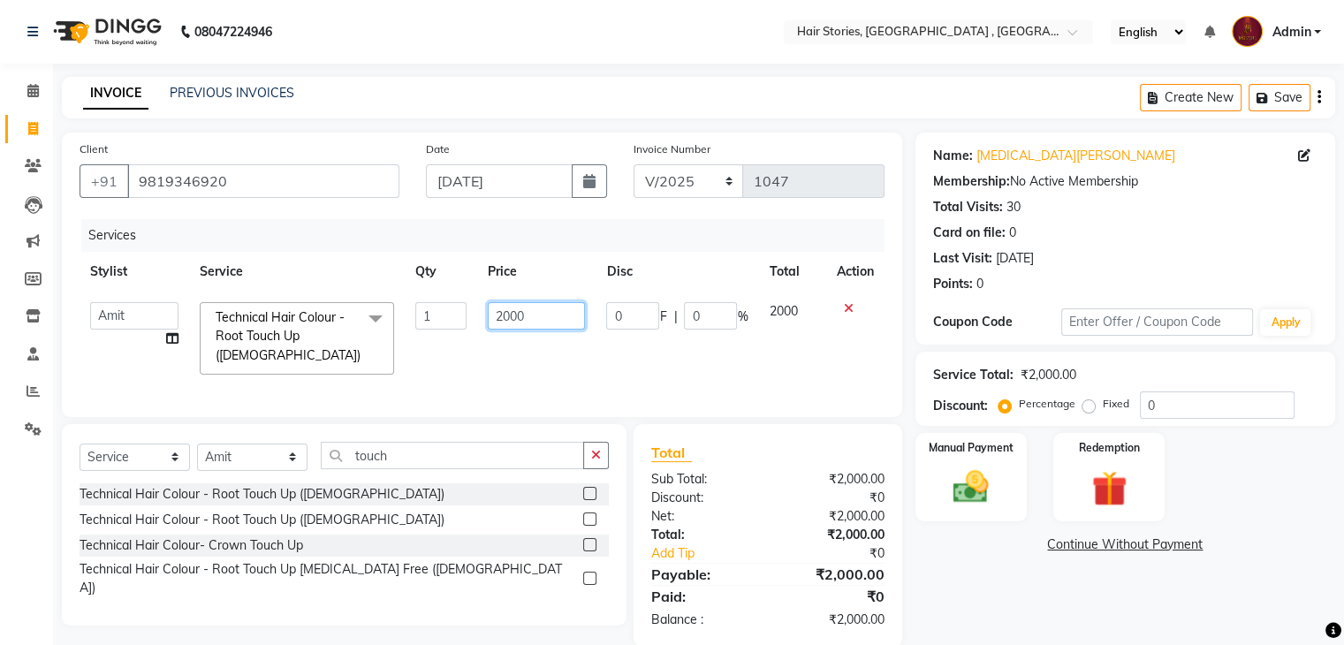
drag, startPoint x: 515, startPoint y: 319, endPoint x: 454, endPoint y: 316, distance: 61.1
click at [454, 316] on tr "[PERSON_NAME] [PERSON_NAME] Freelancer [PERSON_NAME] [PERSON_NAME] Shilpa Shira…" at bounding box center [482, 339] width 805 height 94
type input "2500"
click at [973, 579] on div "Name: [MEDICAL_DATA][PERSON_NAME] Membership: No Active Membership Total Visits…" at bounding box center [1132, 390] width 433 height 514
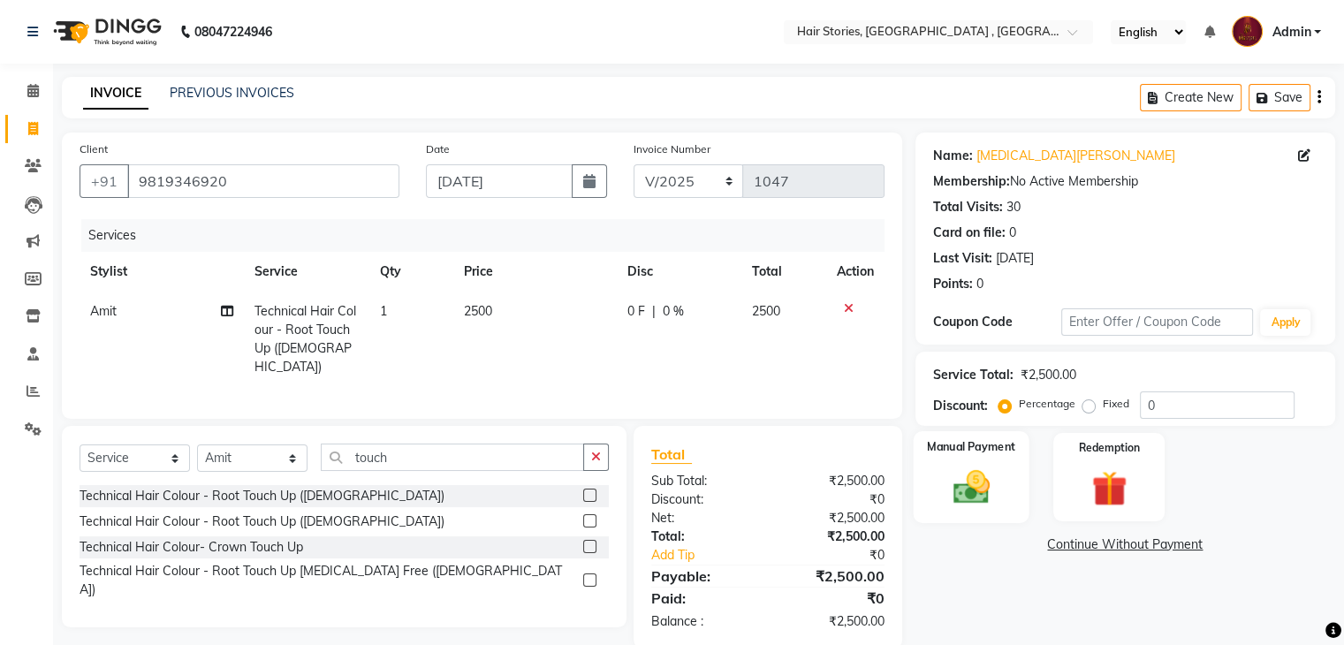
click at [974, 477] on img at bounding box center [970, 488] width 59 height 42
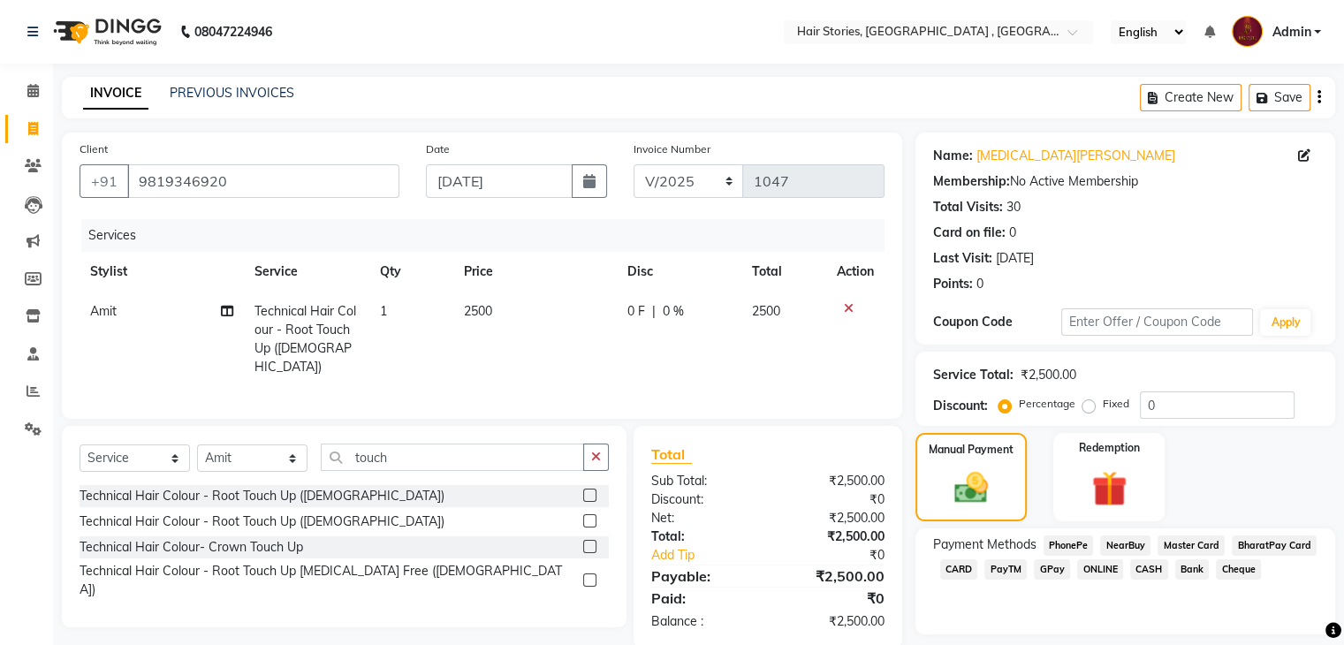
click at [1054, 570] on span "GPay" at bounding box center [1052, 569] width 36 height 20
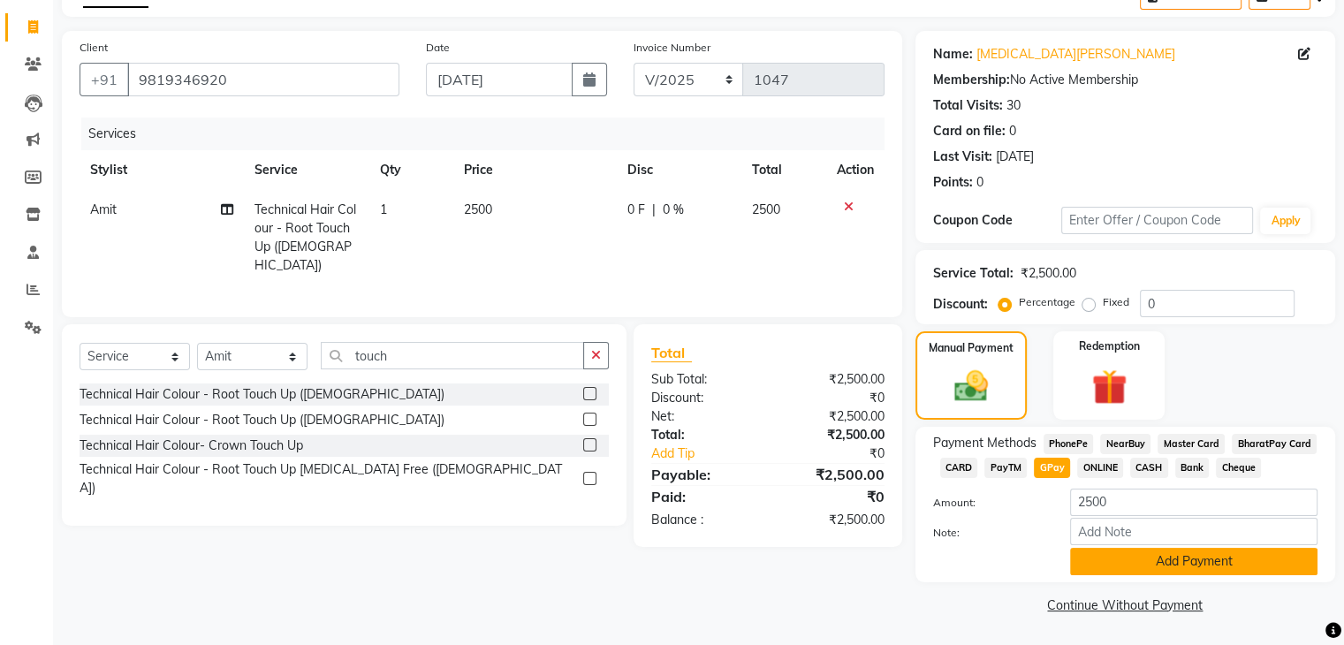
click at [1145, 570] on button "Add Payment" at bounding box center [1193, 561] width 247 height 27
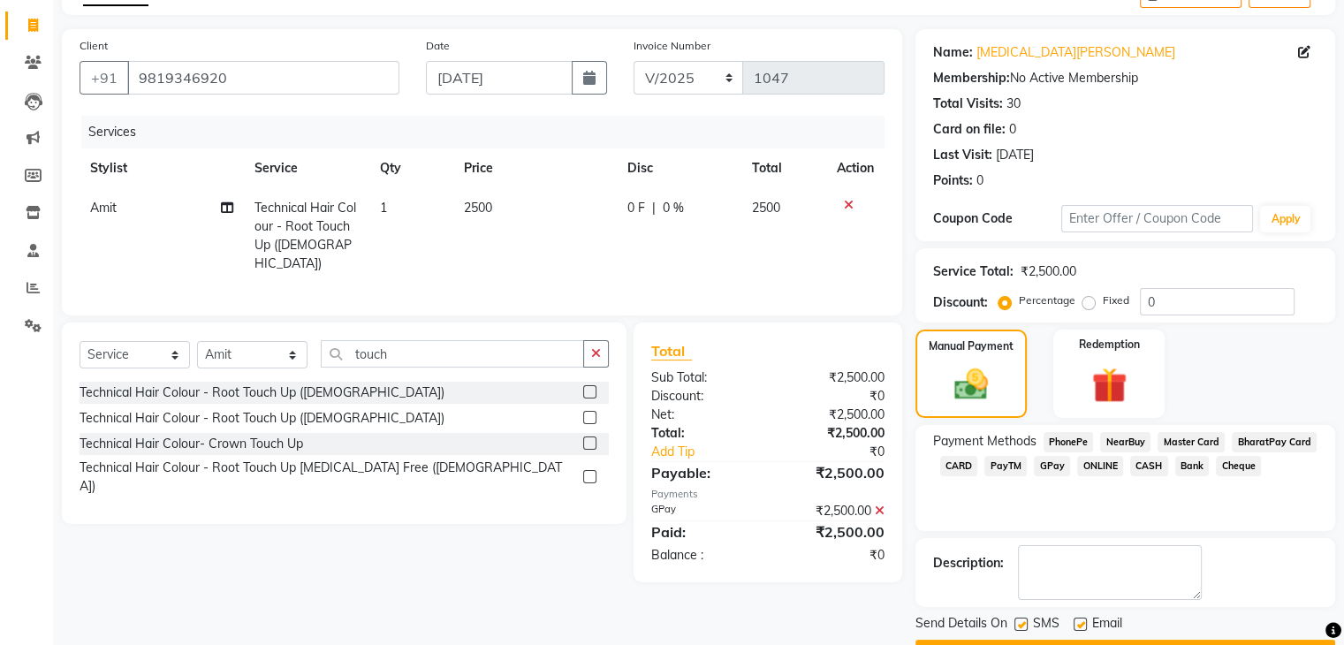
scroll to position [151, 0]
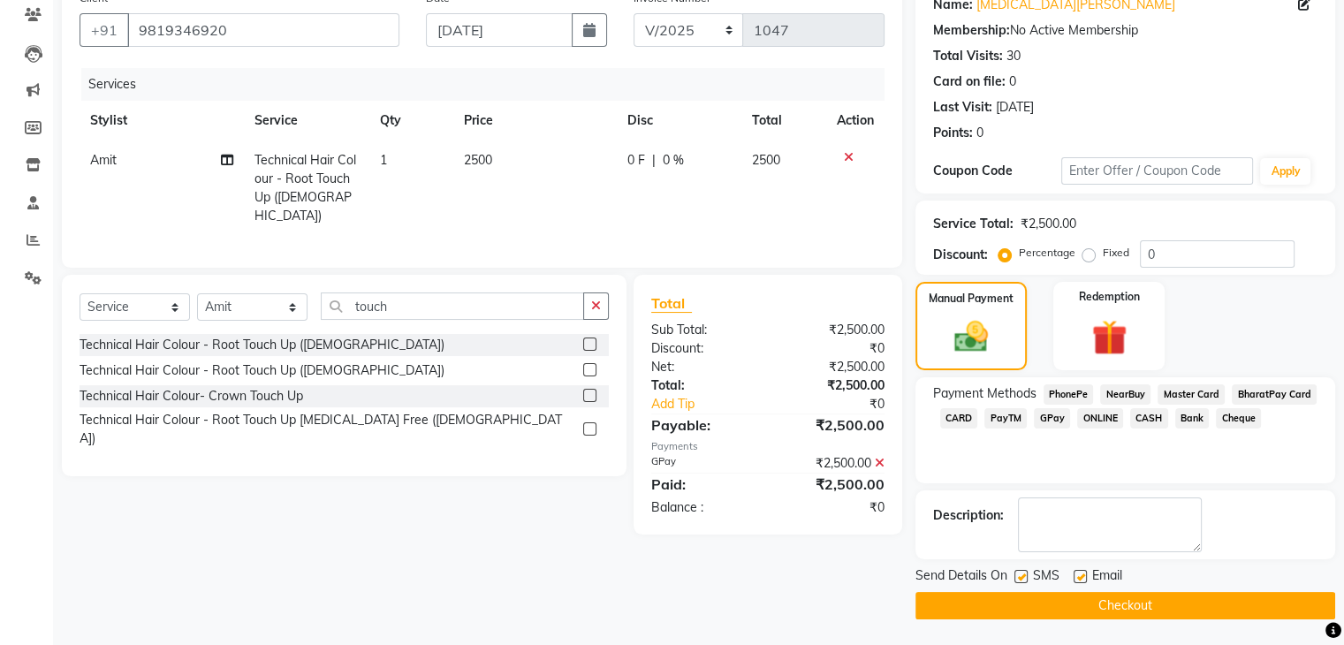
click at [1081, 573] on label at bounding box center [1080, 576] width 13 height 13
click at [1081, 573] on input "checkbox" at bounding box center [1079, 577] width 11 height 11
checkbox input "false"
click at [1011, 577] on div "Send Details On SMS Email" at bounding box center [1126, 578] width 420 height 22
click at [1022, 570] on label at bounding box center [1021, 576] width 13 height 13
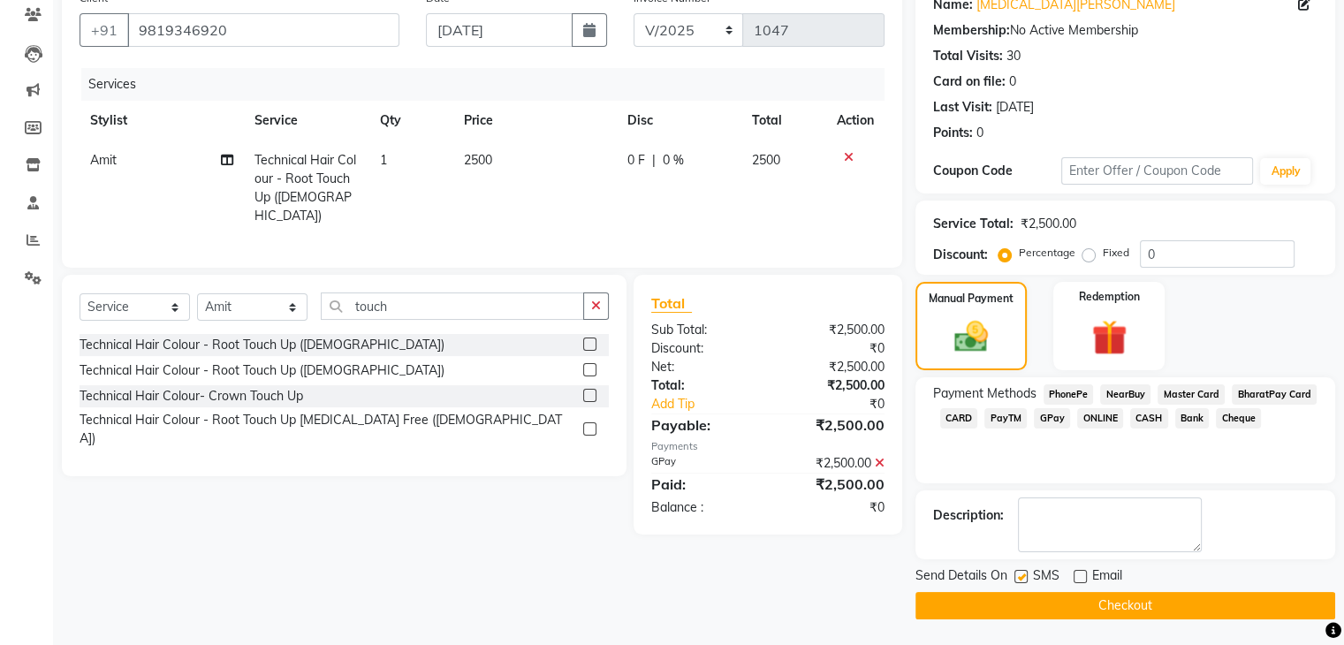
click at [1022, 572] on input "checkbox" at bounding box center [1020, 577] width 11 height 11
checkbox input "false"
click at [1023, 605] on button "Checkout" at bounding box center [1126, 605] width 420 height 27
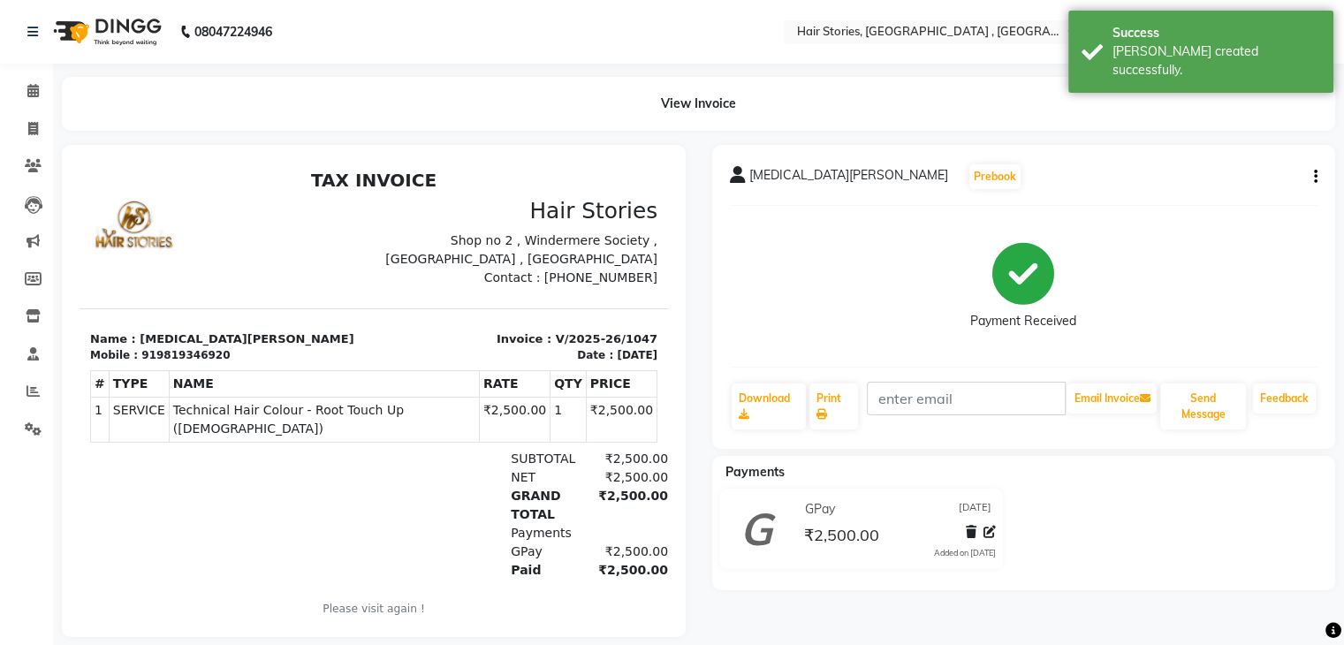
click at [1312, 177] on button "button" at bounding box center [1312, 177] width 11 height 19
click at [1220, 149] on div "Split Service Amount" at bounding box center [1227, 155] width 121 height 22
select select "82334"
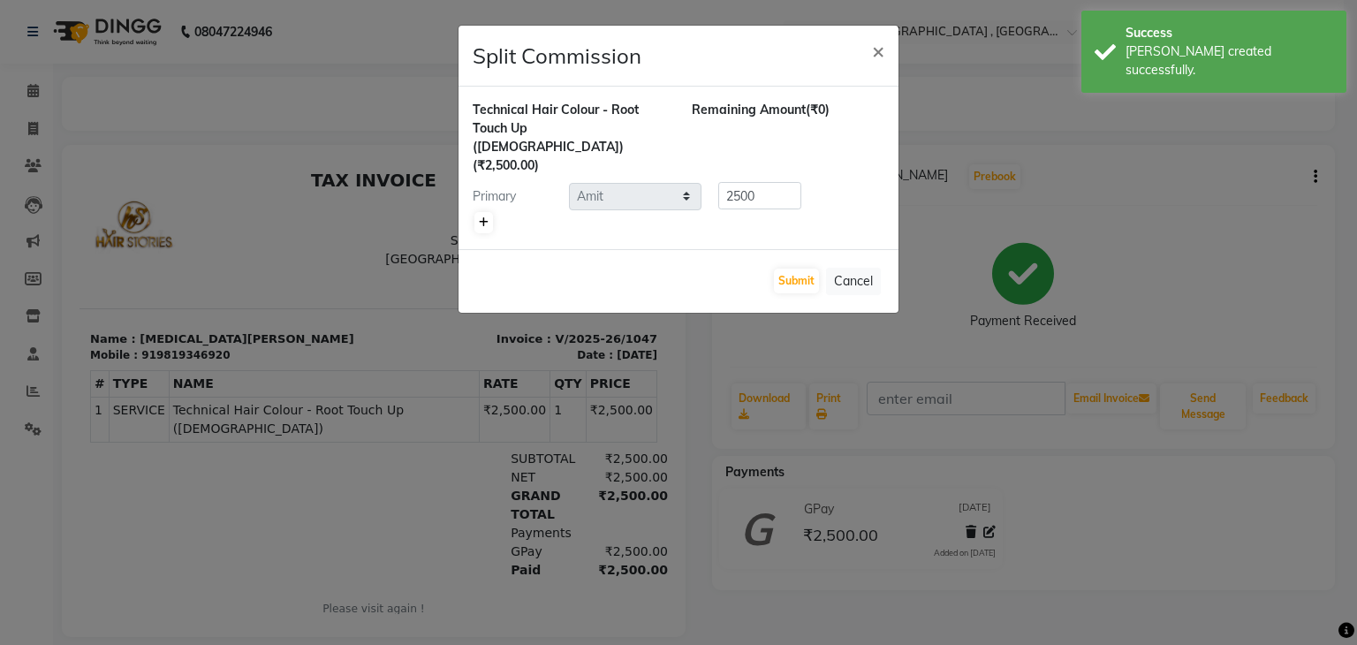
click at [481, 217] on icon at bounding box center [484, 222] width 10 height 11
type input "1250"
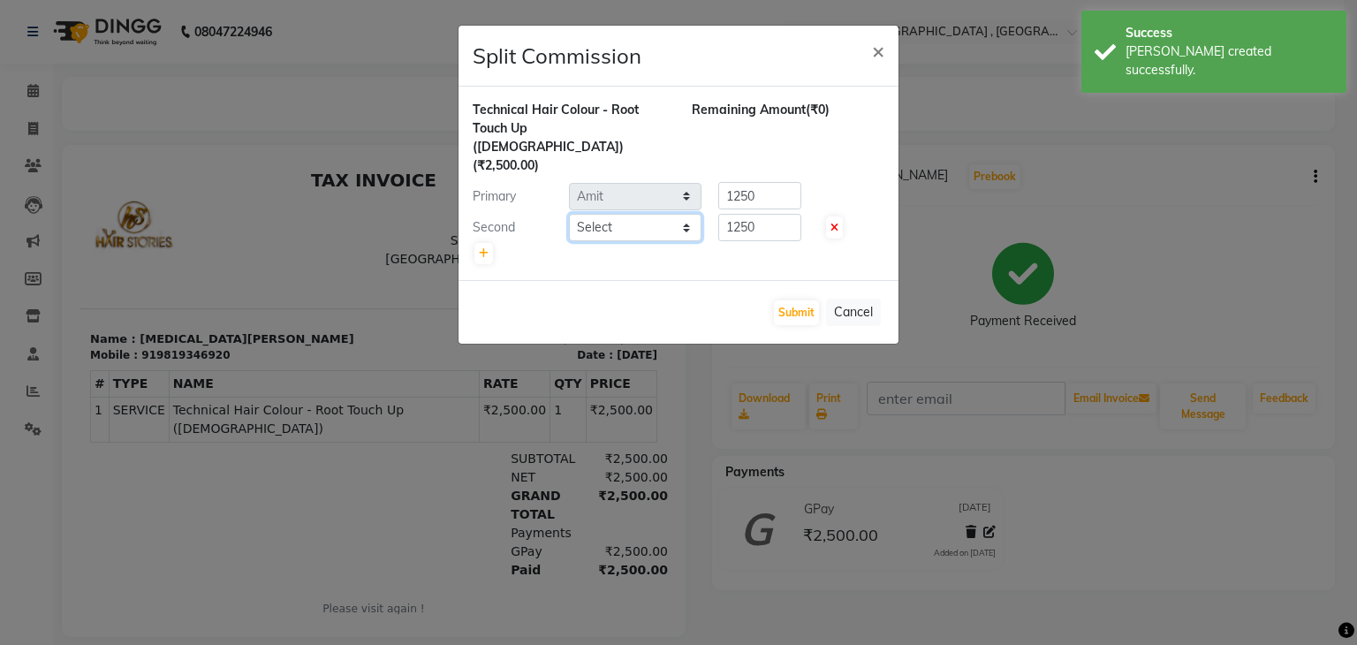
click at [590, 214] on select "Select [PERSON_NAME] [PERSON_NAME] Freelancer [PERSON_NAME] Neha [PERSON_NAME]" at bounding box center [635, 227] width 133 height 27
select select "87455"
click at [569, 214] on select "Select [PERSON_NAME] [PERSON_NAME] Freelancer [PERSON_NAME] Neha [PERSON_NAME]" at bounding box center [635, 227] width 133 height 27
click at [799, 300] on button "Submit" at bounding box center [796, 312] width 45 height 25
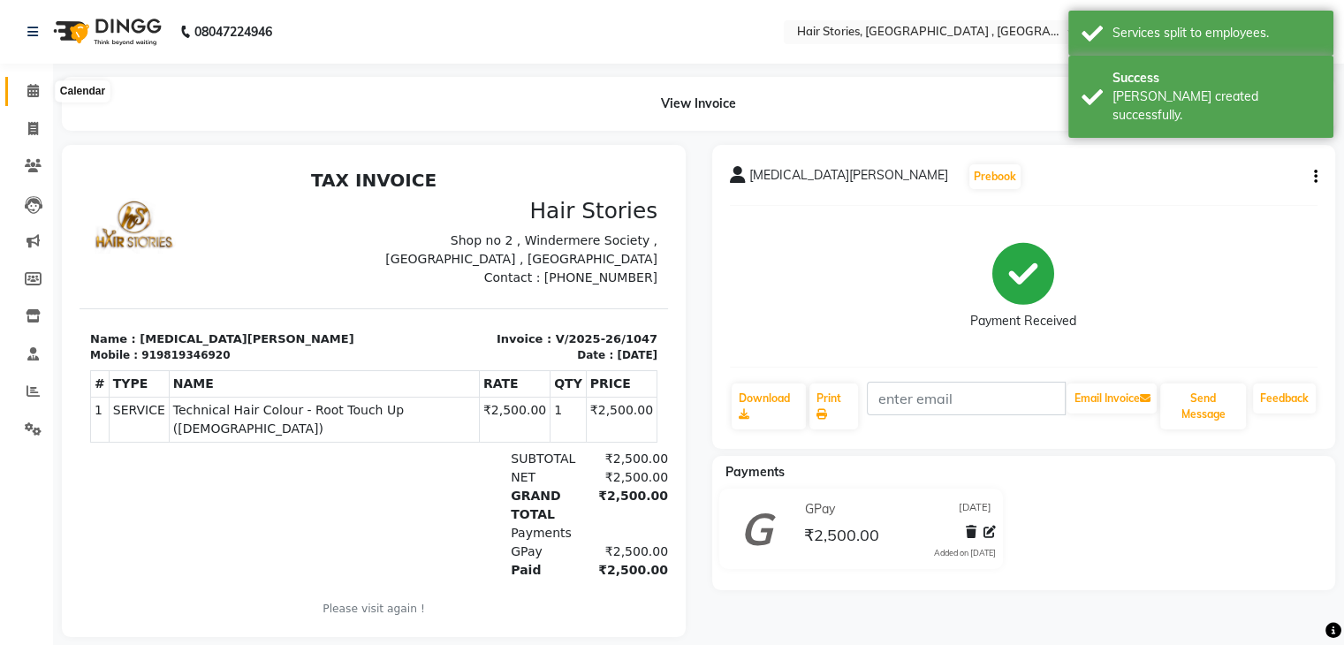
click at [21, 98] on span at bounding box center [33, 91] width 31 height 20
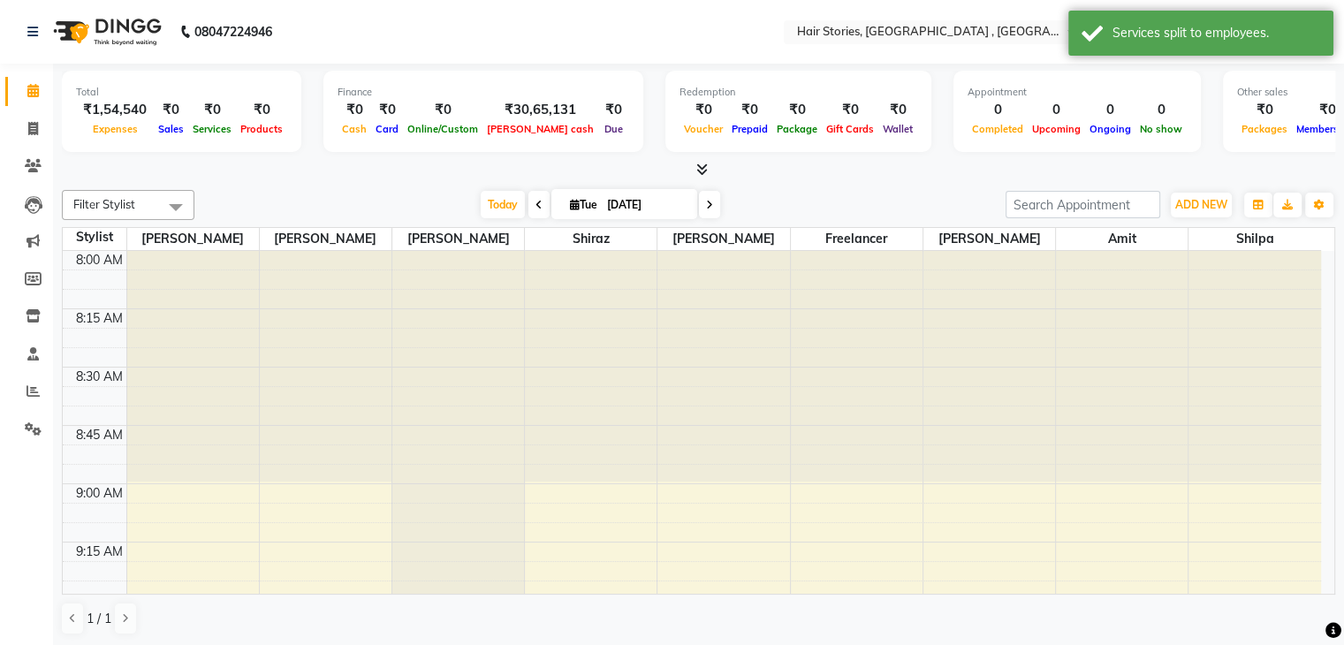
click at [702, 164] on icon at bounding box center [701, 169] width 11 height 13
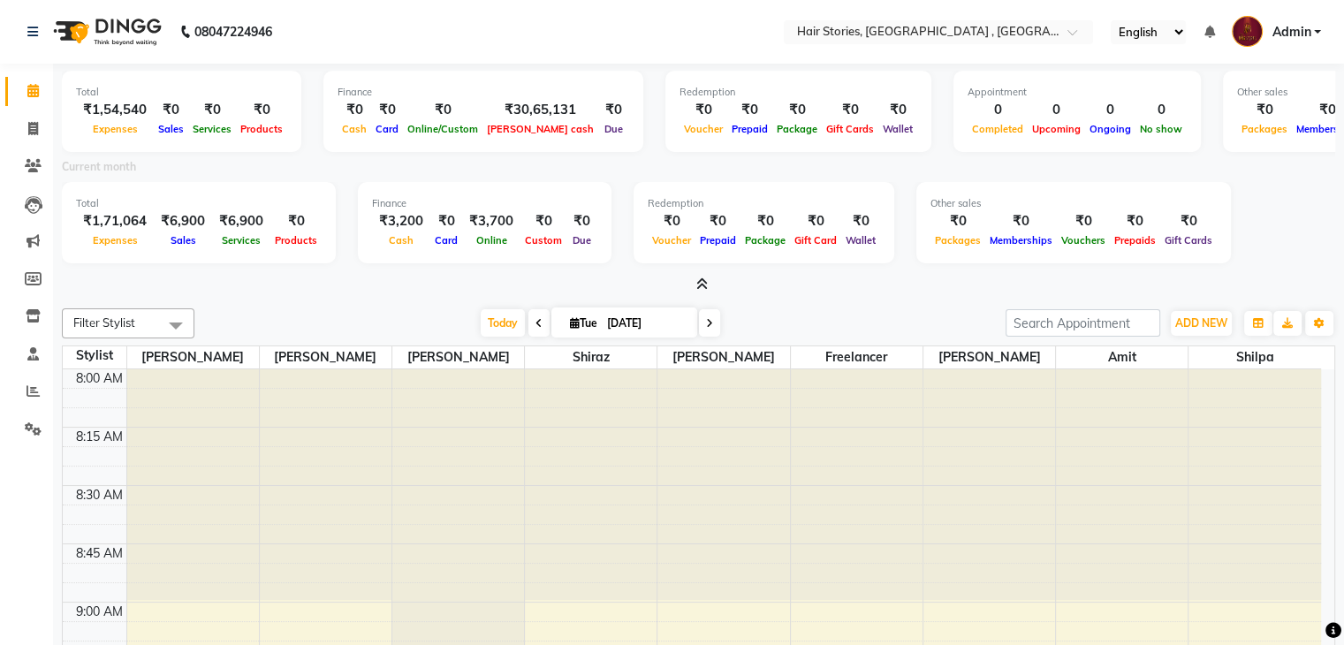
click at [696, 285] on icon at bounding box center [701, 284] width 11 height 13
